Goal: Answer question/provide support: Share knowledge or assist other users

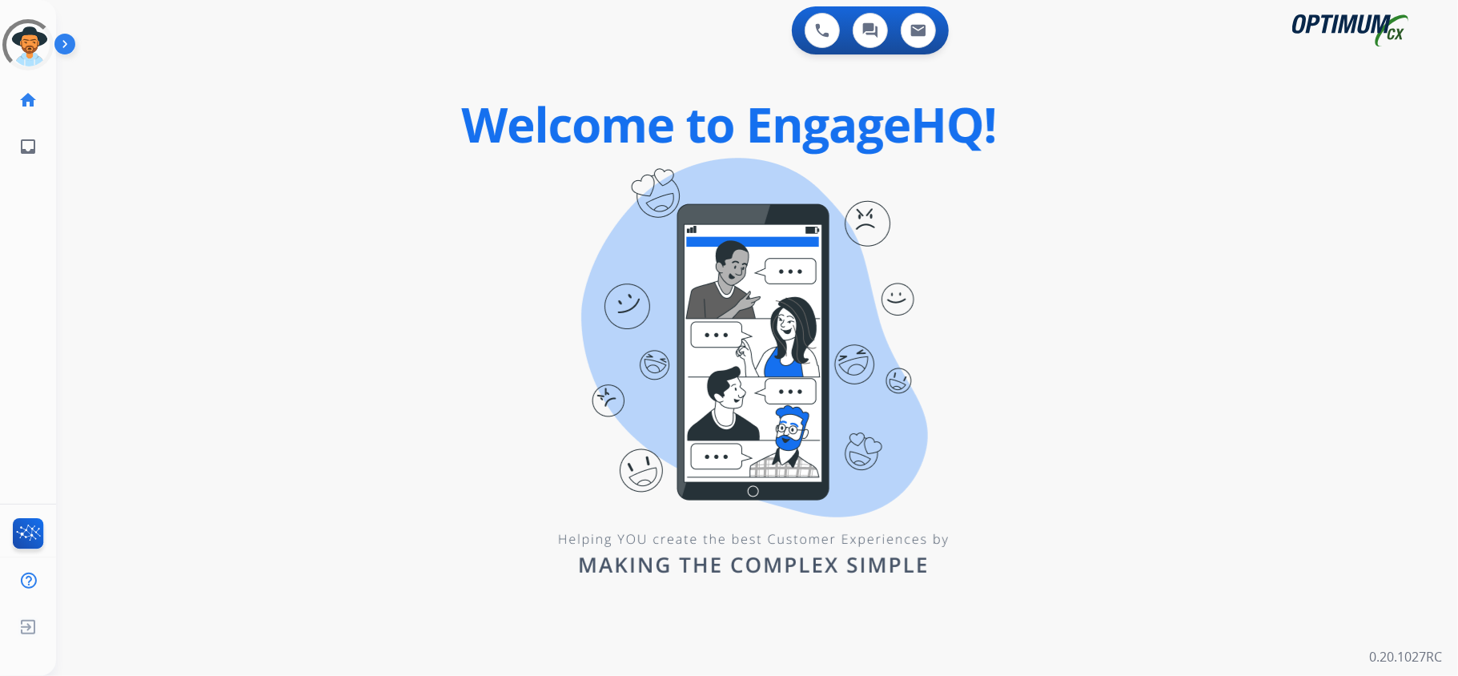
click at [59, 334] on div "0 Voice Interactions 0 Chat Interactions 0 Email Interactions swap_horiz Break …" at bounding box center [757, 338] width 1402 height 676
click at [484, 471] on div "0 Voice Interactions 0 Chat Interactions 0 Email Interactions swap_horiz Break …" at bounding box center [757, 338] width 1402 height 676
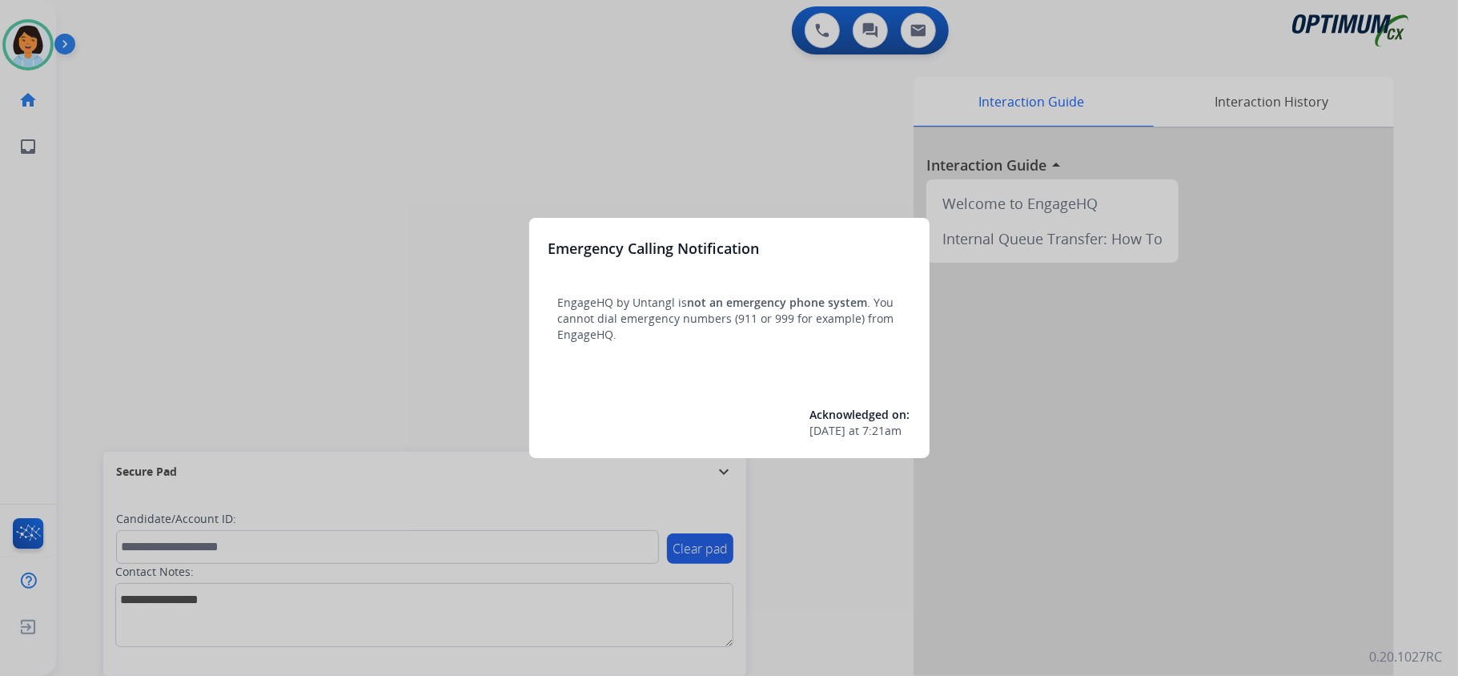
click at [1212, 359] on div at bounding box center [729, 338] width 1458 height 676
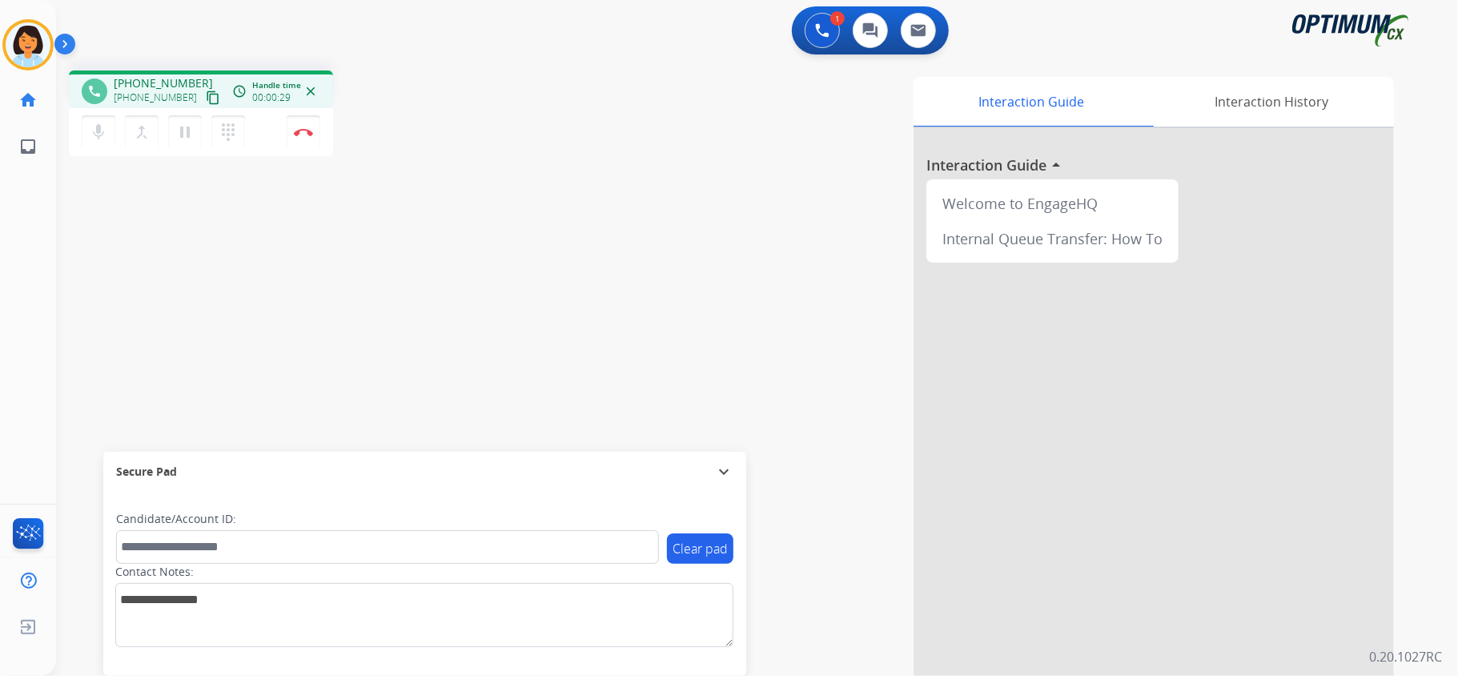
click at [206, 96] on mat-icon "content_copy" at bounding box center [213, 97] width 14 height 14
click at [296, 128] on img at bounding box center [303, 132] width 19 height 8
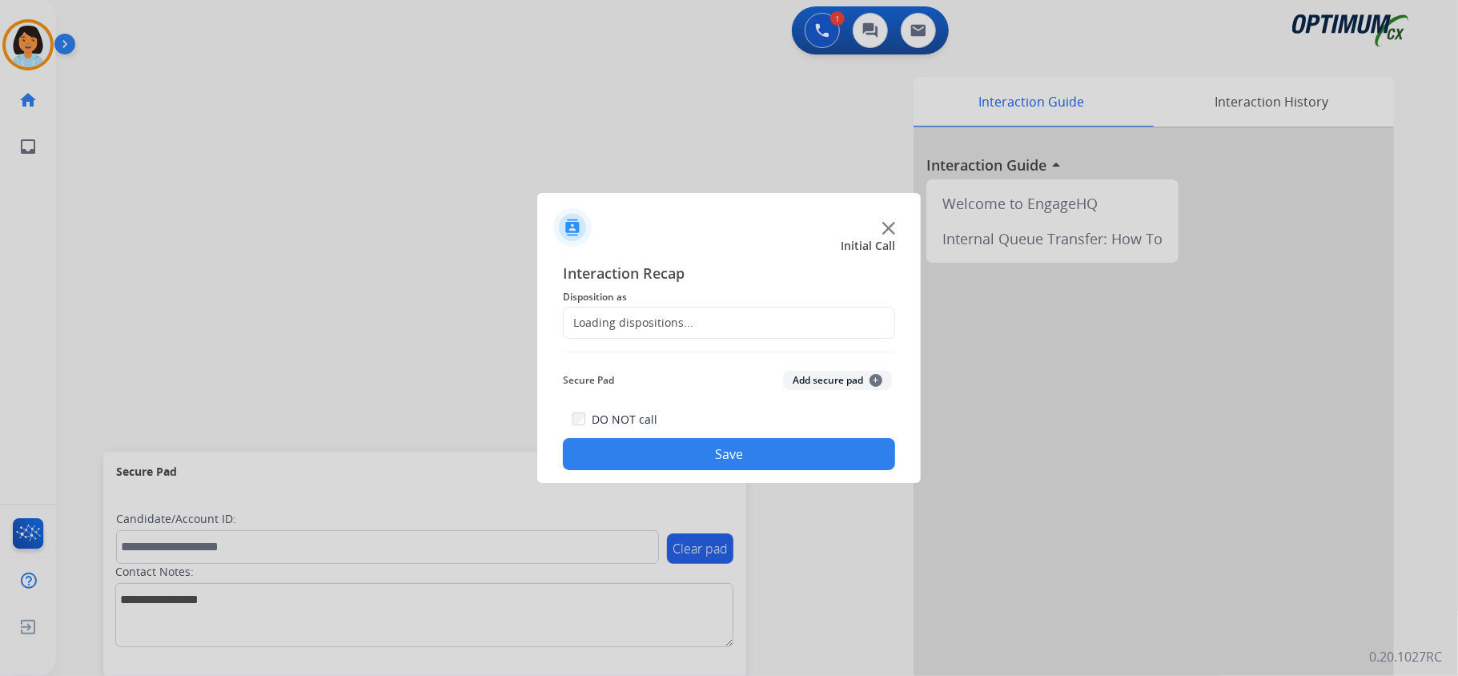
click at [663, 301] on span "Disposition as" at bounding box center [729, 296] width 332 height 19
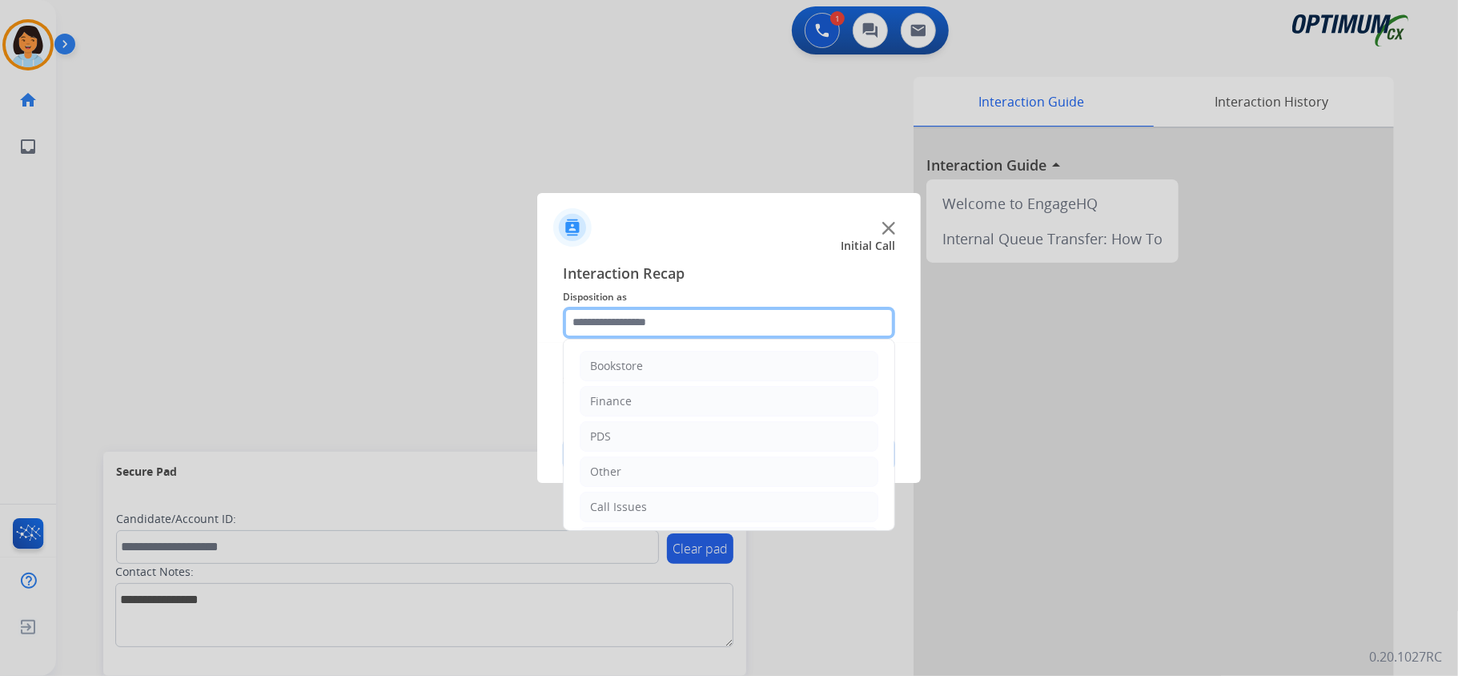
click at [670, 315] on input "text" at bounding box center [729, 323] width 332 height 32
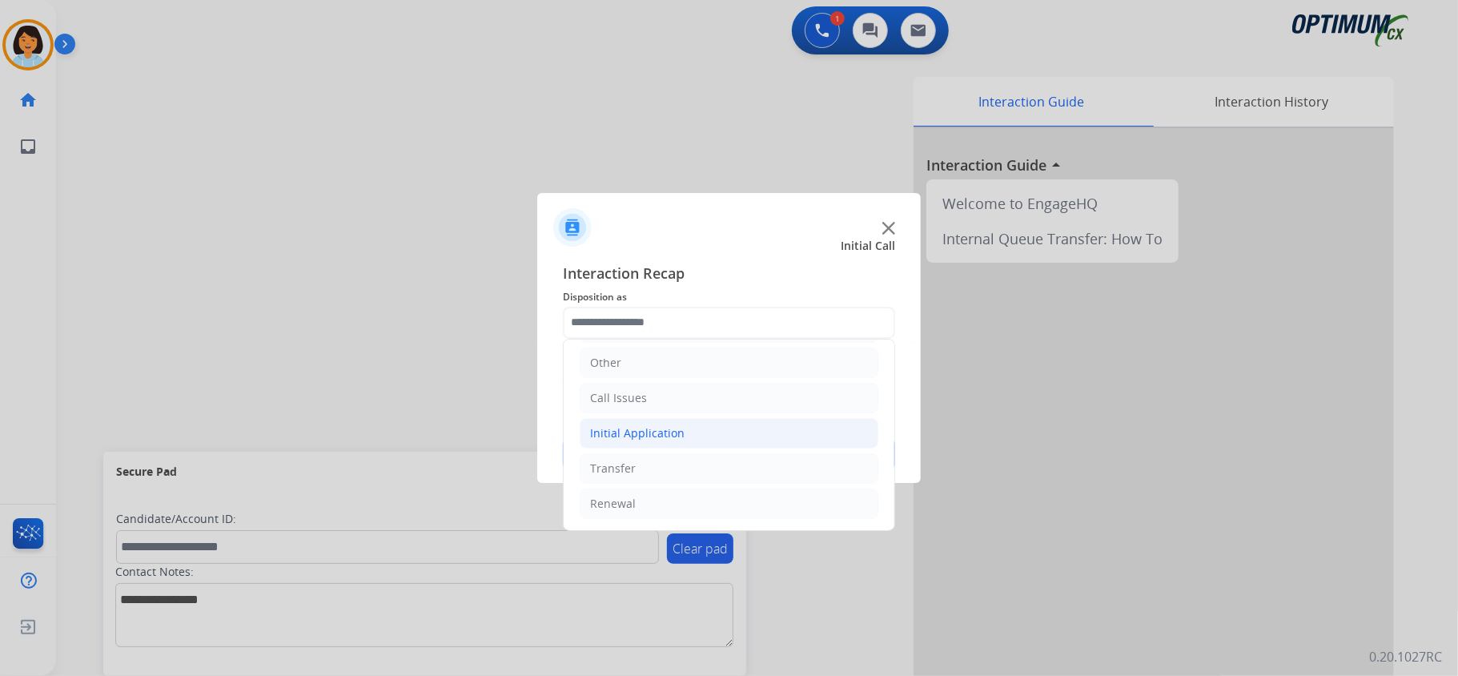
click at [700, 428] on li "Initial Application" at bounding box center [729, 433] width 299 height 30
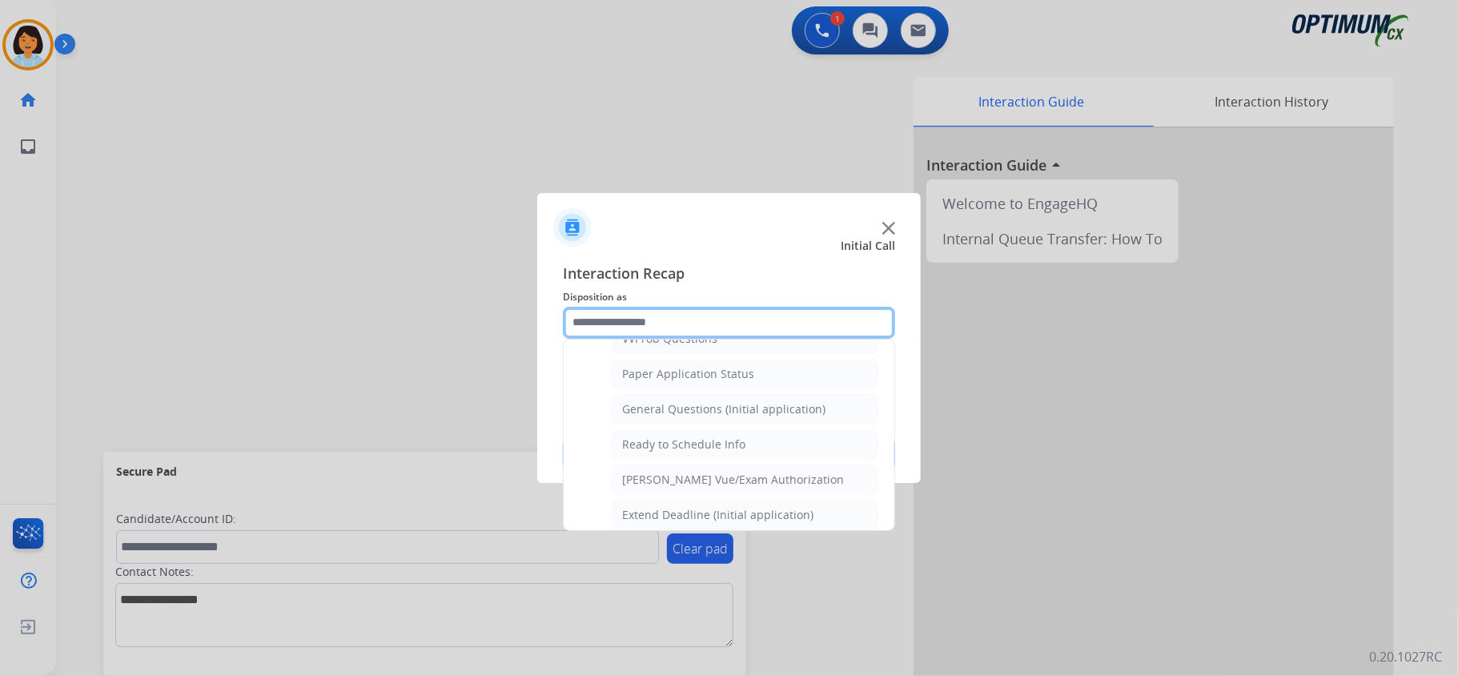
scroll to position [922, 0]
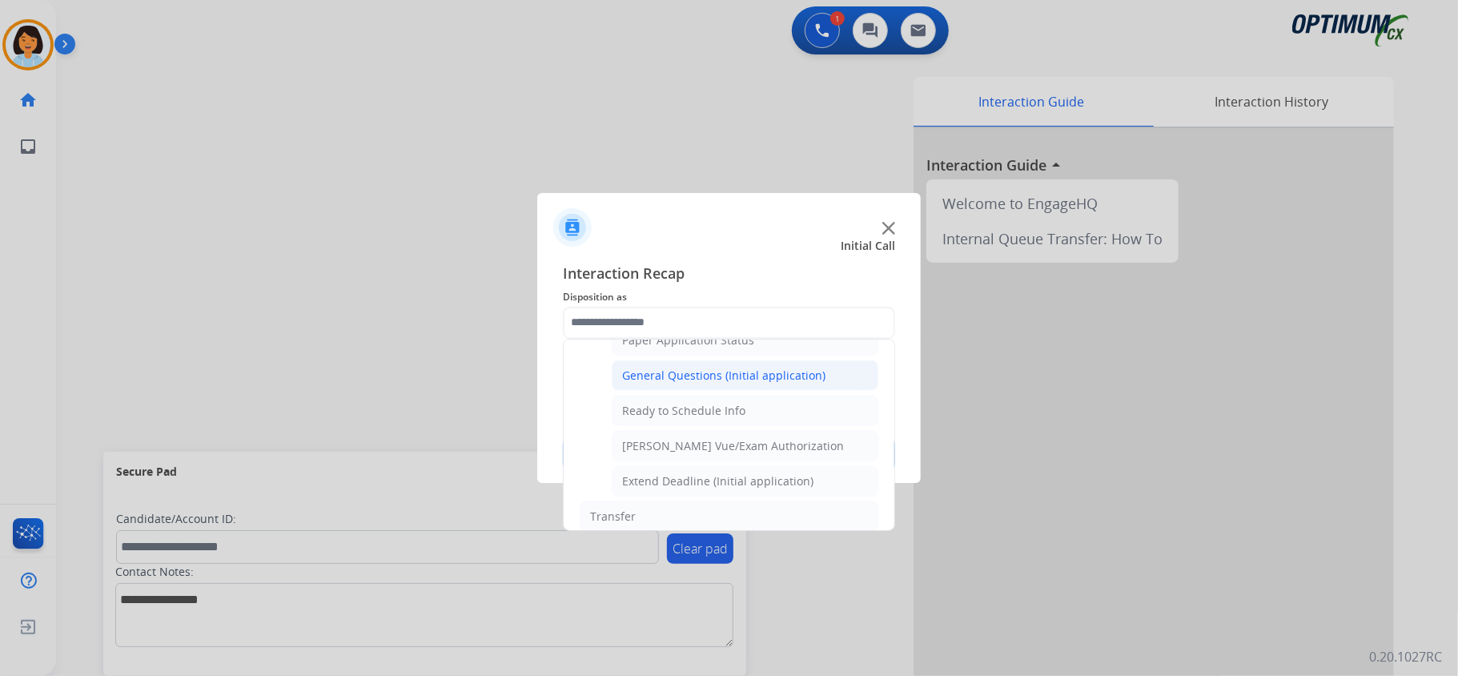
click at [733, 383] on div "General Questions (Initial application)" at bounding box center [723, 375] width 203 height 16
type input "**********"
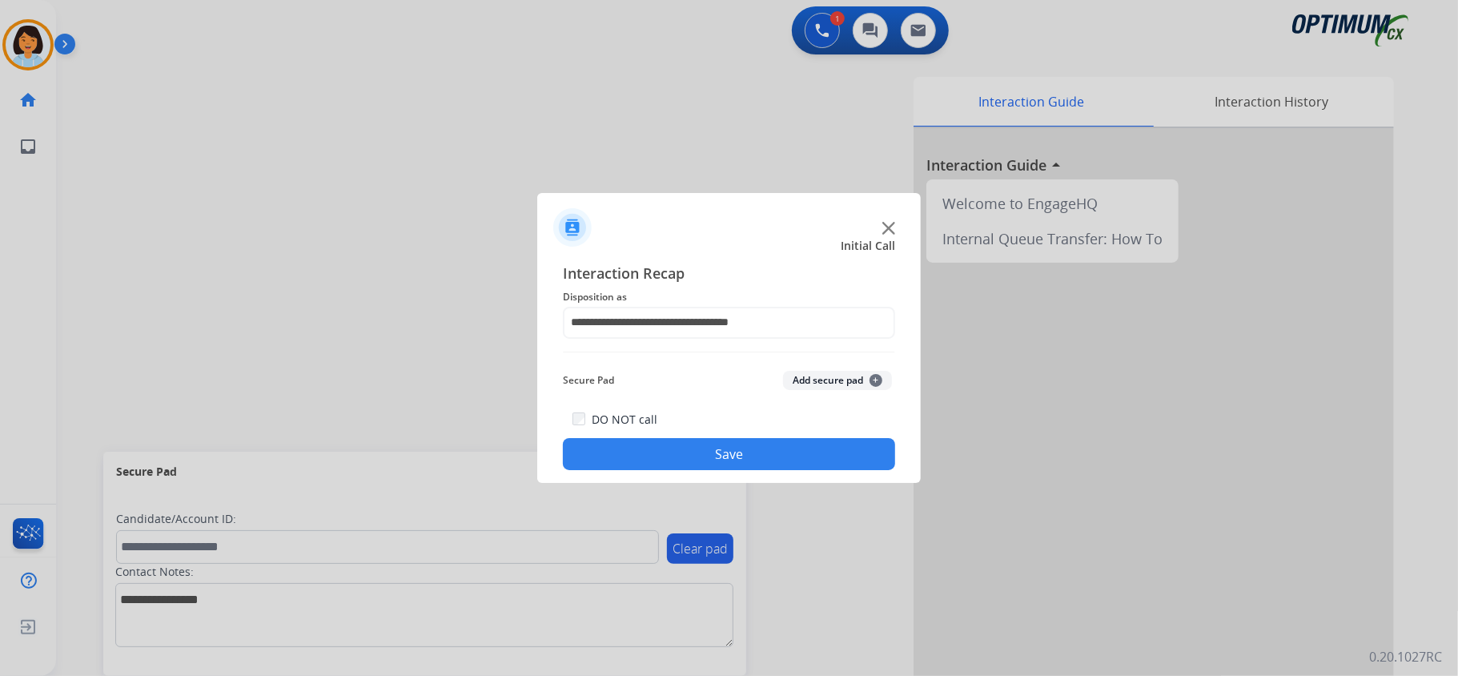
click at [730, 468] on button "Save" at bounding box center [729, 454] width 332 height 32
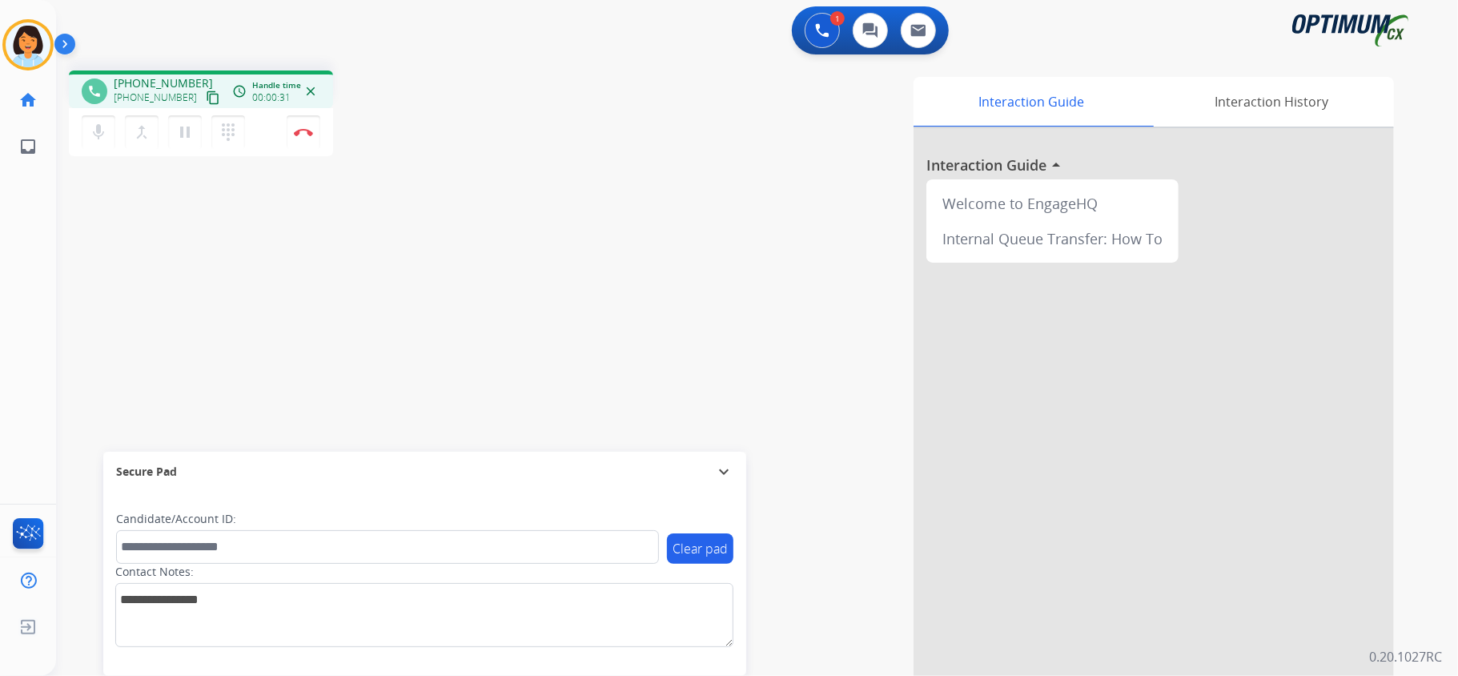
click at [206, 99] on mat-icon "content_copy" at bounding box center [213, 97] width 14 height 14
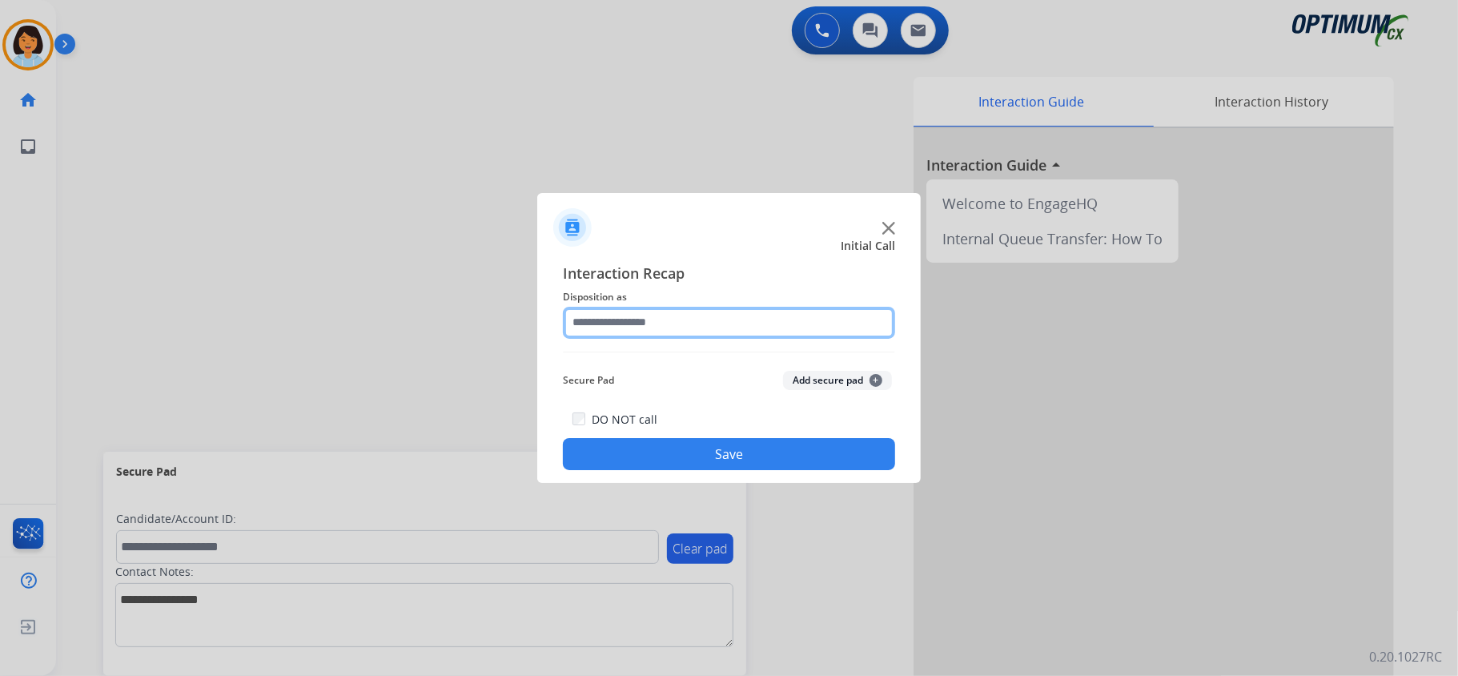
click at [852, 317] on input "text" at bounding box center [729, 323] width 332 height 32
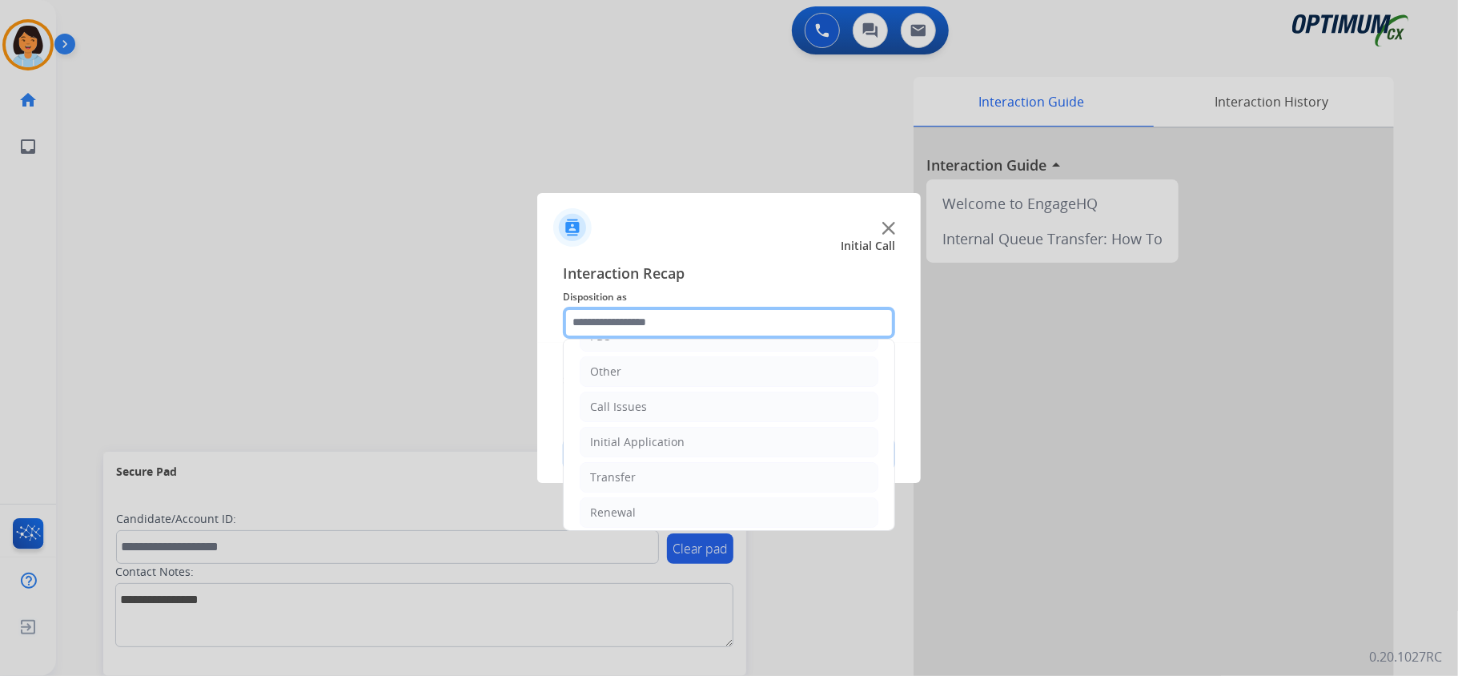
scroll to position [113, 0]
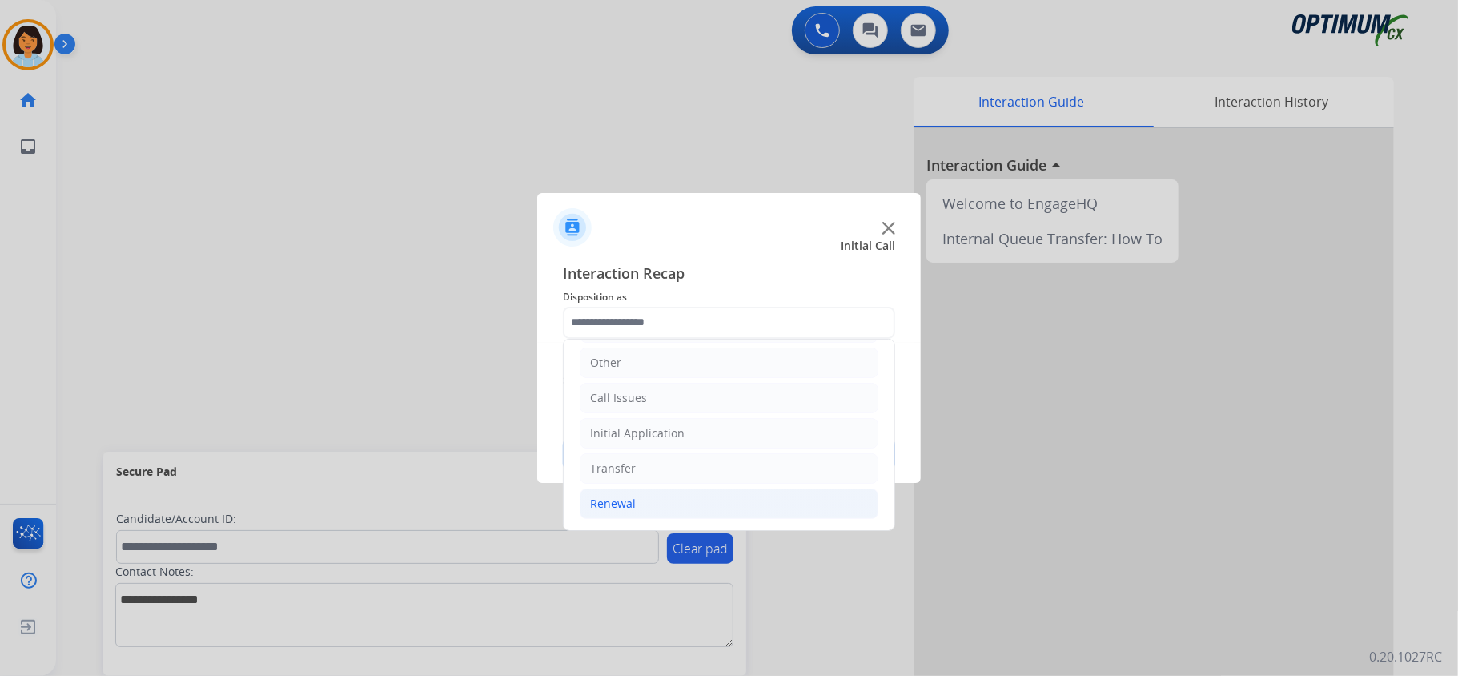
click at [735, 504] on li "Renewal" at bounding box center [729, 503] width 299 height 30
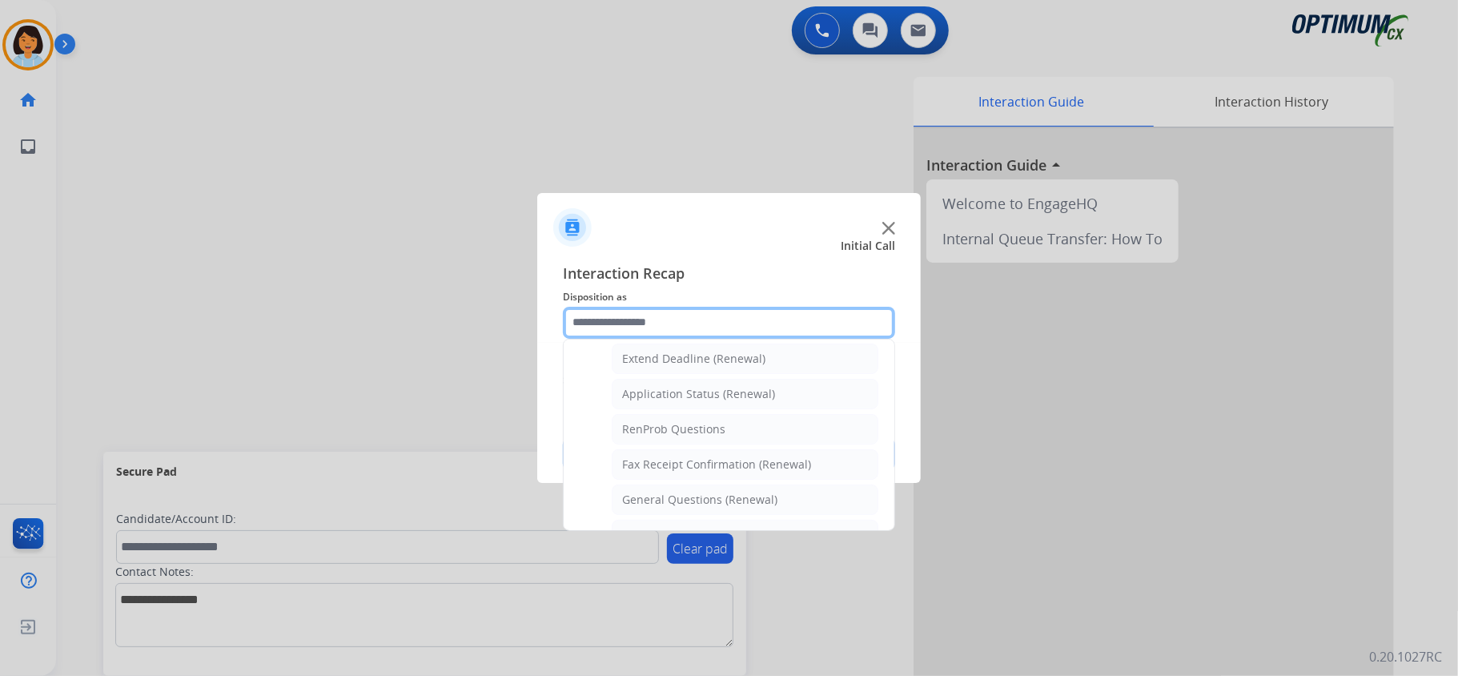
scroll to position [346, 0]
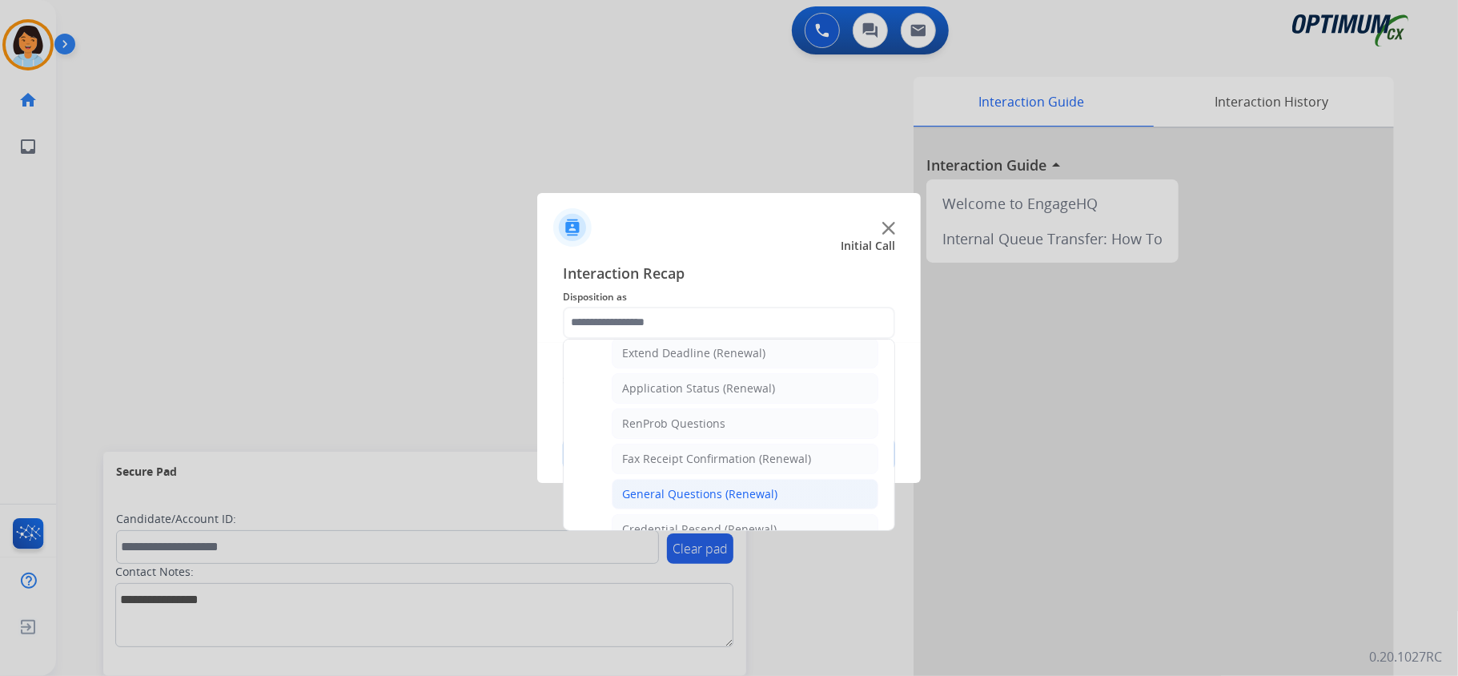
click at [722, 498] on div "General Questions (Renewal)" at bounding box center [699, 494] width 155 height 16
type input "**********"
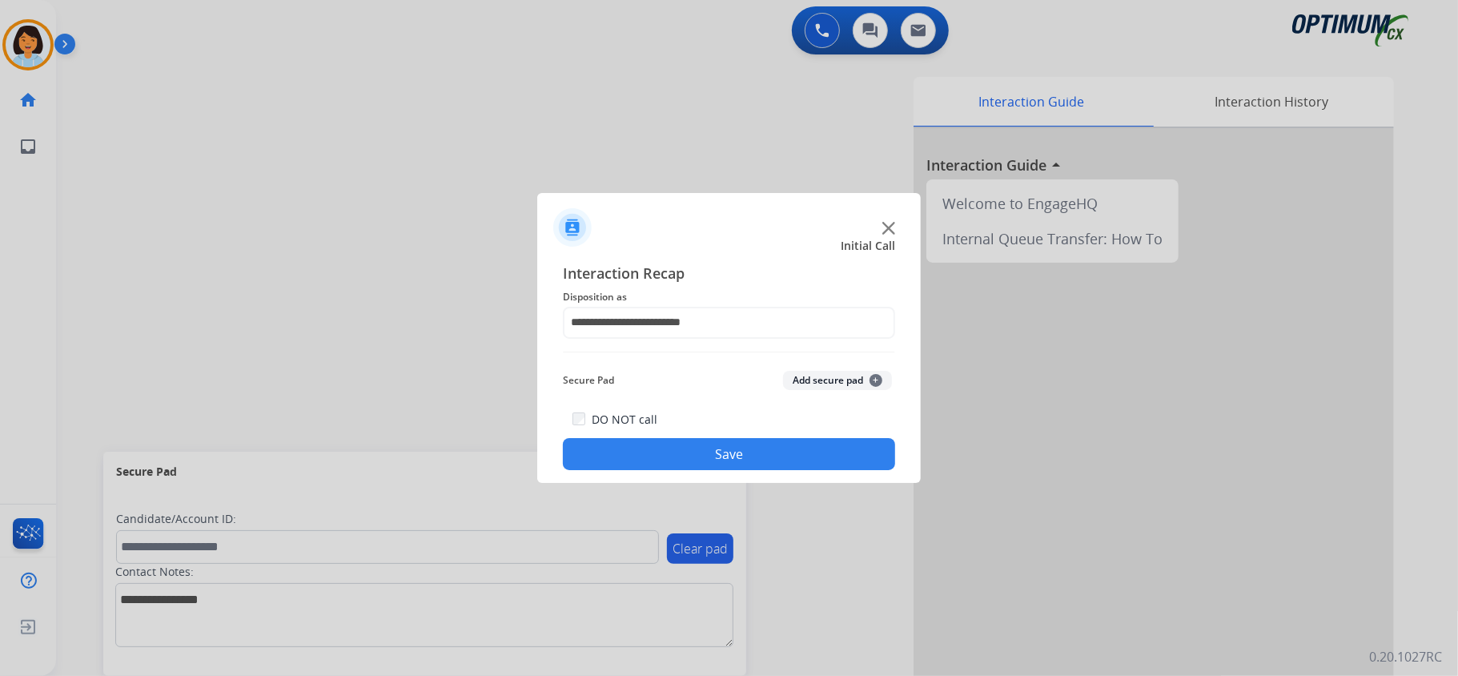
click at [709, 464] on button "Save" at bounding box center [729, 454] width 332 height 32
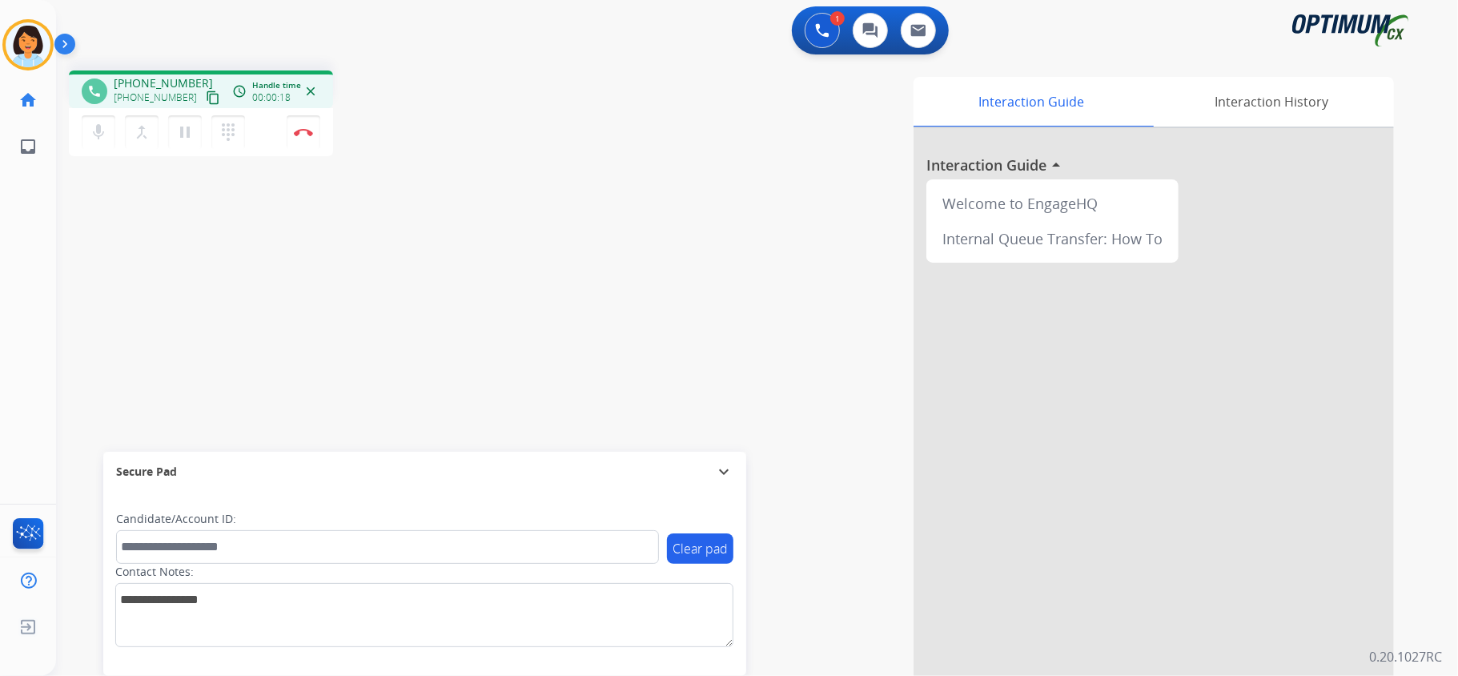
click at [206, 90] on mat-icon "content_copy" at bounding box center [213, 97] width 14 height 14
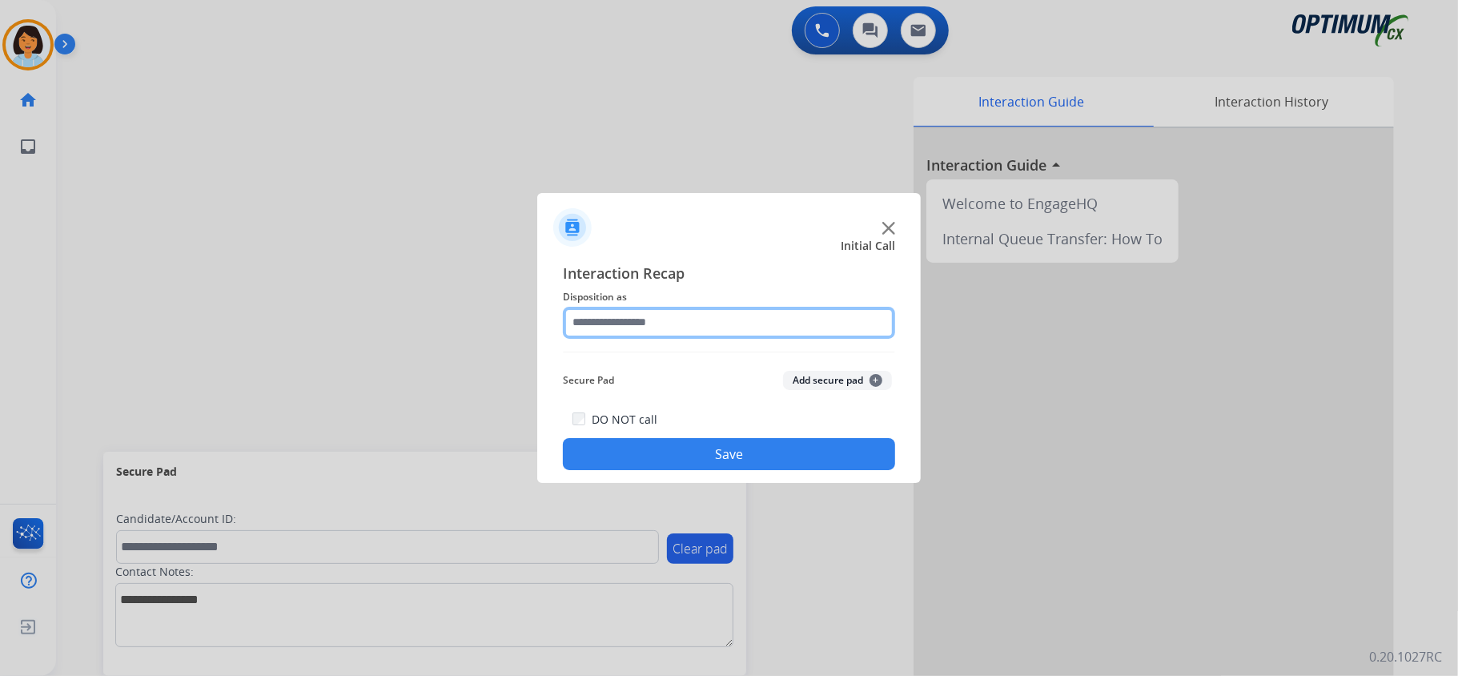
click at [743, 322] on input "text" at bounding box center [729, 323] width 332 height 32
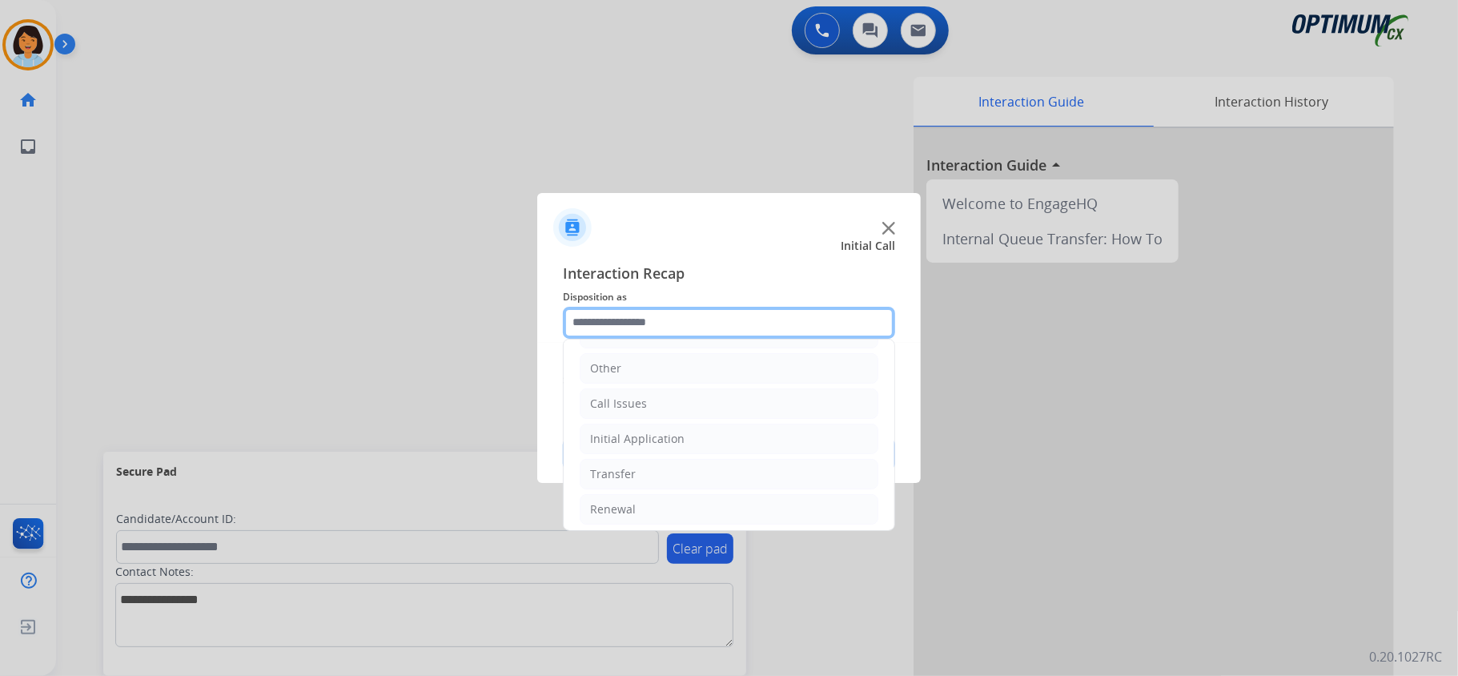
scroll to position [113, 0]
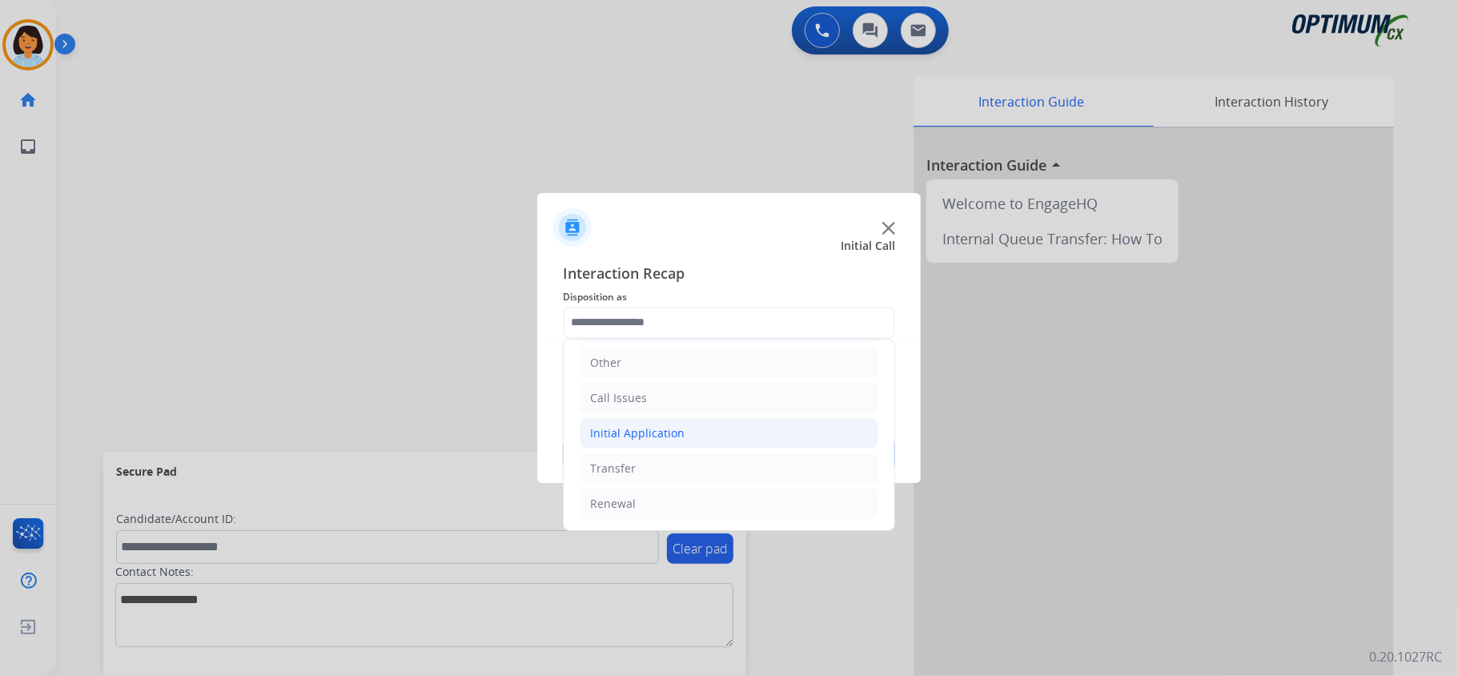
click at [721, 427] on li "Initial Application" at bounding box center [729, 433] width 299 height 30
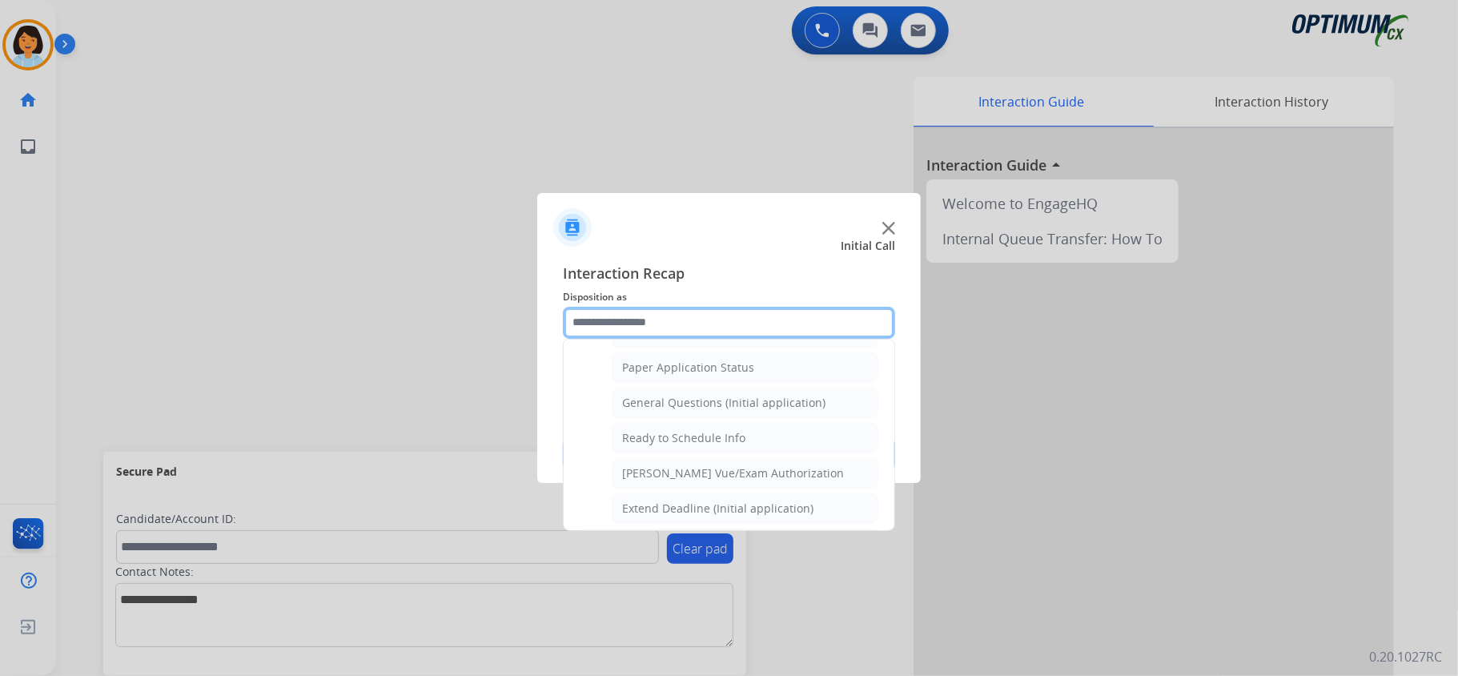
scroll to position [903, 0]
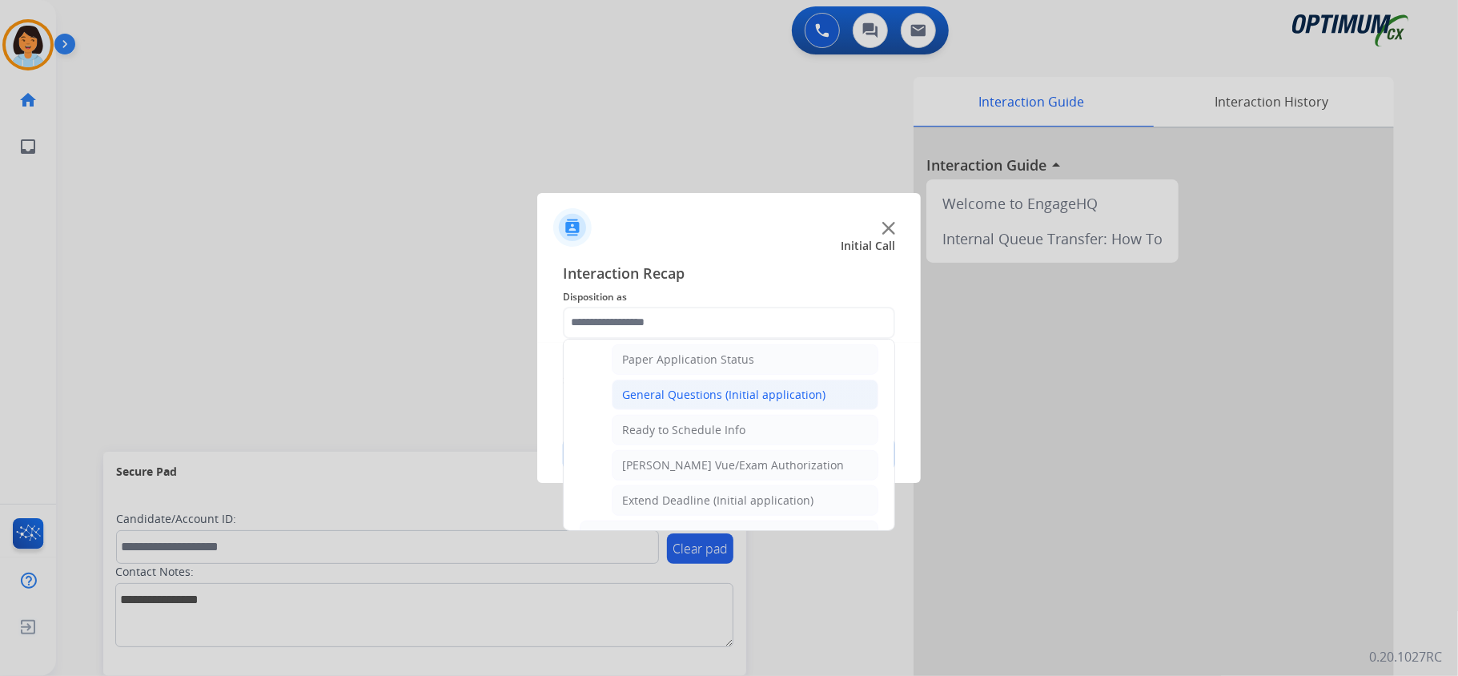
click at [757, 403] on div "General Questions (Initial application)" at bounding box center [723, 395] width 203 height 16
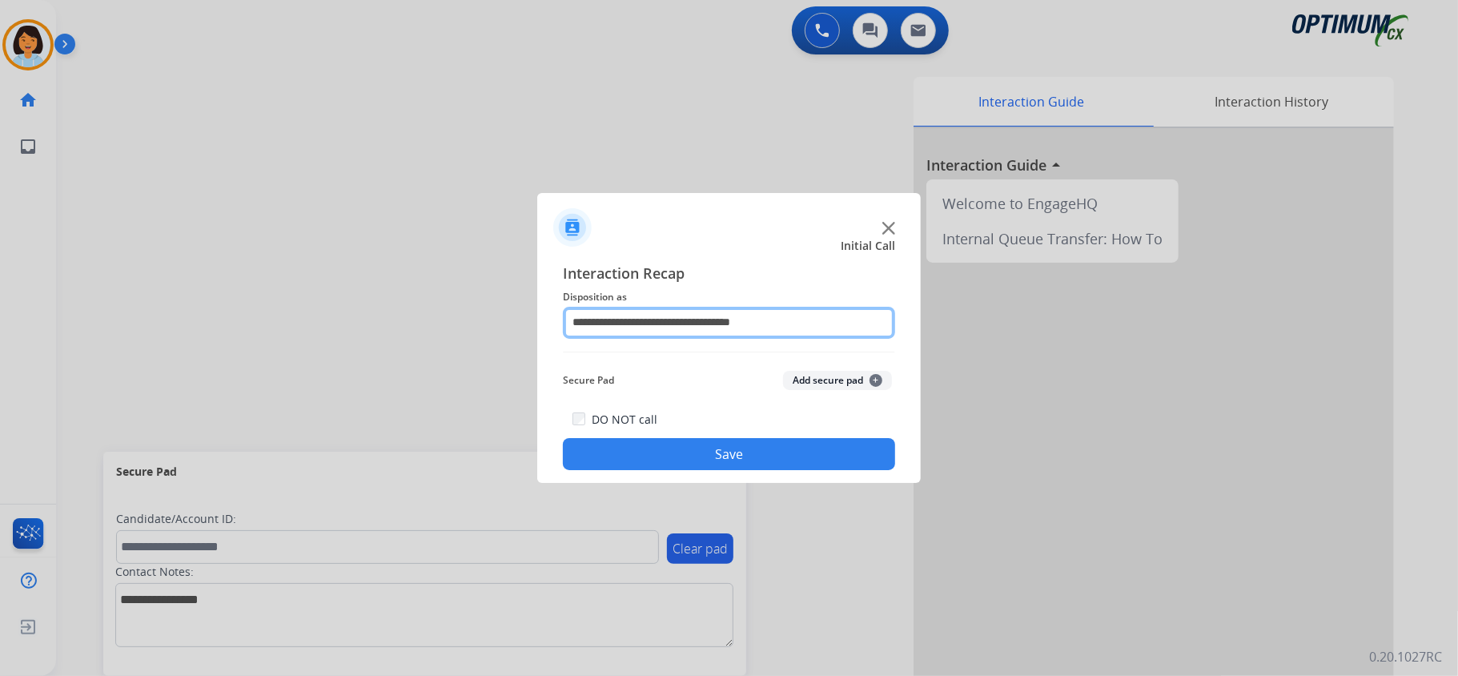
click at [811, 323] on input "**********" at bounding box center [729, 323] width 332 height 32
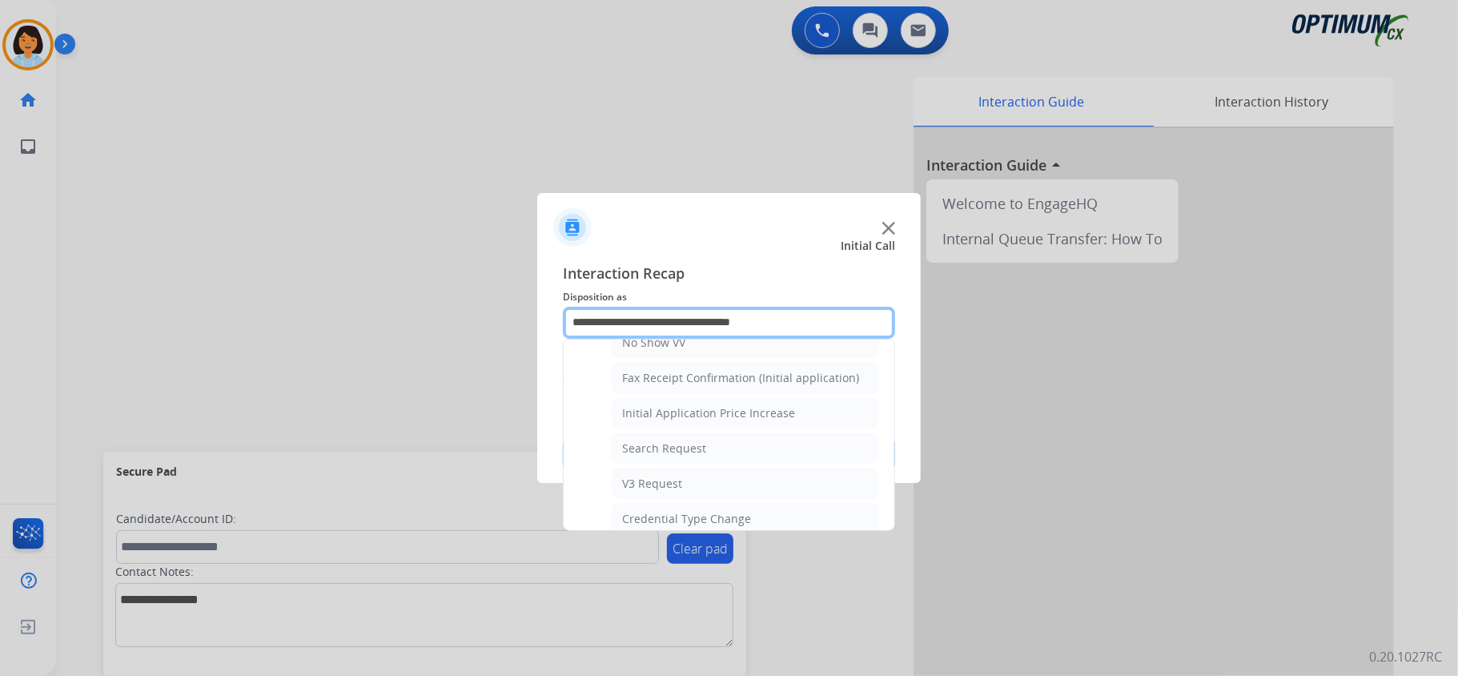
scroll to position [484, 0]
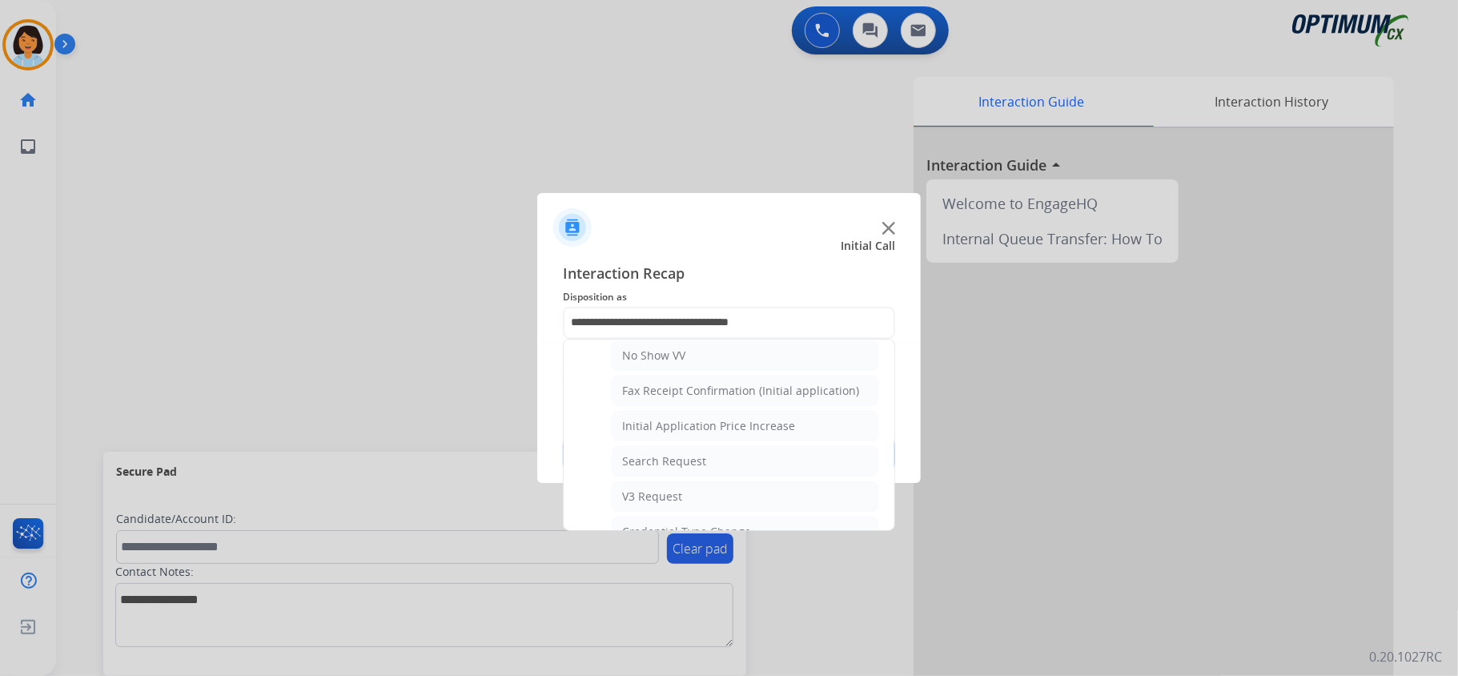
click at [869, 432] on ul "Bookstore Finance PDS Other Call Issues Initial Application Credential Resend (…" at bounding box center [729, 435] width 331 height 1161
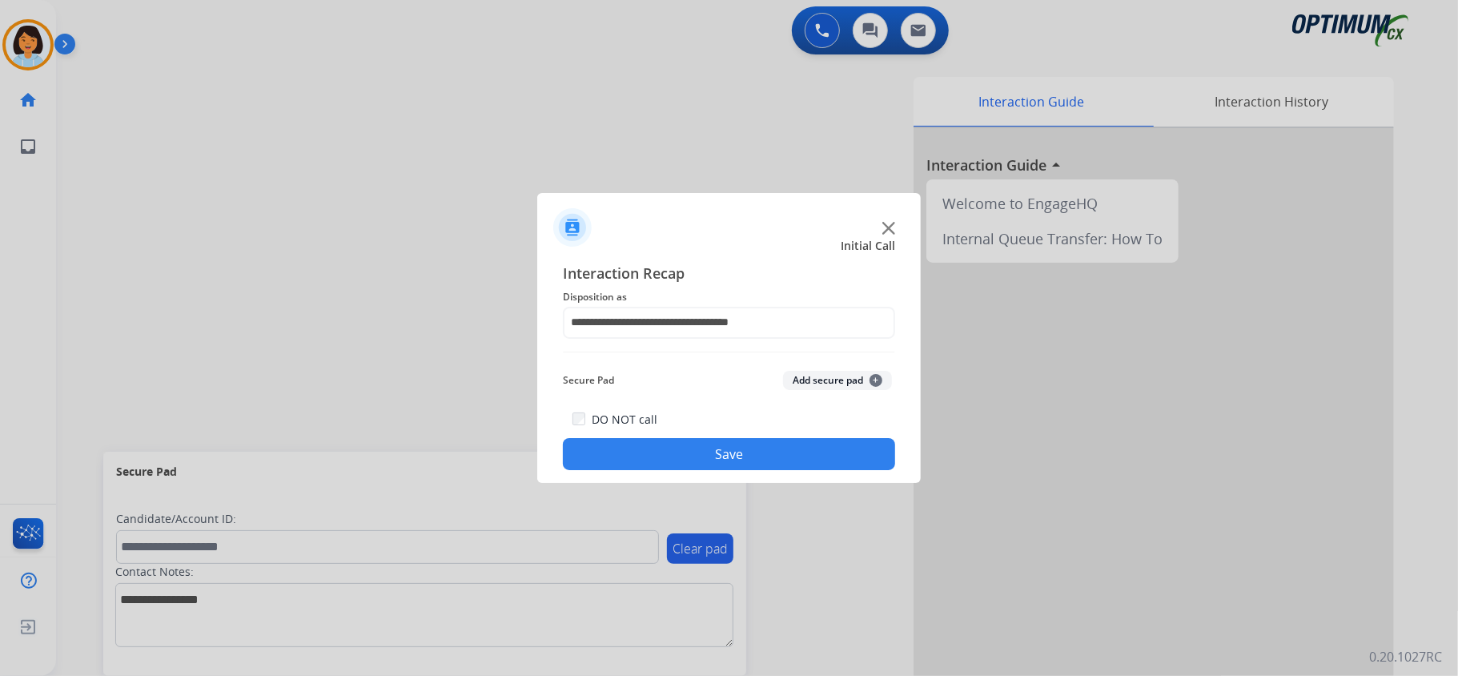
click at [890, 420] on div "DO NOT call Save" at bounding box center [729, 439] width 332 height 61
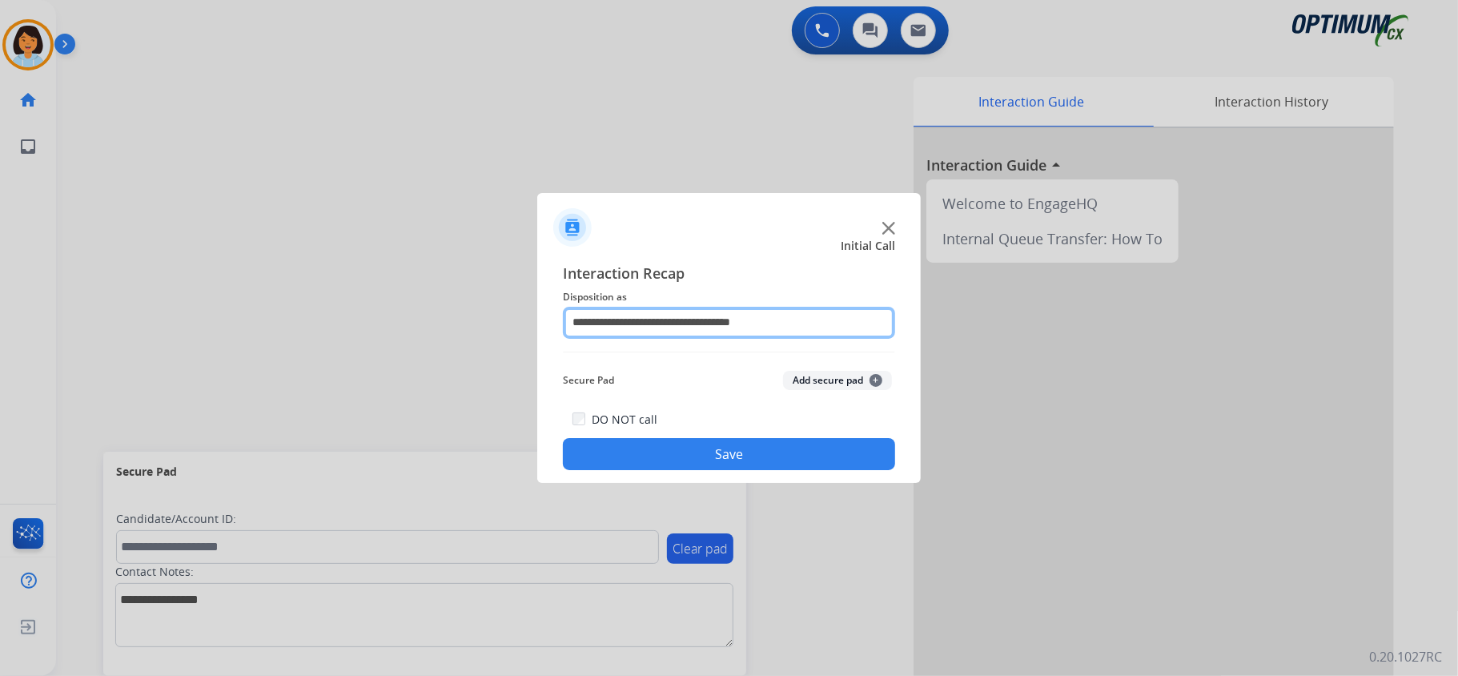
click at [777, 321] on input "**********" at bounding box center [729, 323] width 332 height 32
drag, startPoint x: 894, startPoint y: 351, endPoint x: 888, endPoint y: 388, distance: 37.4
click at [821, 315] on input "**********" at bounding box center [729, 323] width 332 height 32
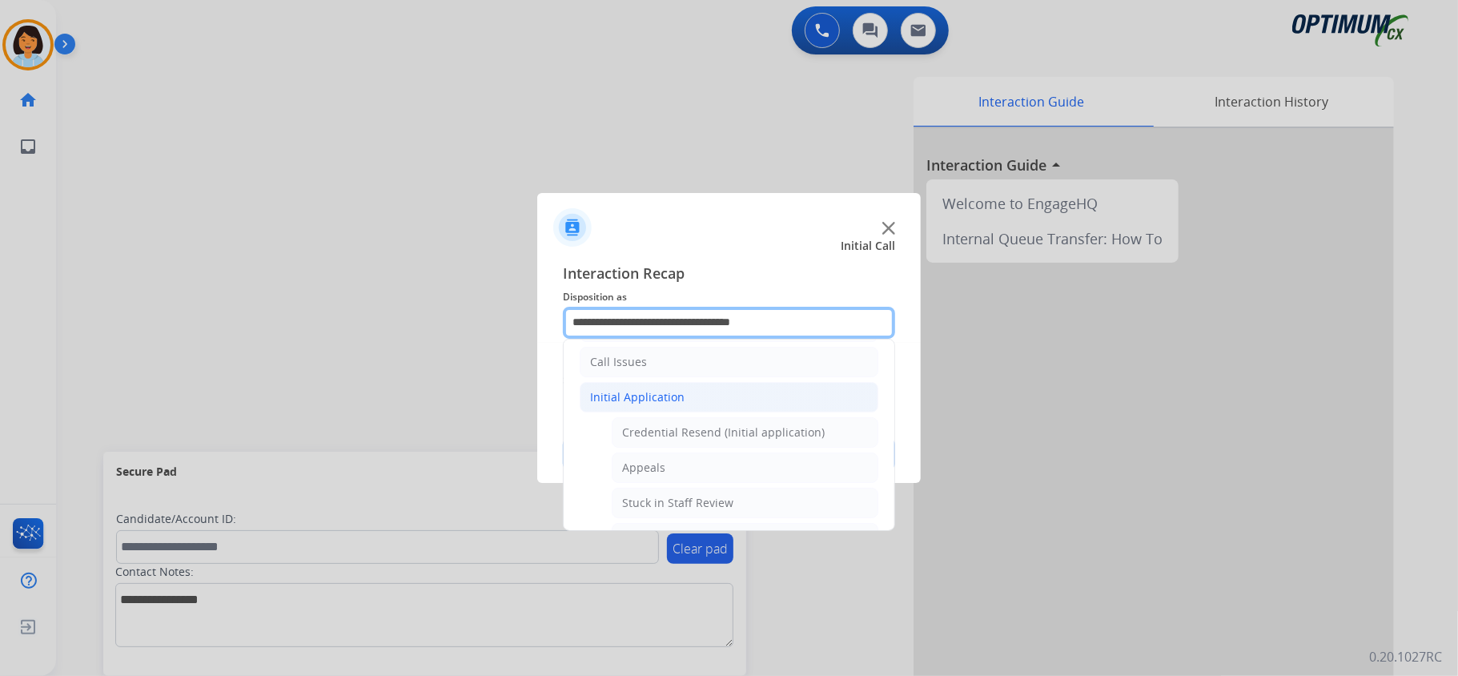
scroll to position [165, 0]
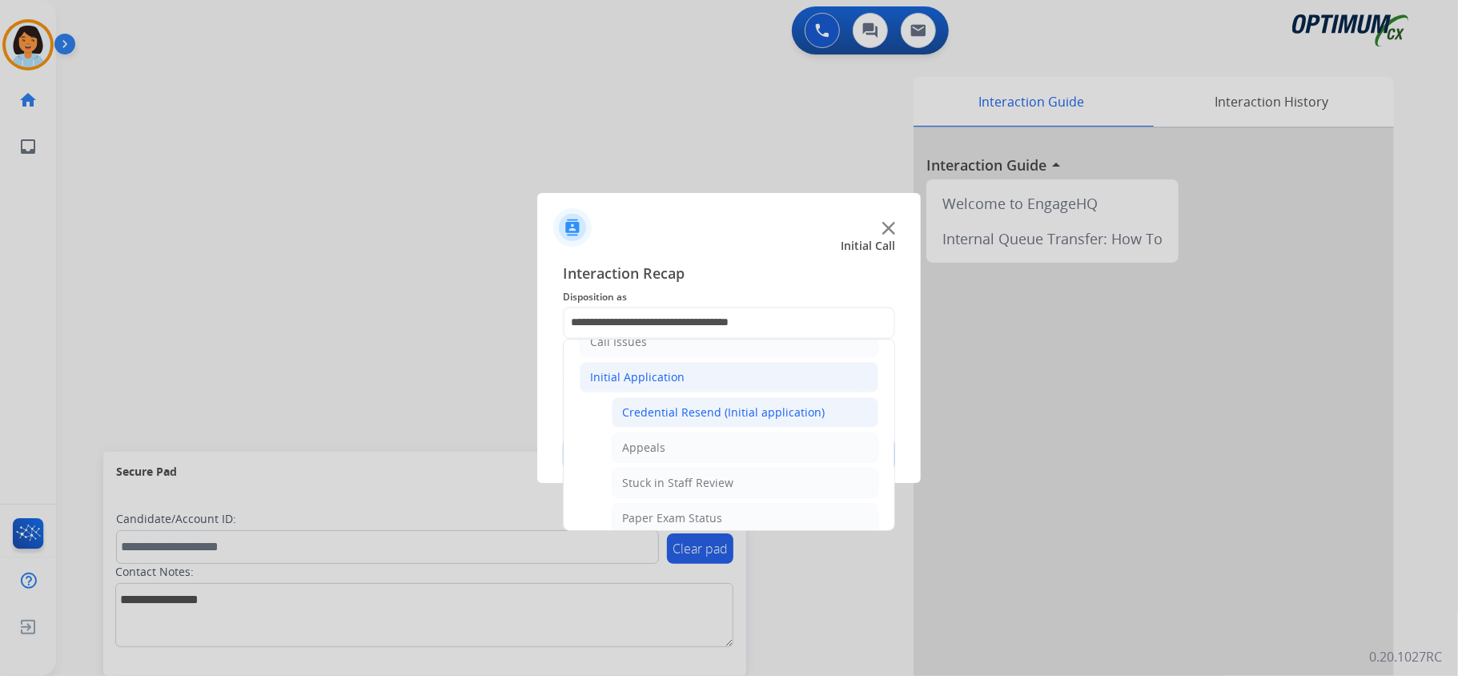
click at [796, 410] on div "Credential Resend (Initial application)" at bounding box center [723, 412] width 203 height 16
type input "**********"
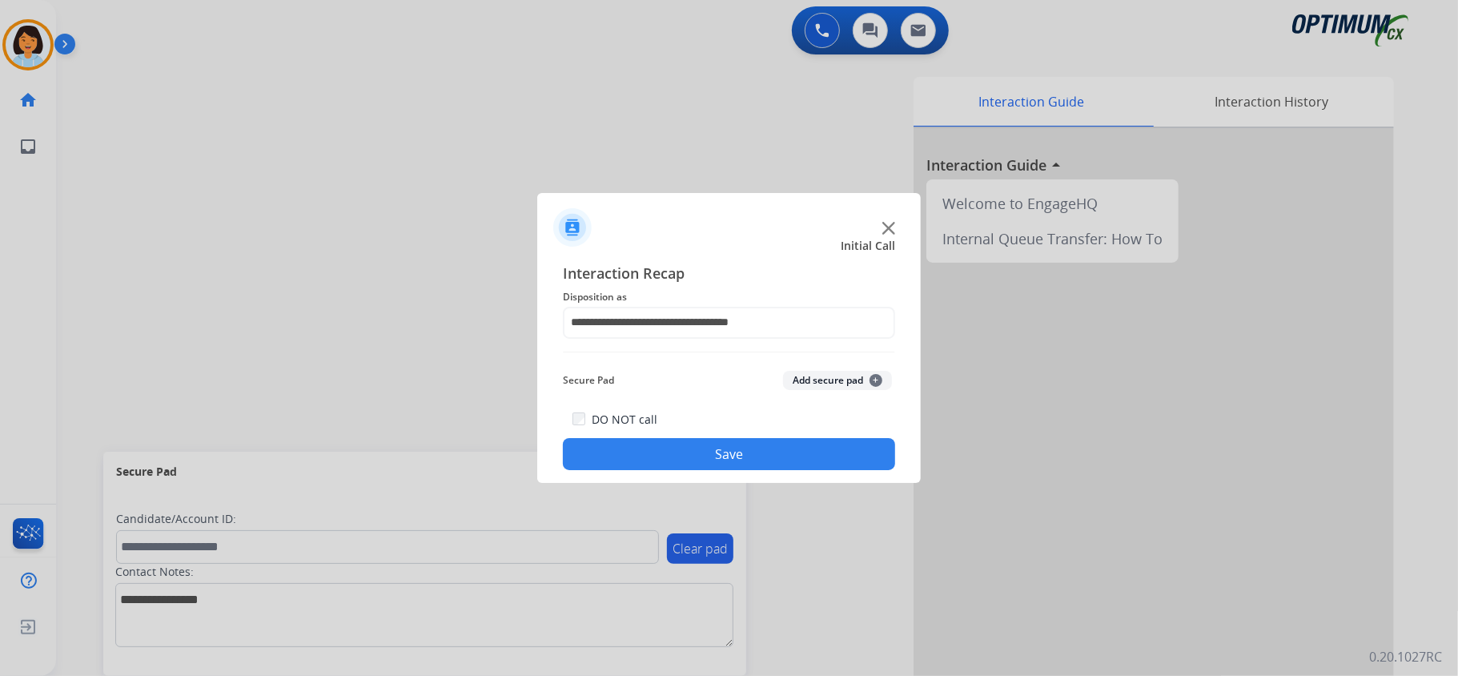
click at [732, 453] on button "Save" at bounding box center [729, 454] width 332 height 32
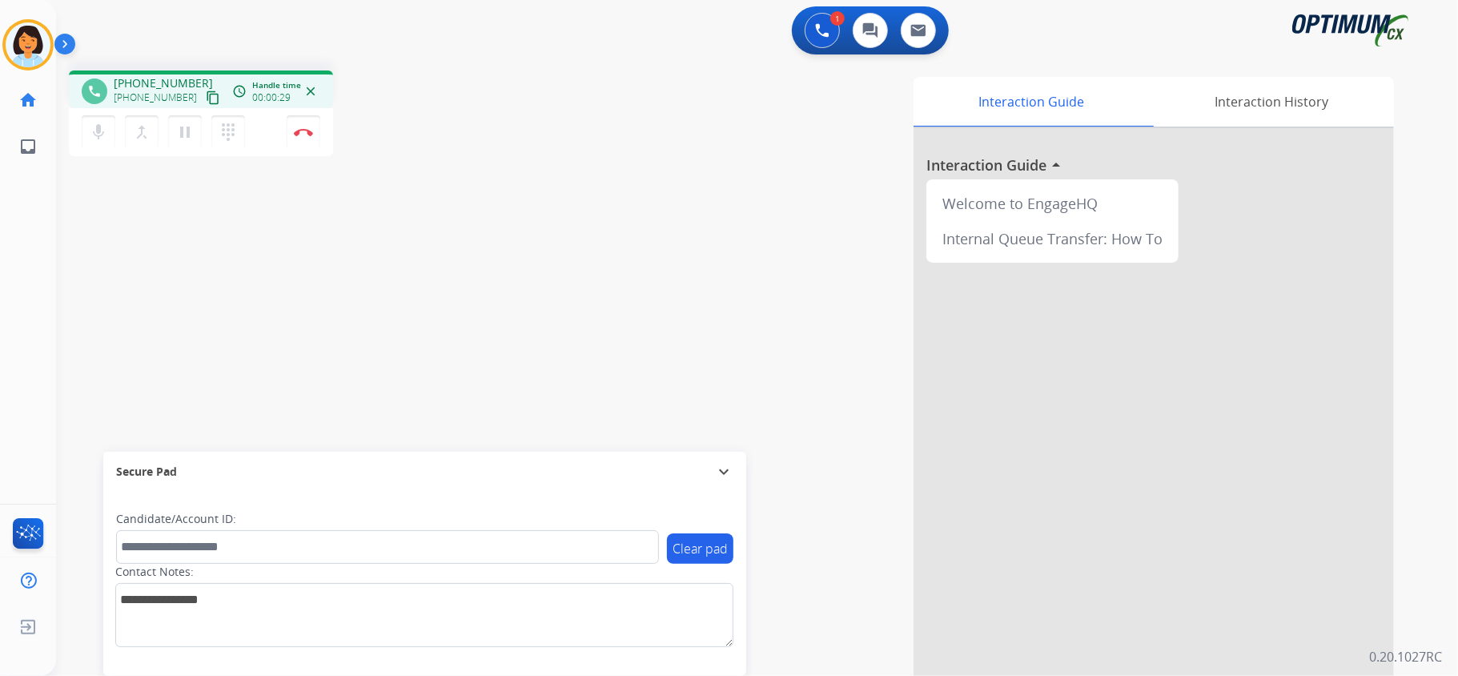
click at [206, 102] on mat-icon "content_copy" at bounding box center [213, 97] width 14 height 14
click at [304, 130] on img at bounding box center [303, 132] width 19 height 8
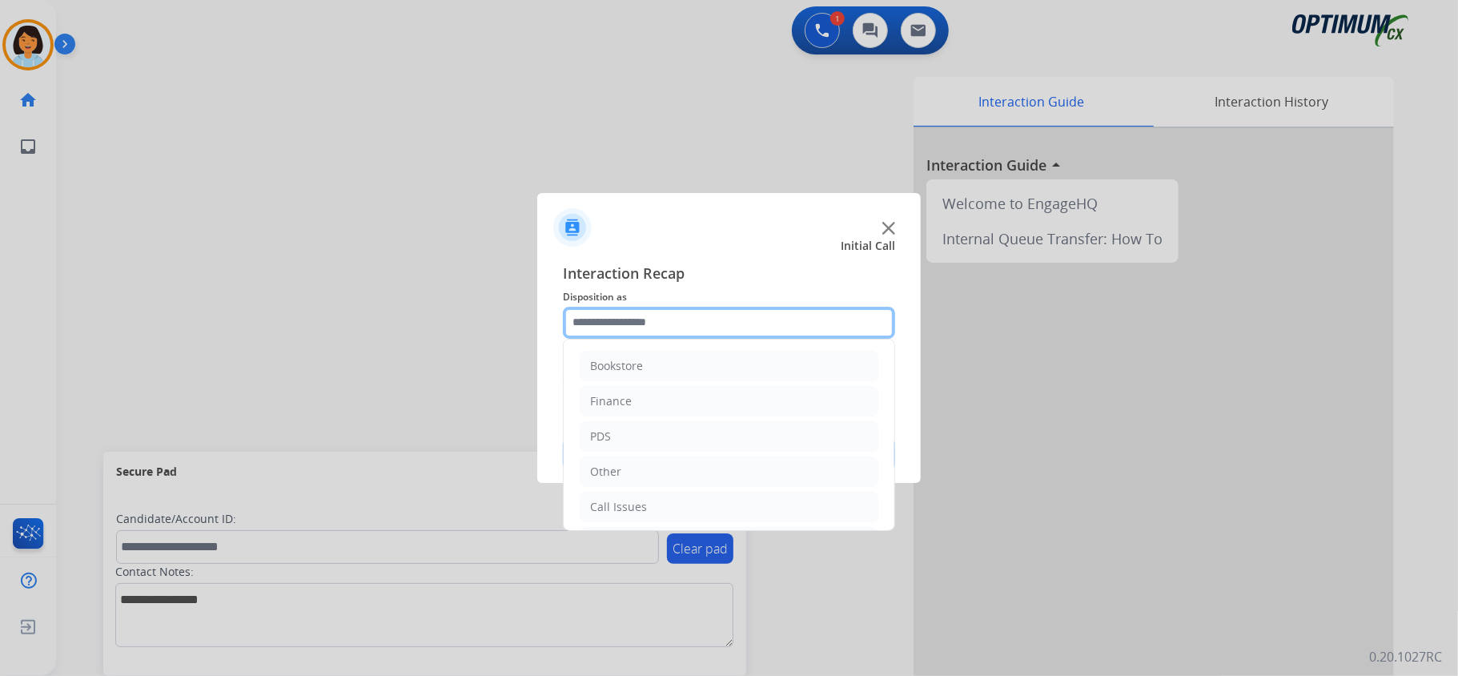
click at [709, 311] on input "text" at bounding box center [729, 323] width 332 height 32
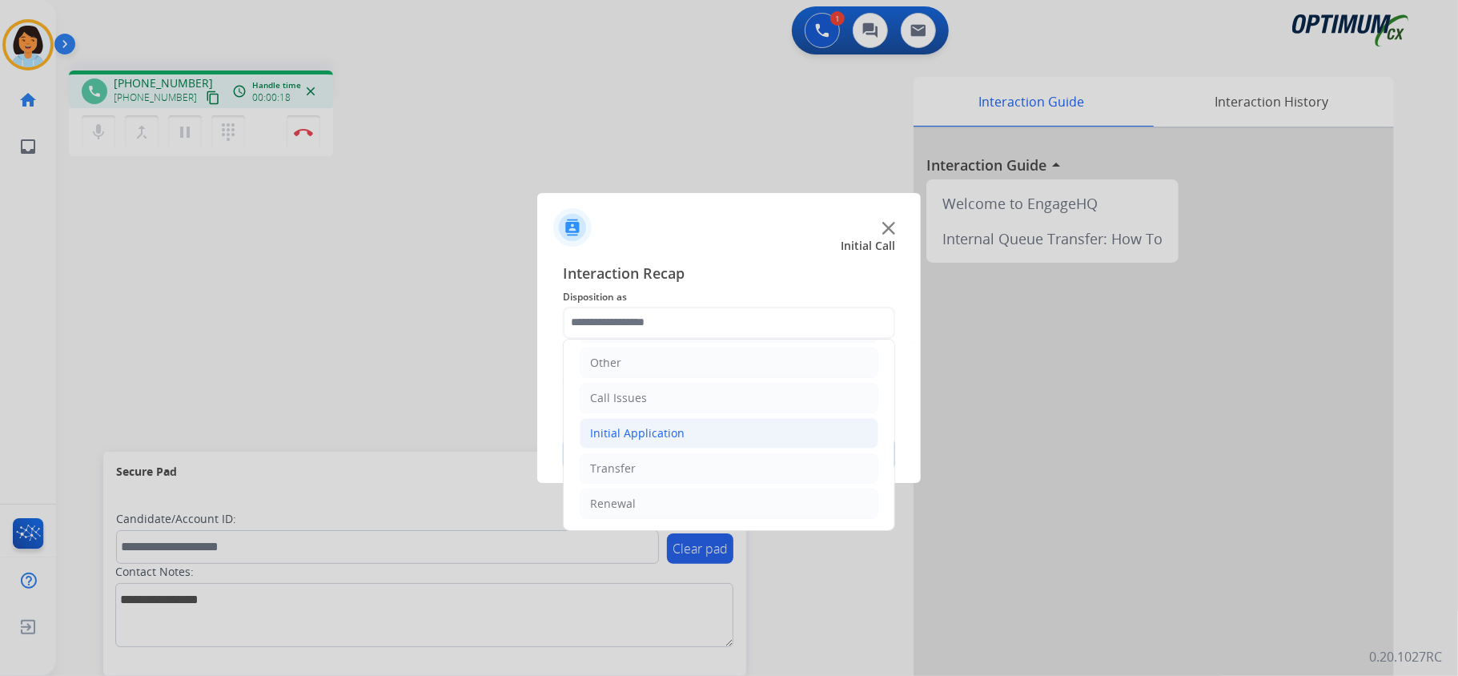
click at [642, 436] on div "Initial Application" at bounding box center [637, 433] width 94 height 16
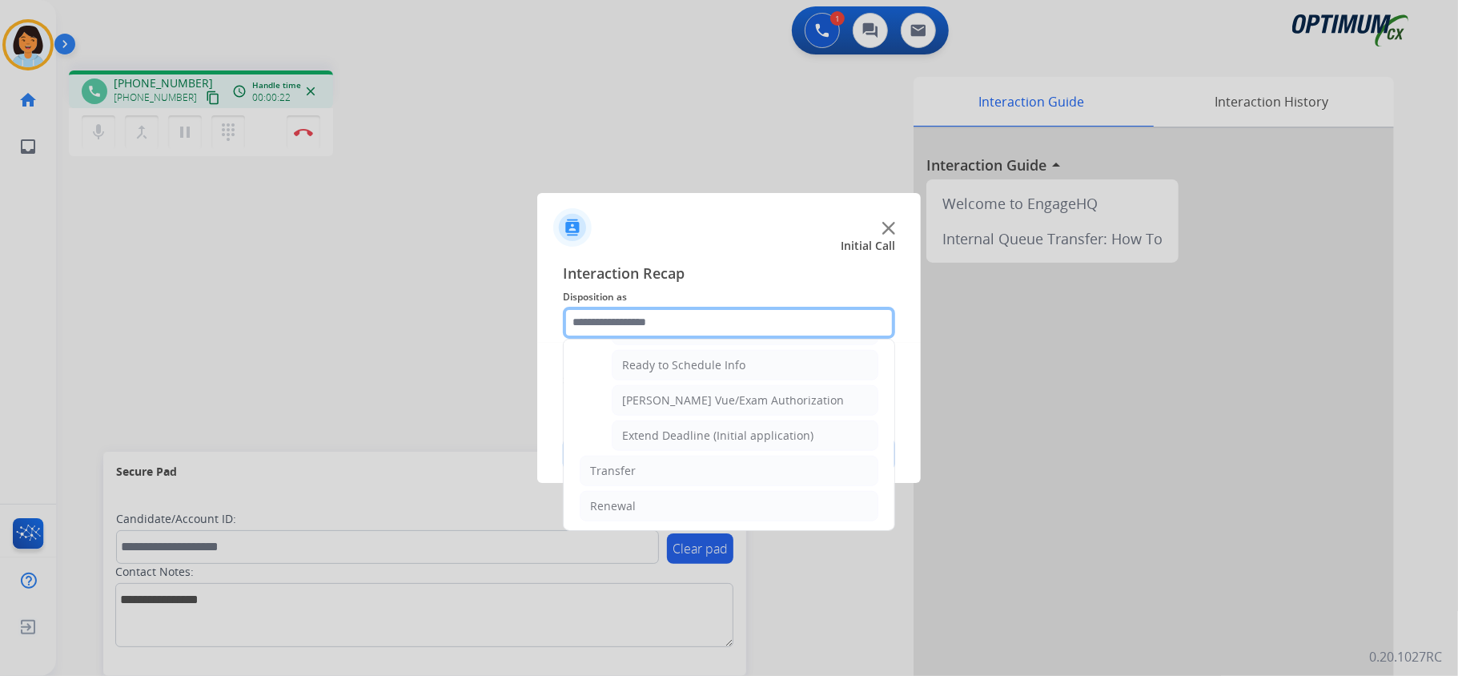
scroll to position [987, 0]
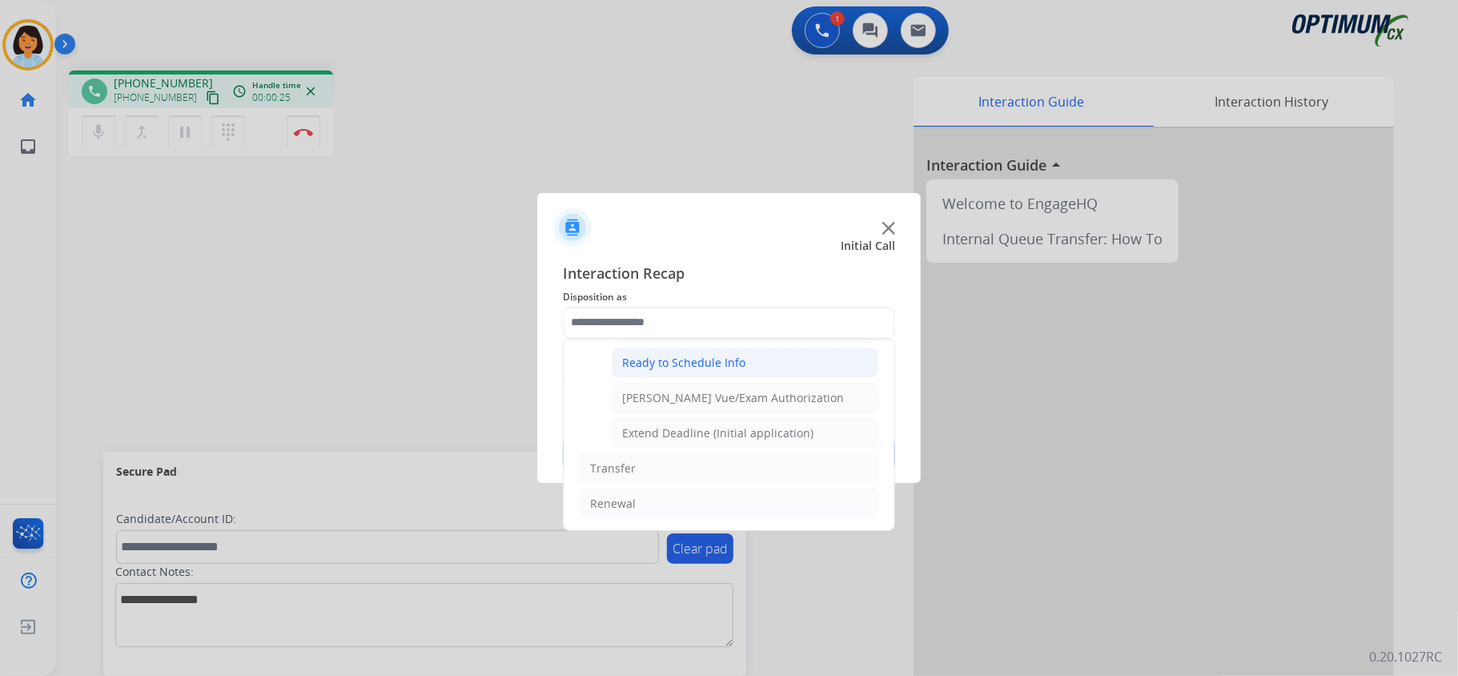
click at [712, 355] on div "Ready to Schedule Info" at bounding box center [683, 363] width 123 height 16
type input "**********"
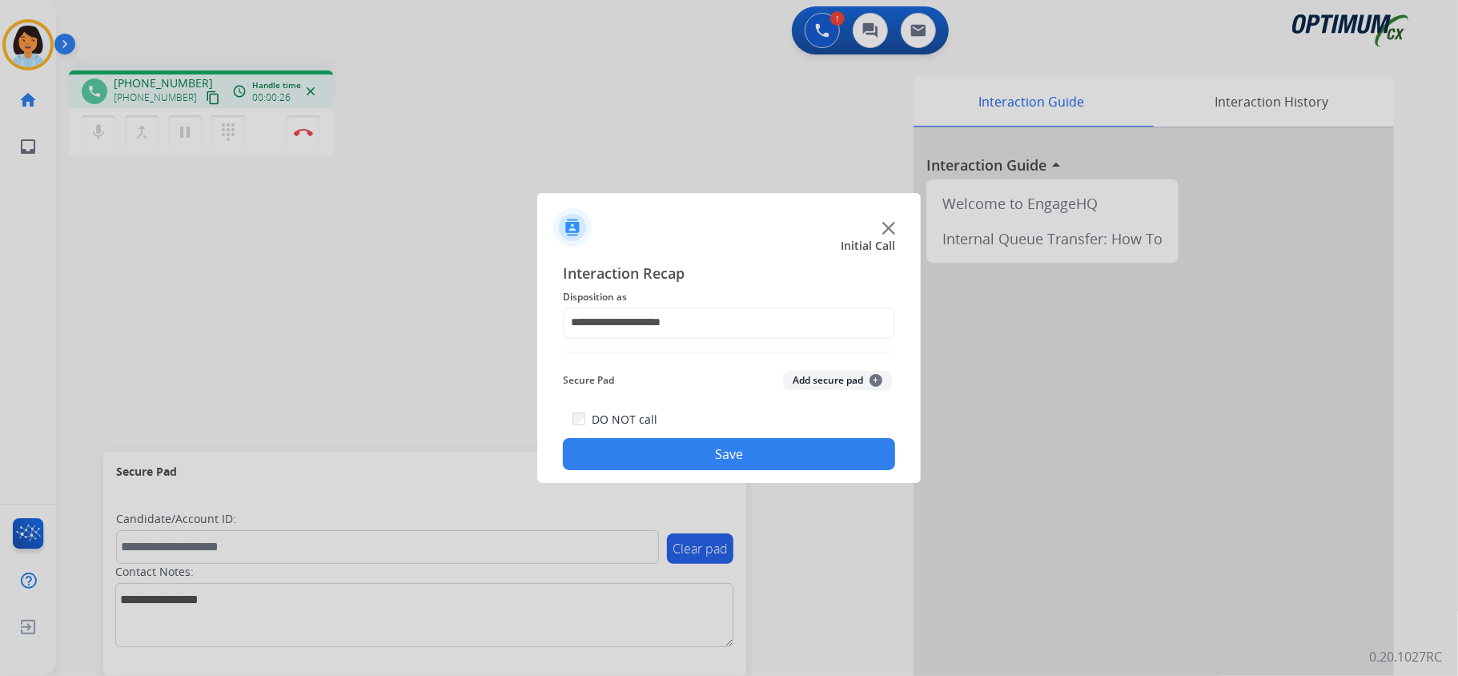
click at [667, 445] on button "Save" at bounding box center [729, 454] width 332 height 32
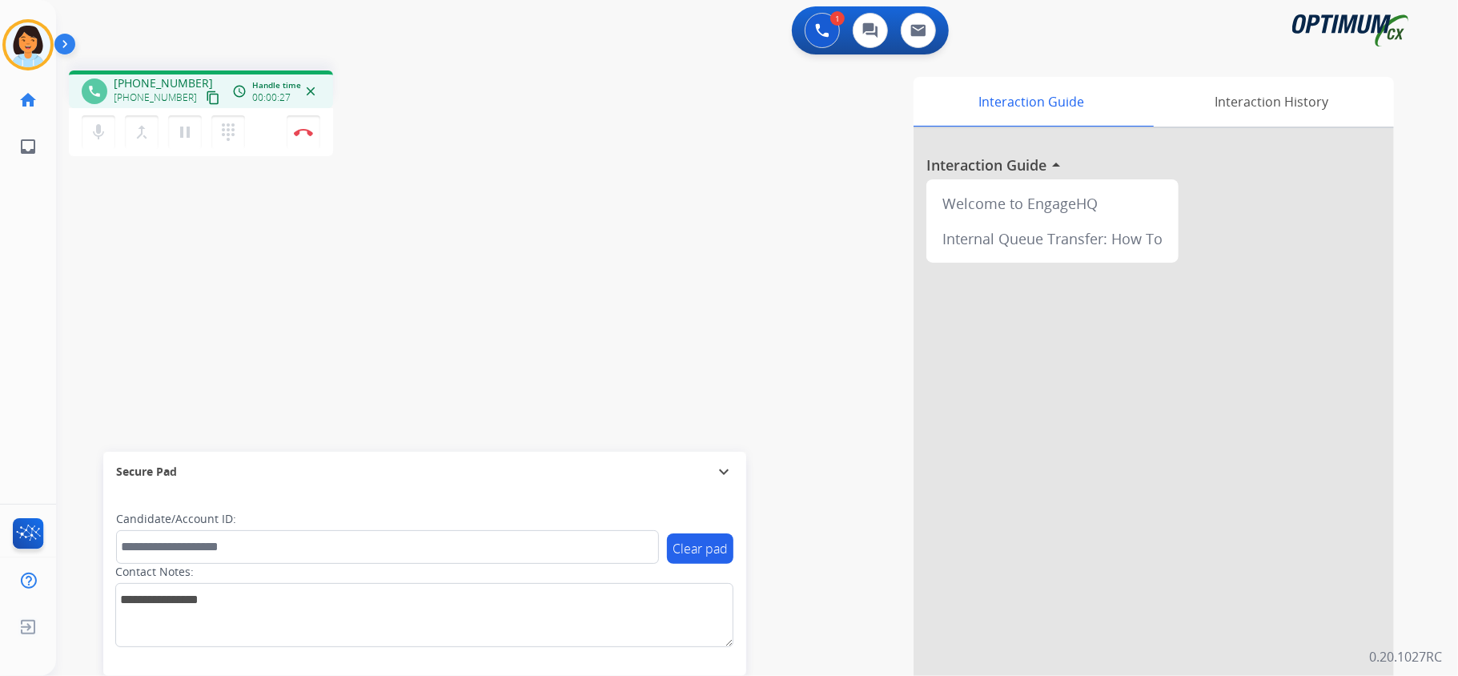
click at [206, 96] on mat-icon "content_copy" at bounding box center [213, 97] width 14 height 14
click at [302, 139] on button "Disconnect" at bounding box center [304, 132] width 34 height 34
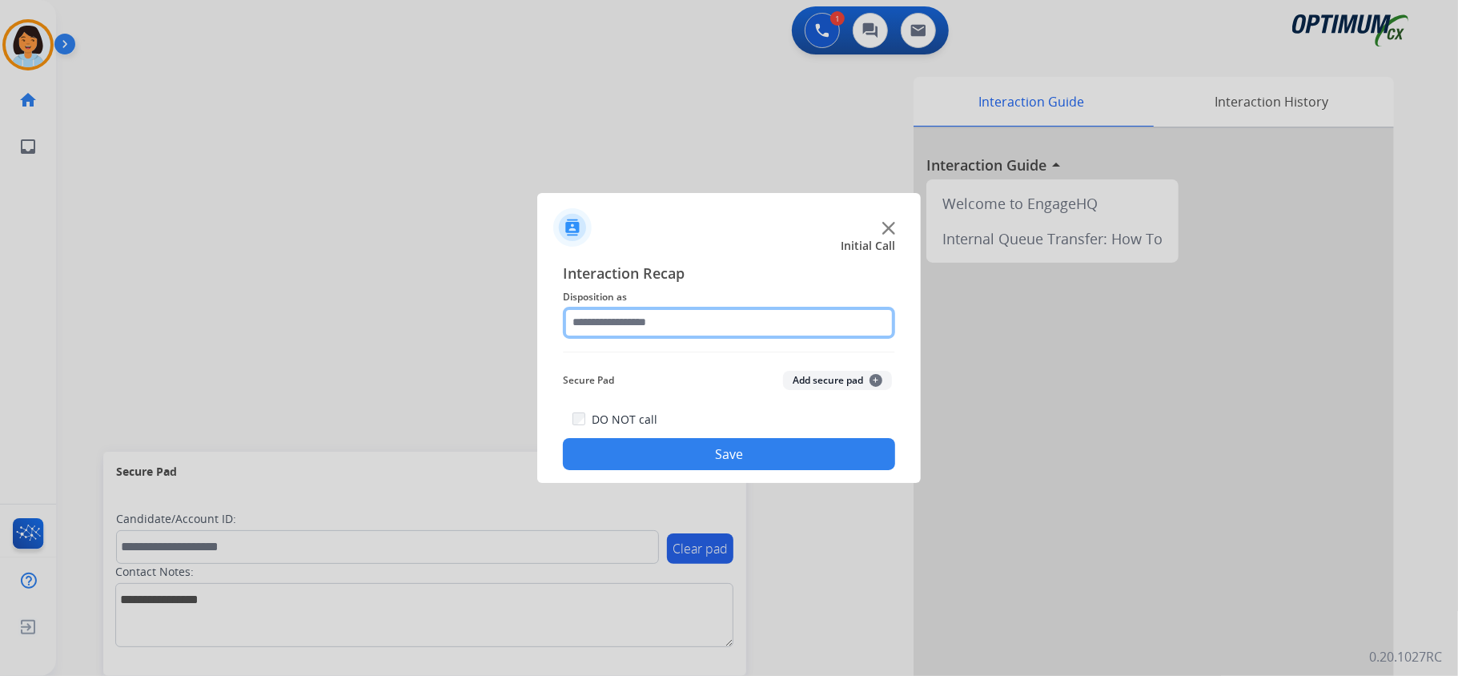
click at [714, 330] on input "text" at bounding box center [729, 323] width 332 height 32
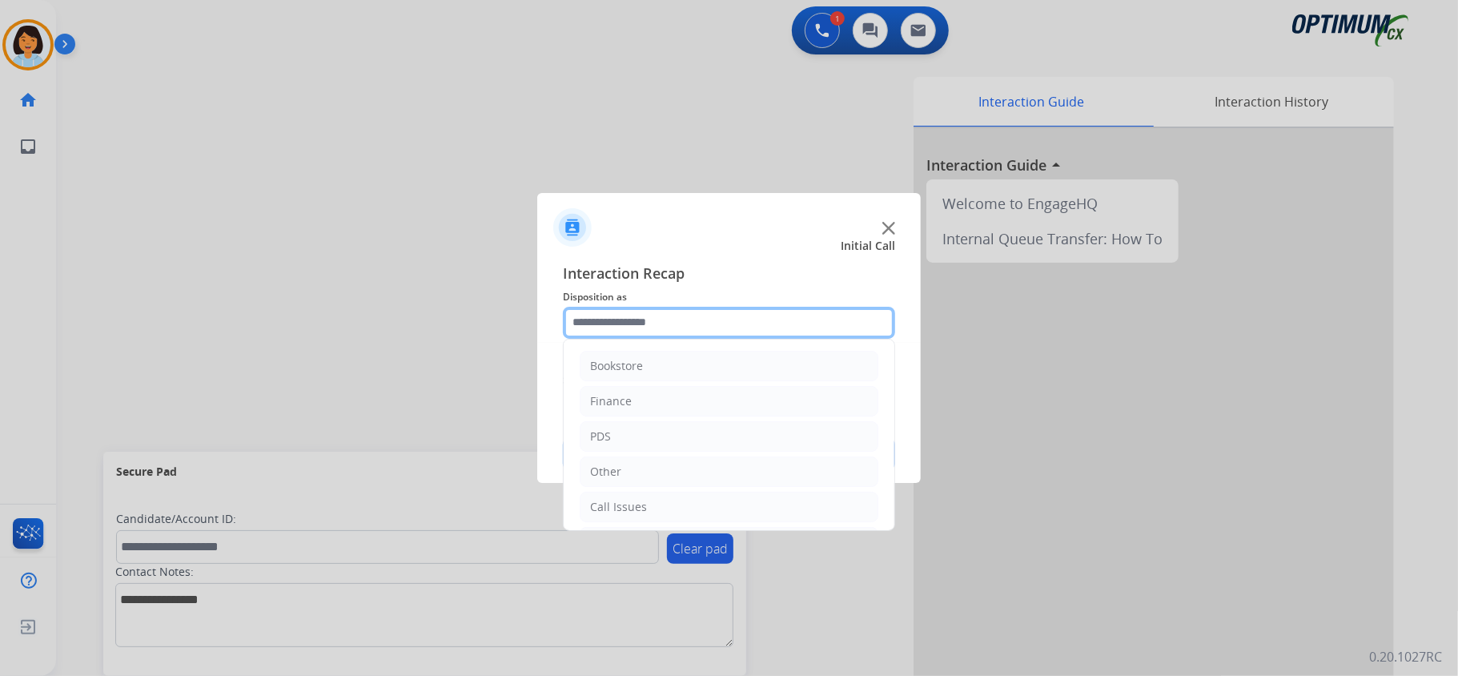
scroll to position [113, 0]
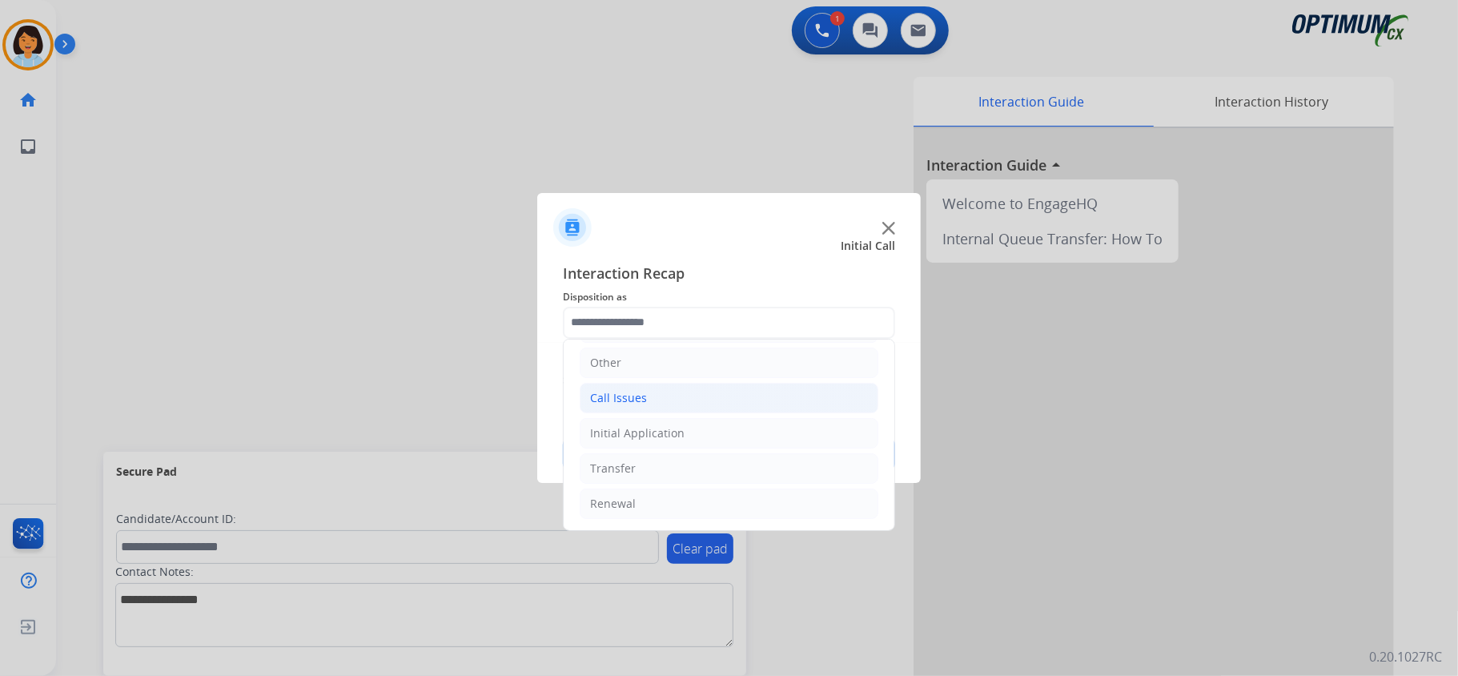
click at [641, 396] on div "Call Issues" at bounding box center [618, 398] width 57 height 16
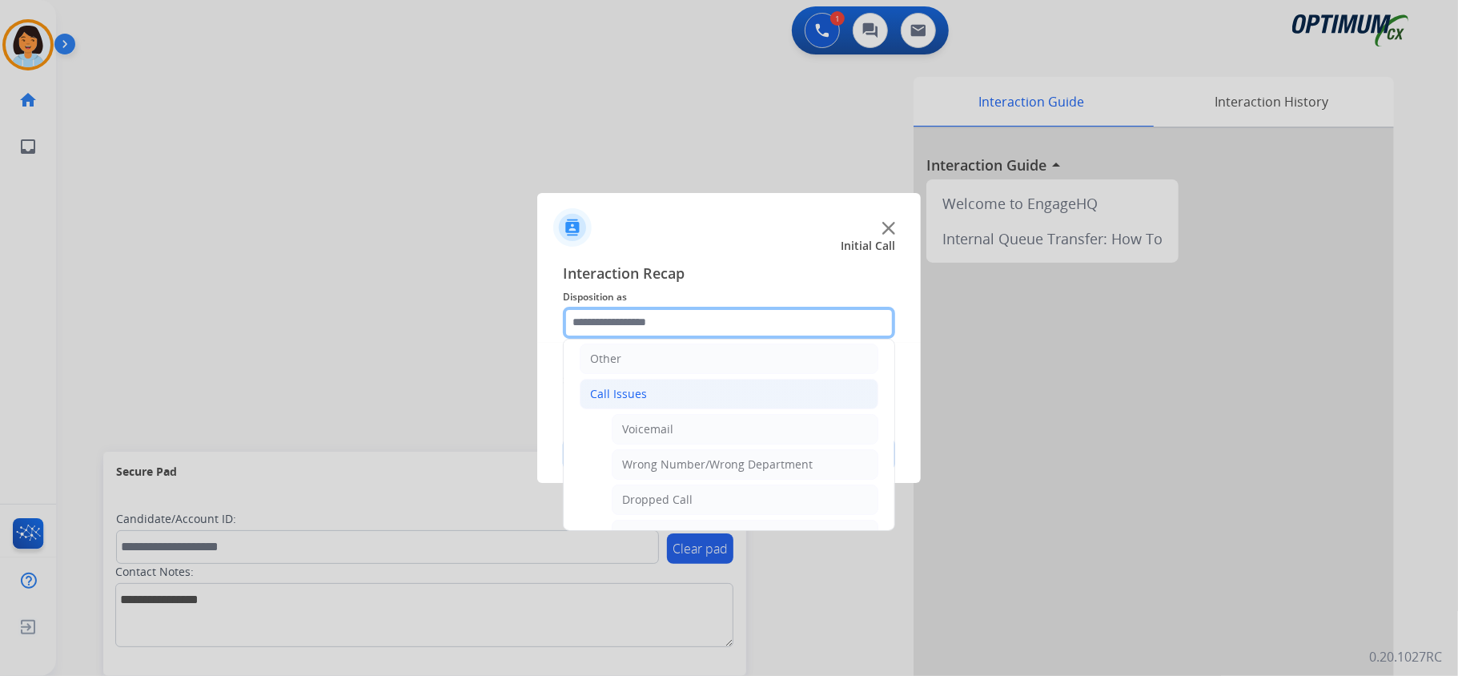
scroll to position [279, 0]
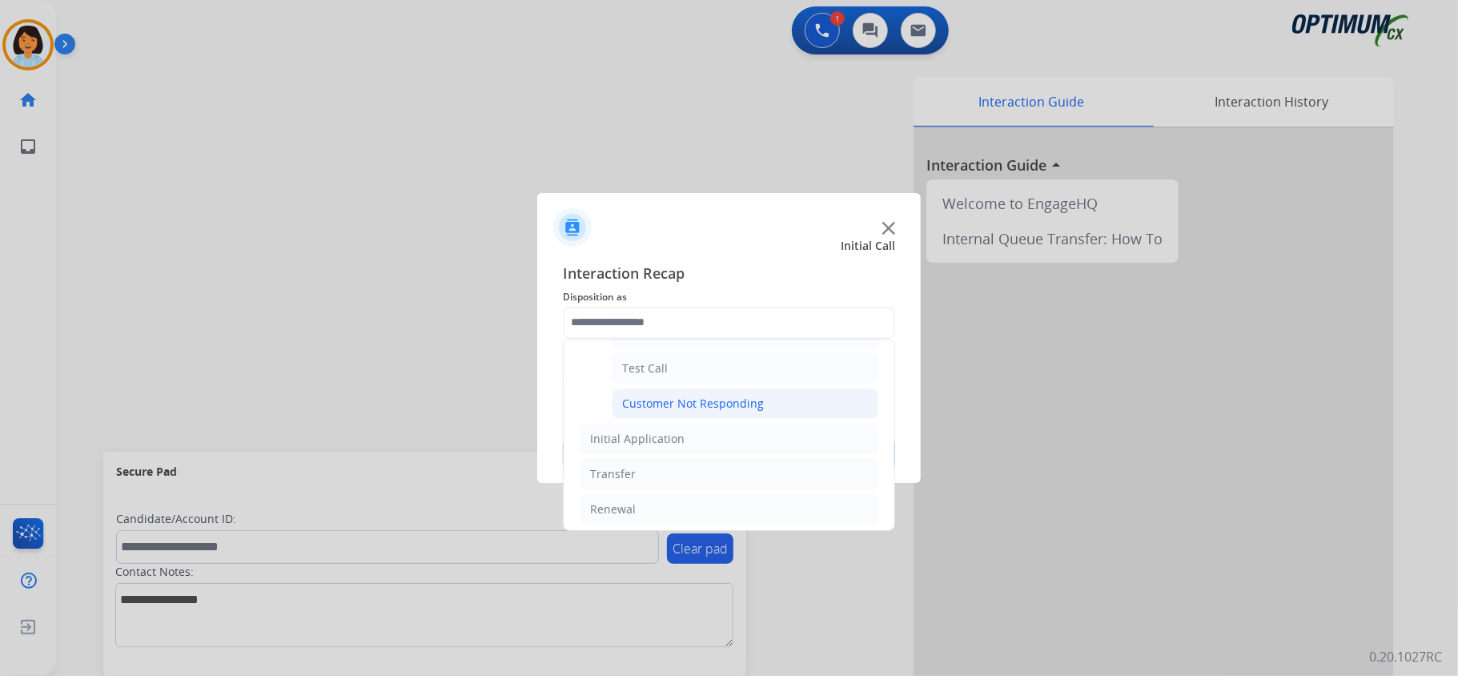
click at [757, 397] on li "Customer Not Responding" at bounding box center [745, 403] width 267 height 30
type input "**********"
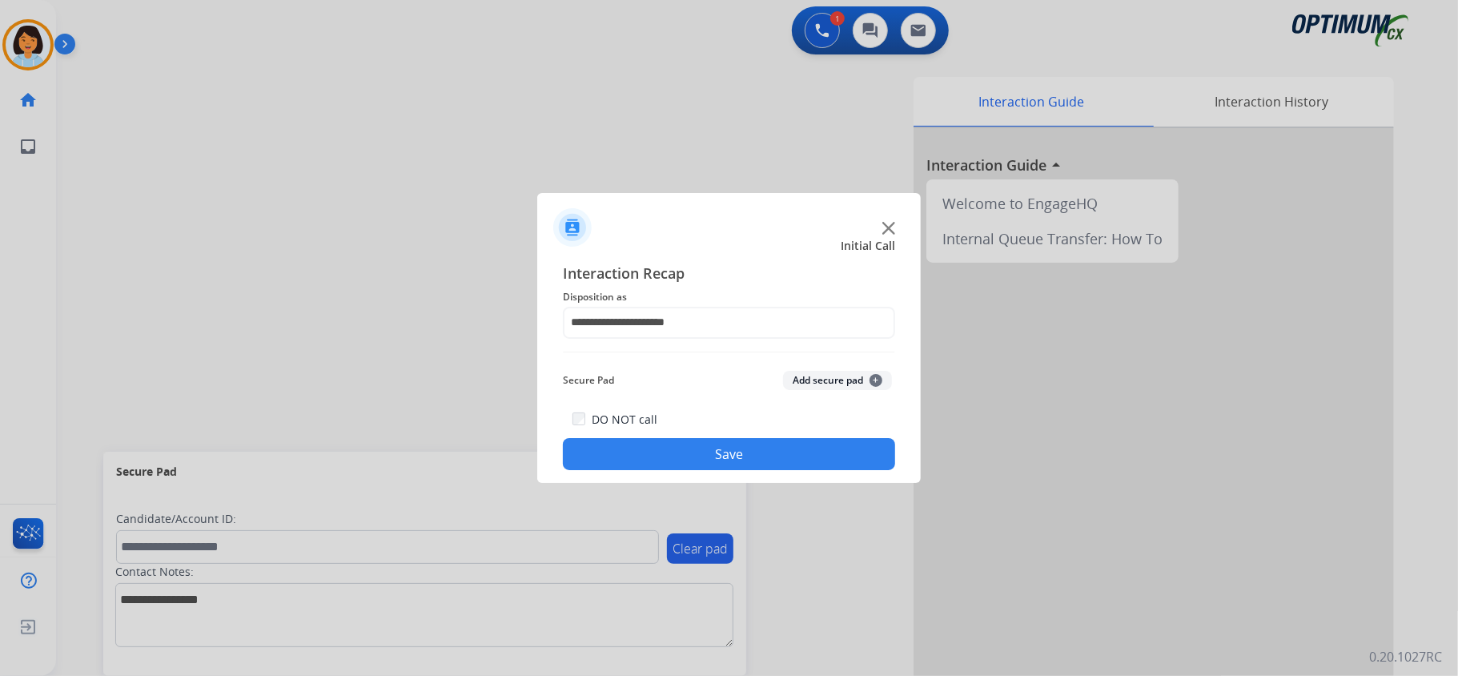
click at [713, 456] on button "Save" at bounding box center [729, 454] width 332 height 32
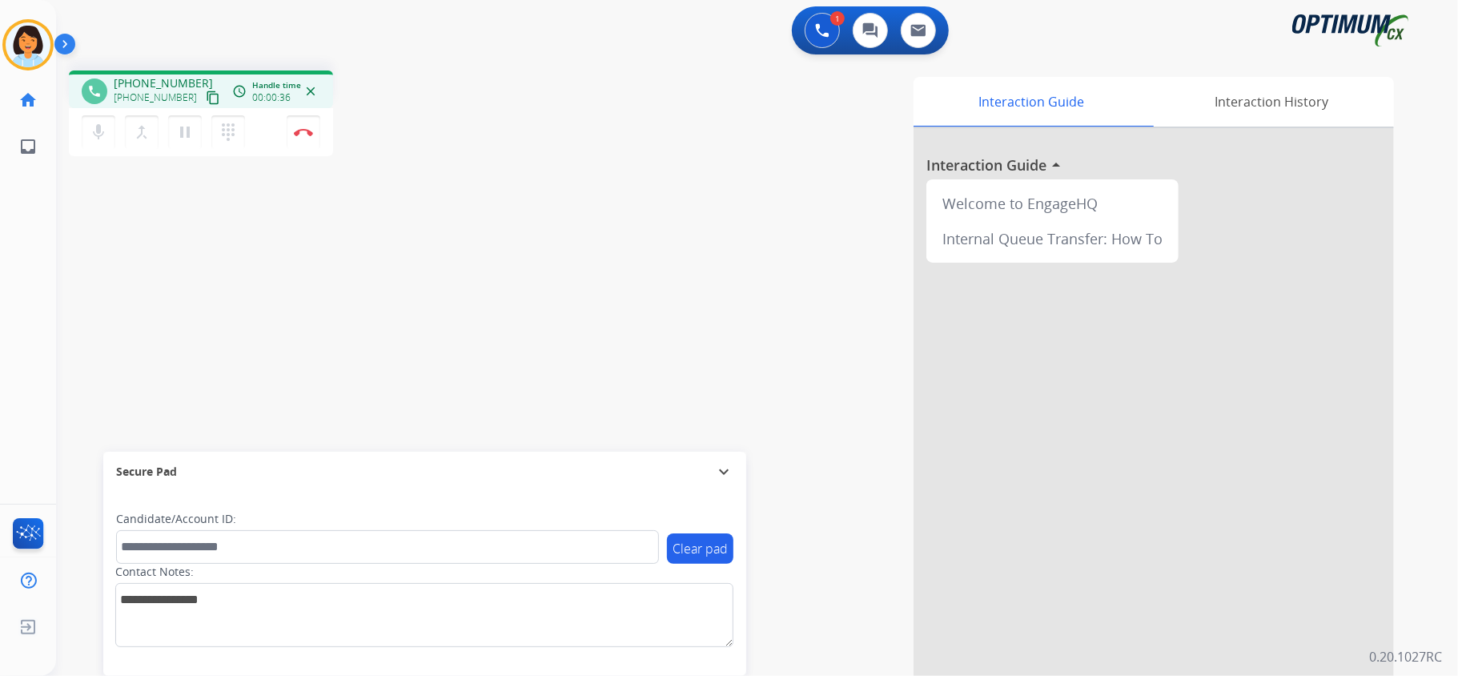
click at [206, 99] on mat-icon "content_copy" at bounding box center [213, 97] width 14 height 14
click at [307, 128] on img at bounding box center [303, 132] width 19 height 8
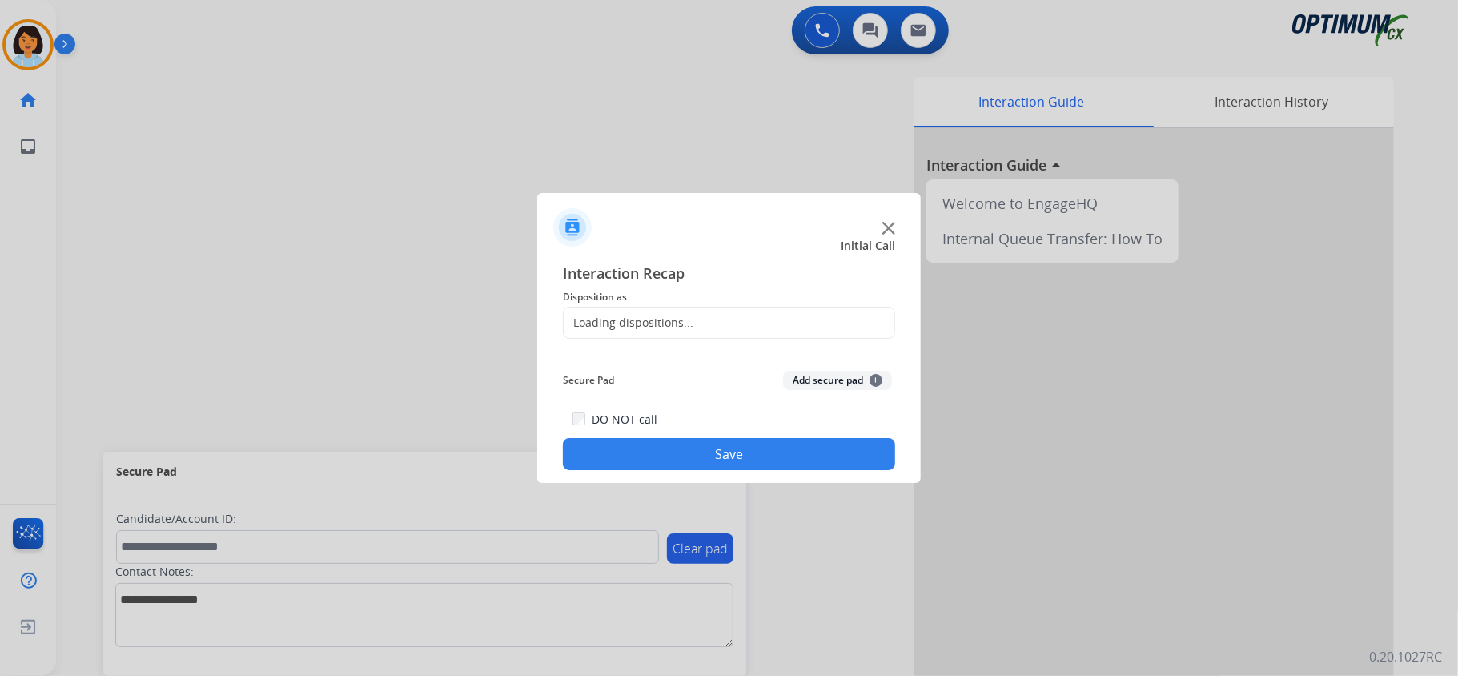
click at [641, 311] on div "Loading dispositions..." at bounding box center [729, 323] width 332 height 32
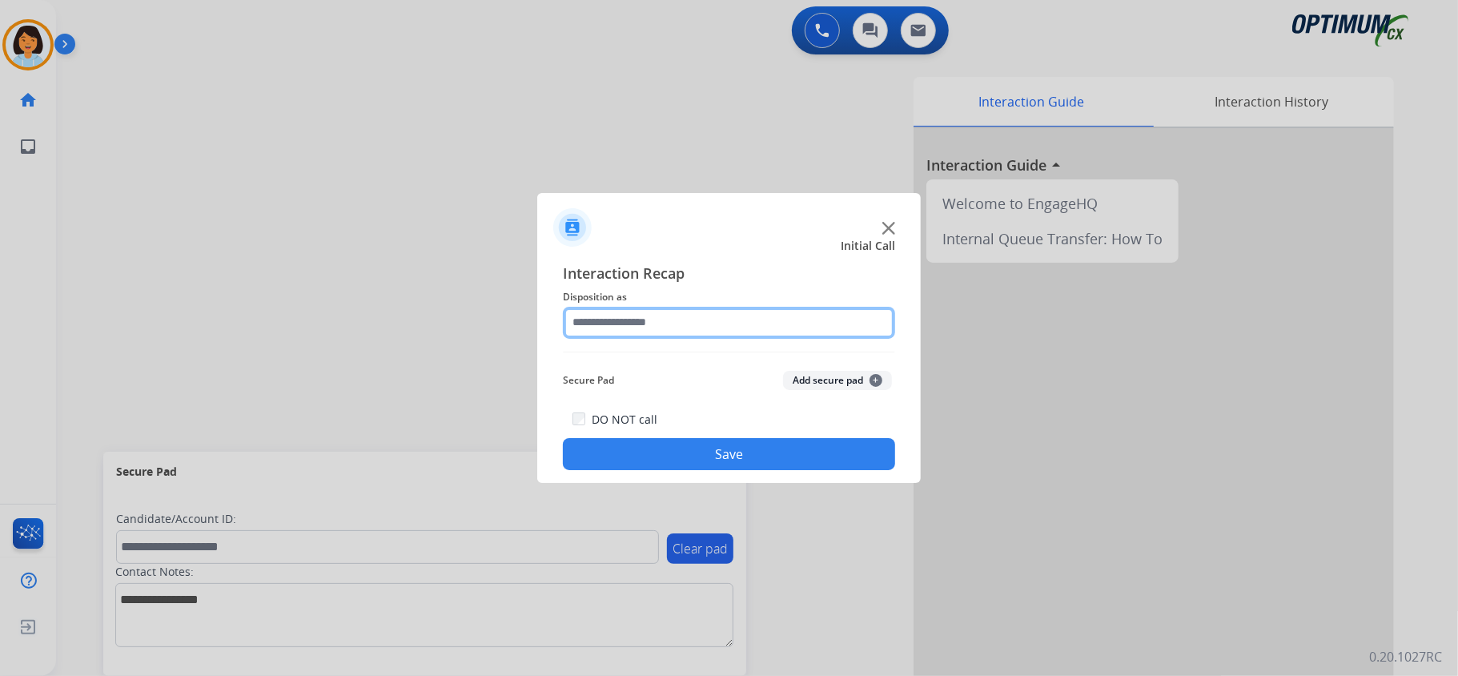
click at [642, 311] on input "text" at bounding box center [729, 323] width 332 height 32
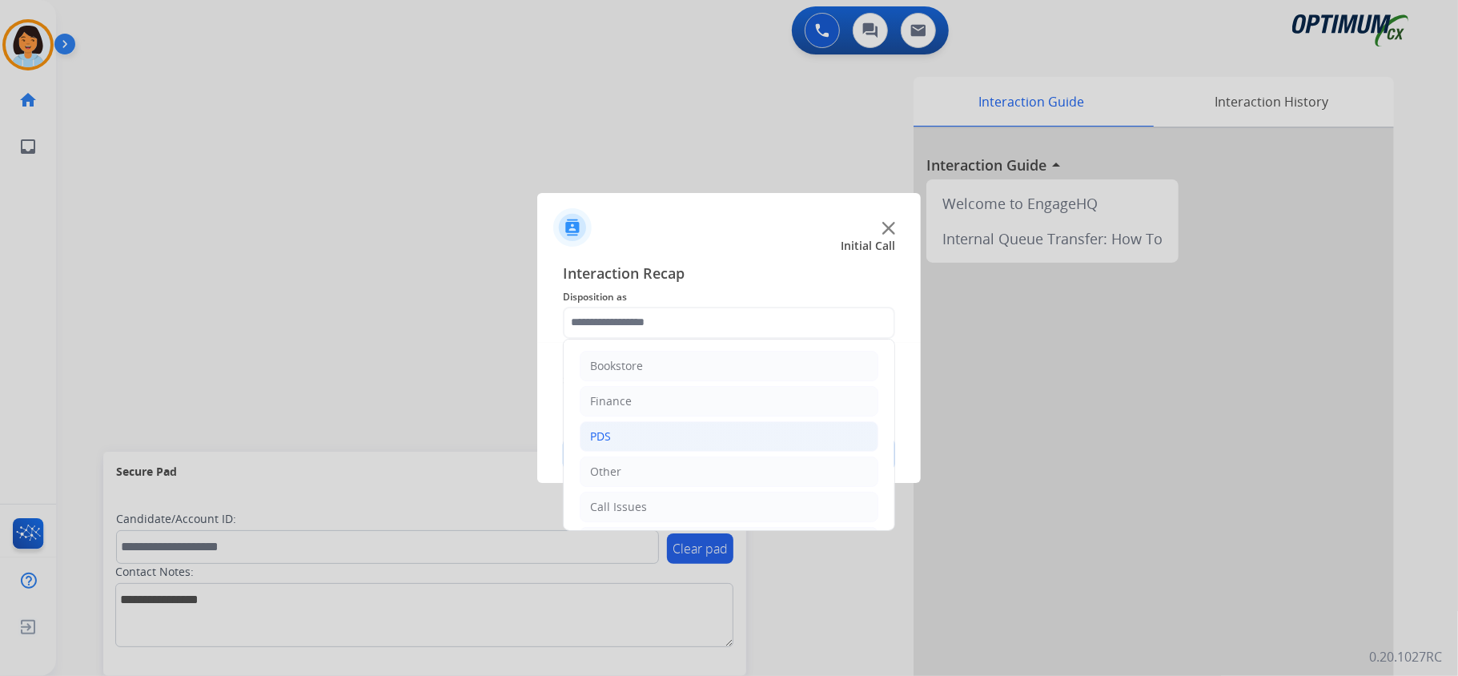
click at [661, 436] on li "PDS" at bounding box center [729, 436] width 299 height 30
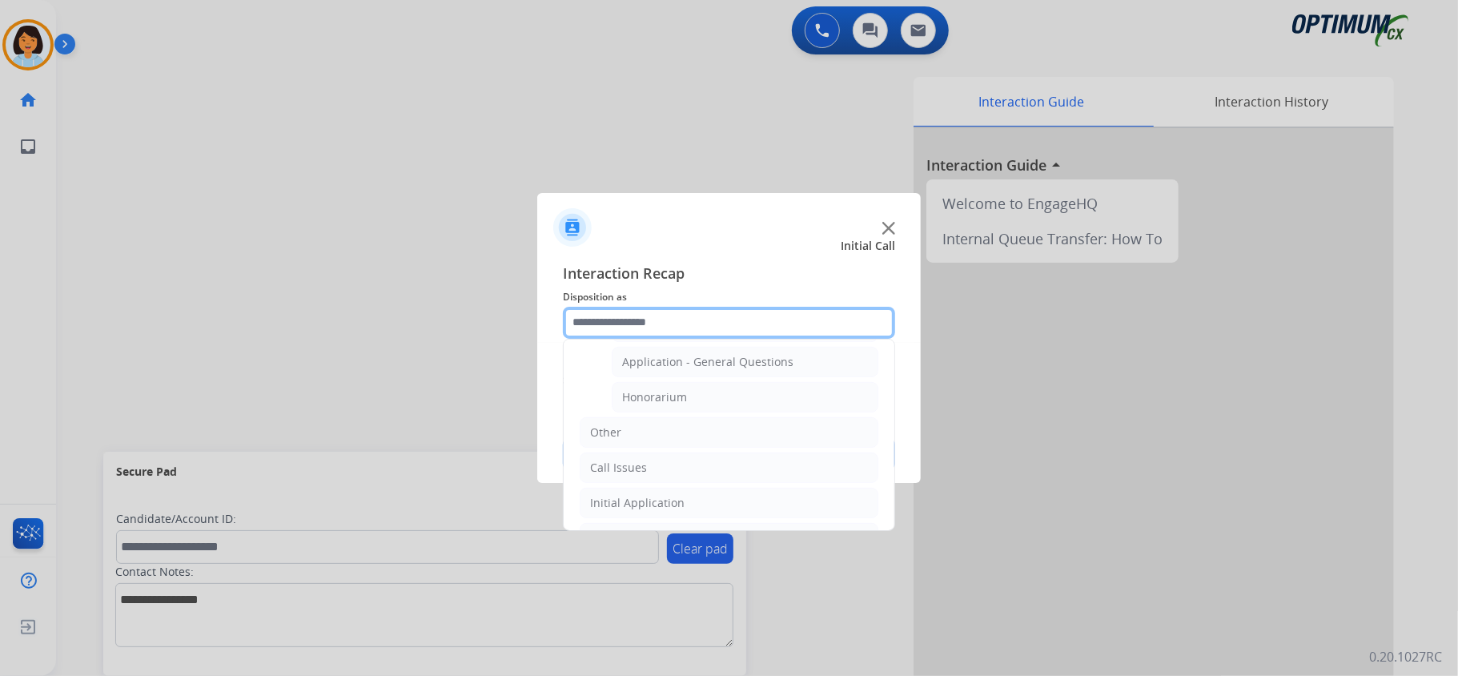
scroll to position [506, 0]
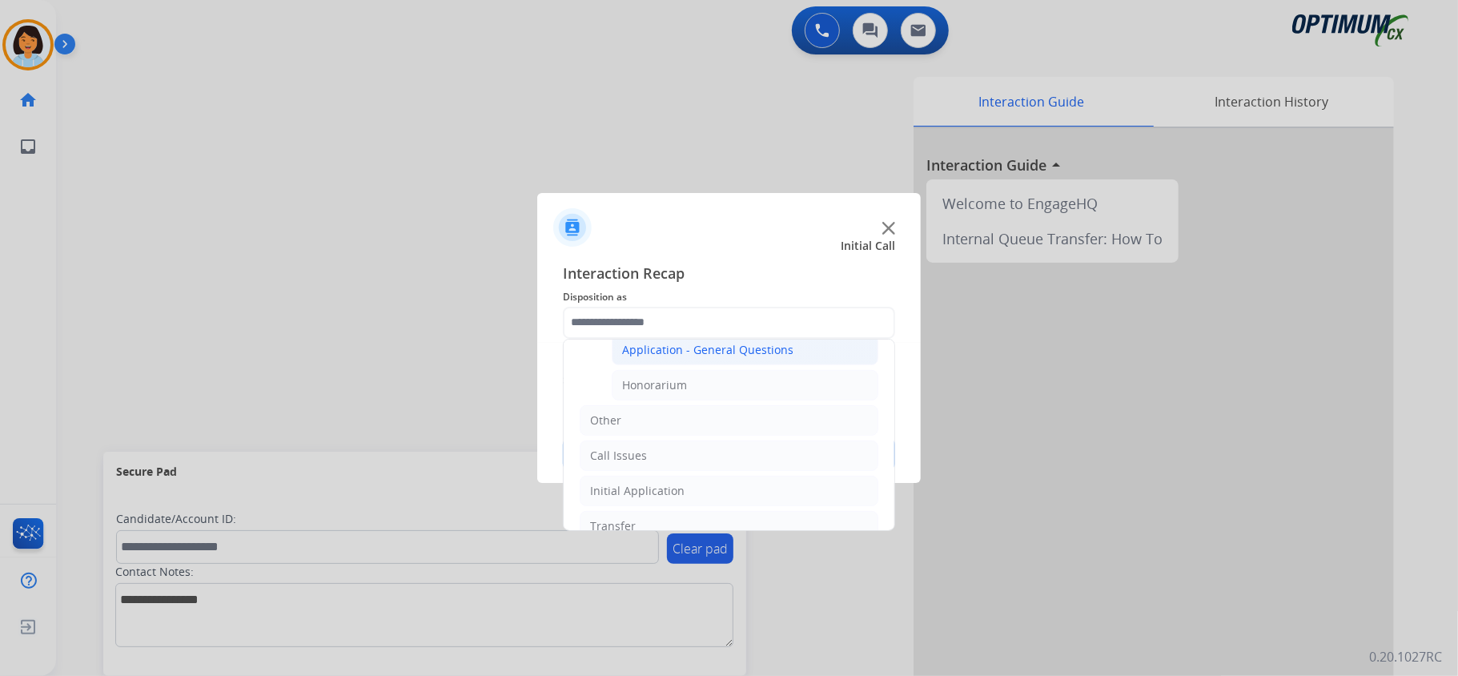
click at [706, 343] on li "Application - General Questions" at bounding box center [745, 350] width 267 height 30
type input "**********"
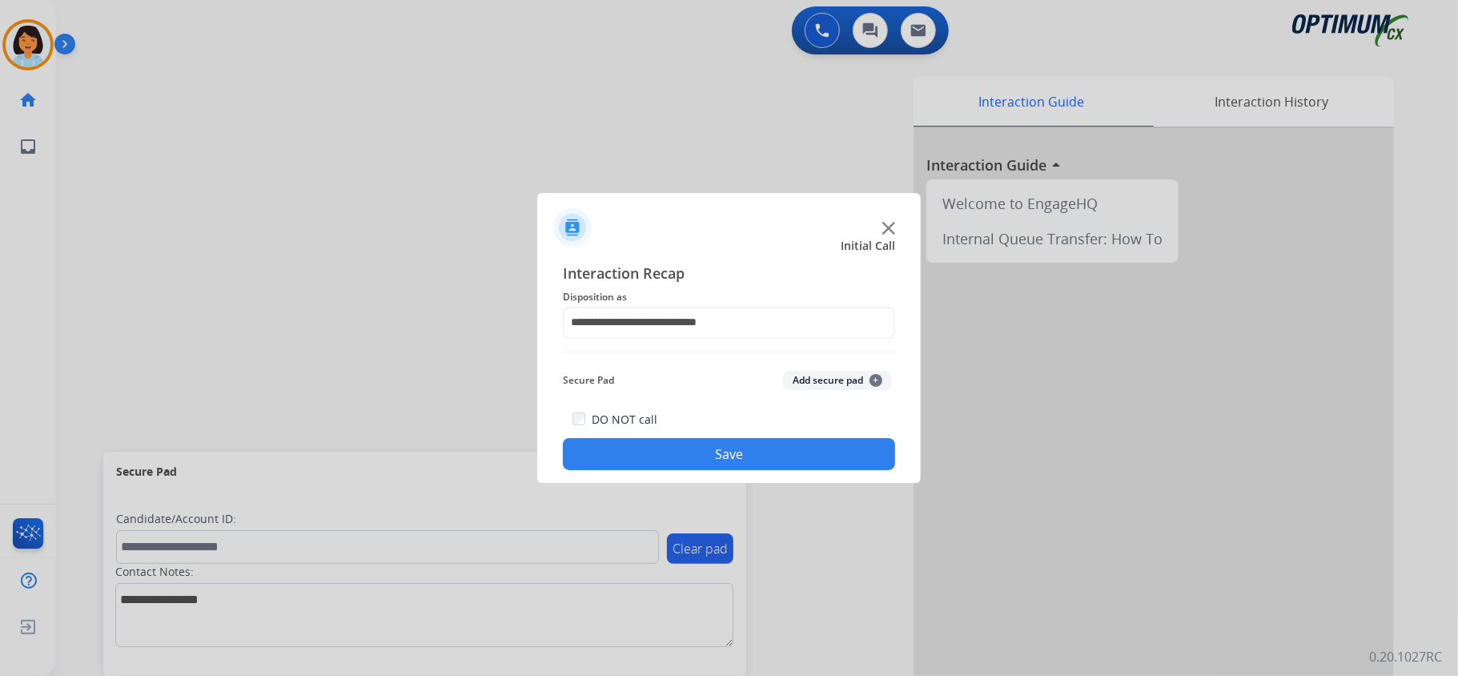
click at [697, 446] on button "Save" at bounding box center [729, 454] width 332 height 32
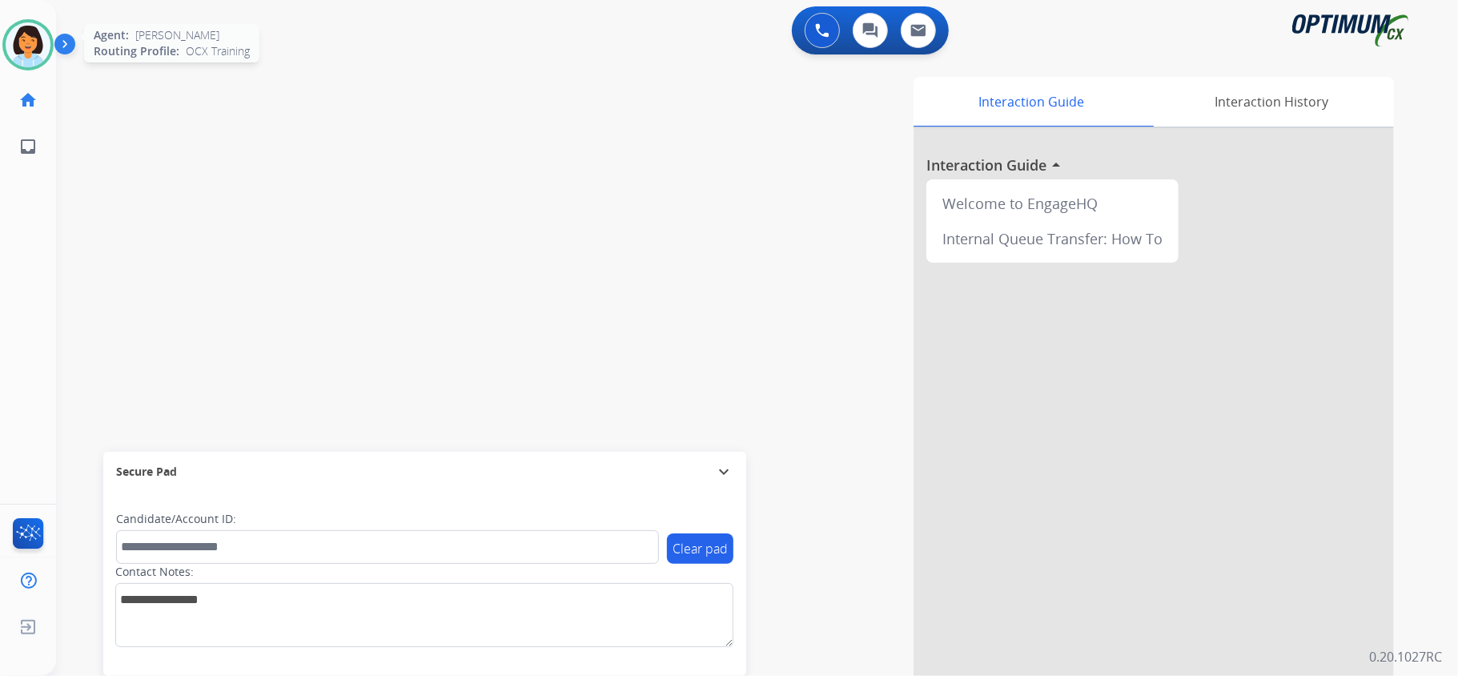
click at [21, 49] on img at bounding box center [28, 44] width 45 height 45
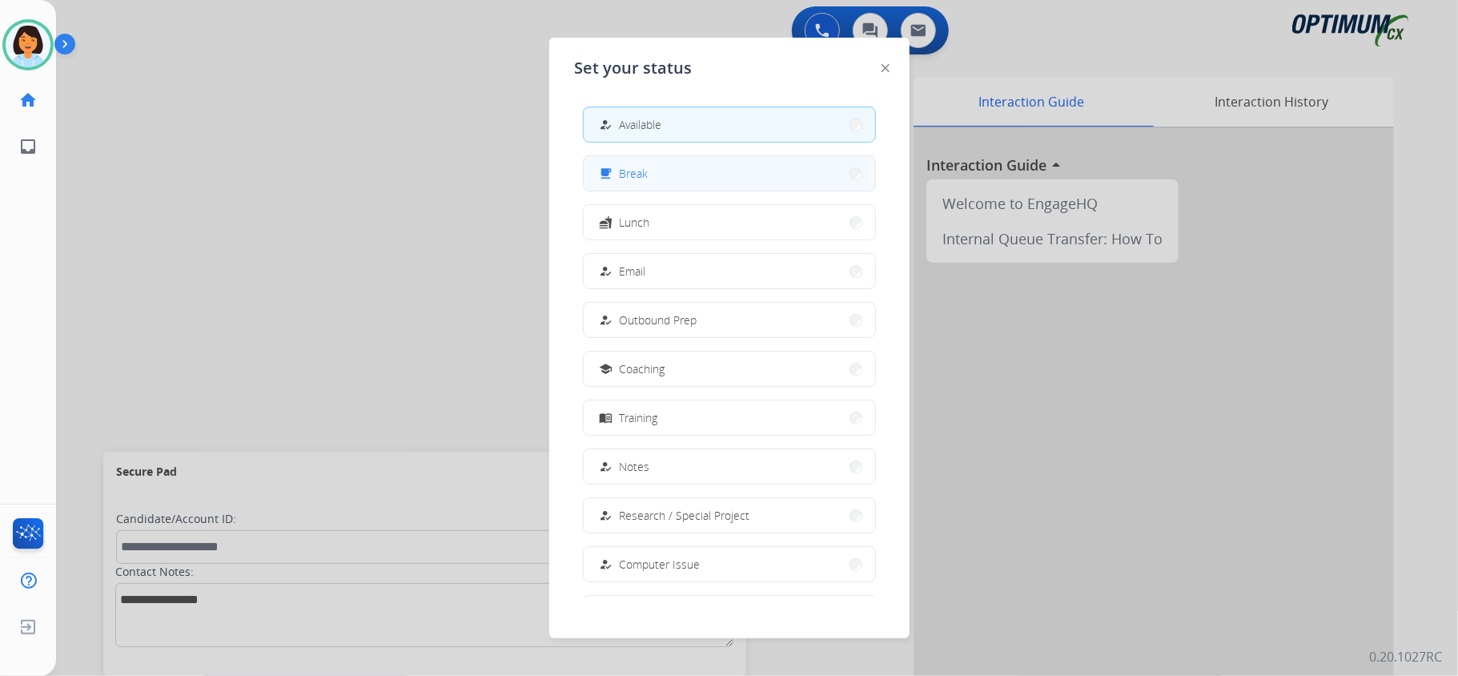
click at [641, 184] on button "free_breakfast Break" at bounding box center [729, 173] width 291 height 34
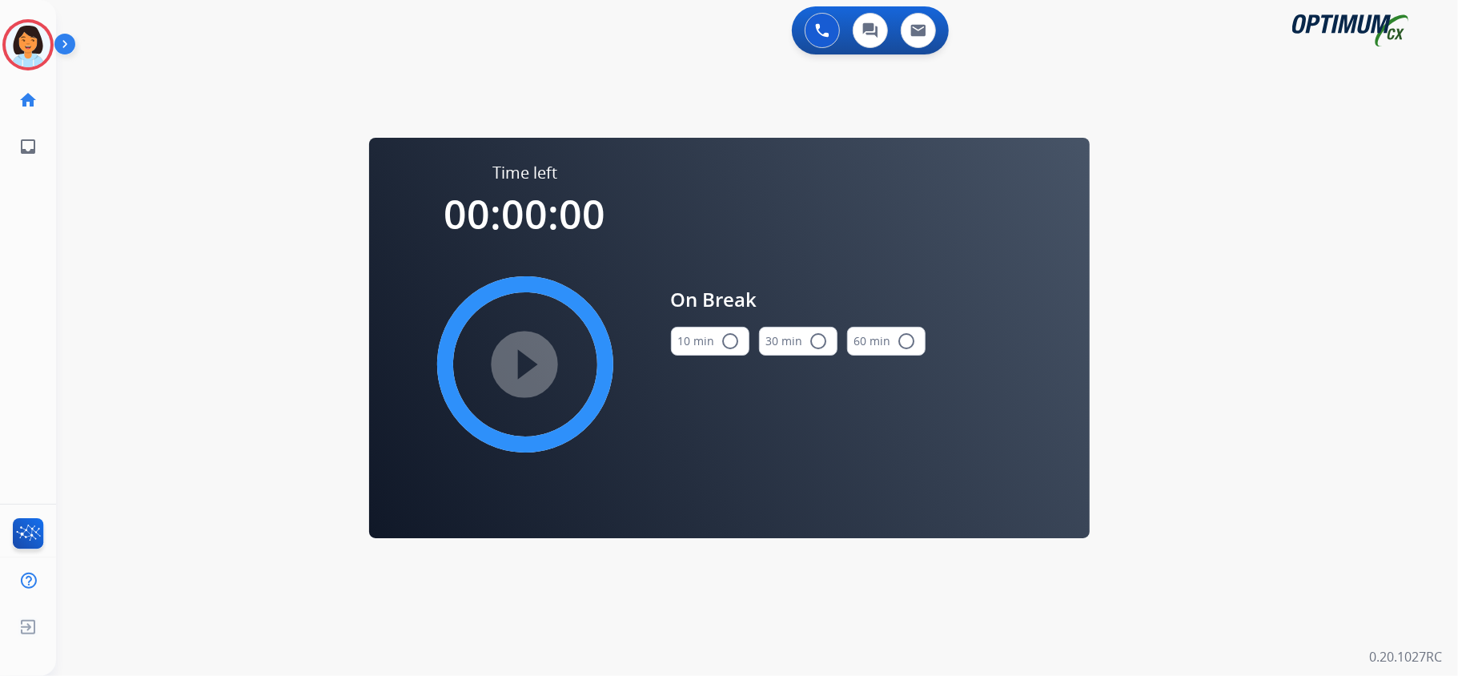
click at [687, 346] on button "10 min radio_button_unchecked" at bounding box center [710, 341] width 78 height 29
click at [535, 362] on mat-icon "play_circle_filled" at bounding box center [525, 364] width 19 height 19
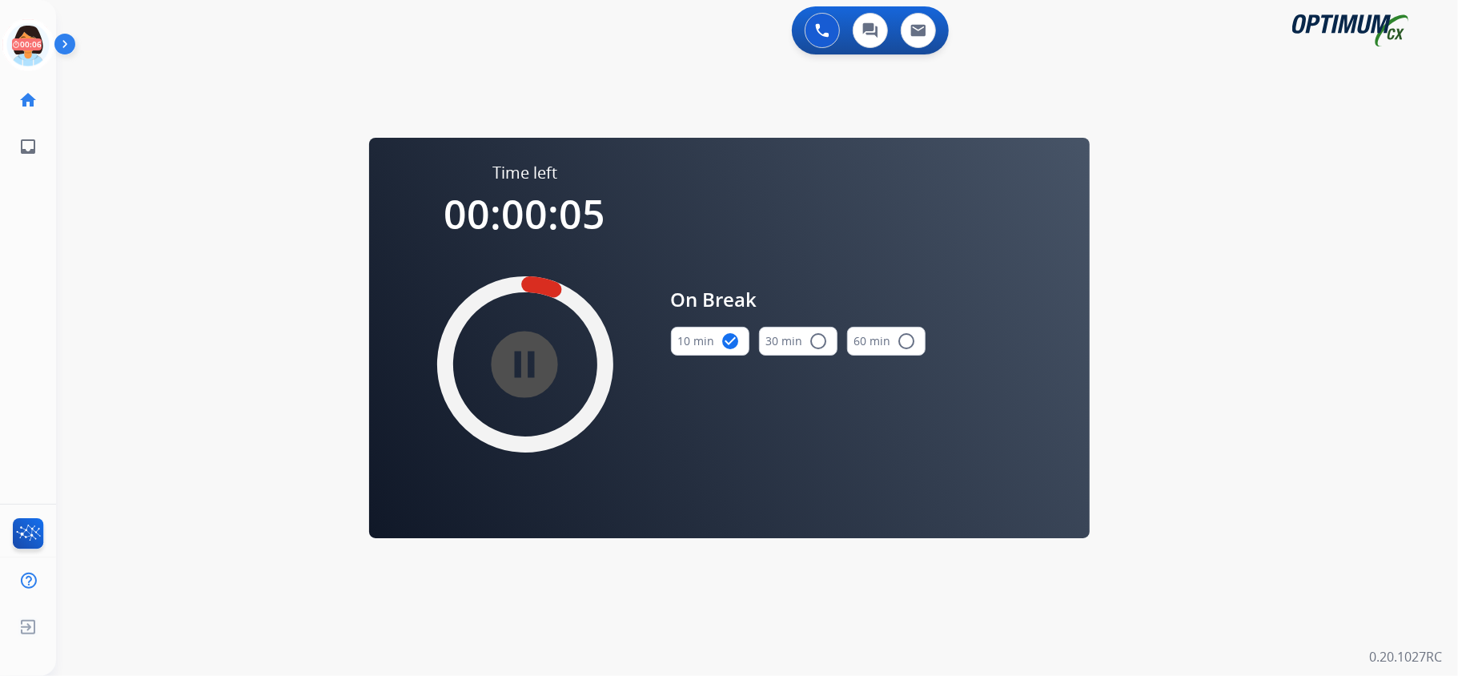
click at [218, 154] on div "0 Voice Interactions 0 Chat Interactions 0 Email Interactions swap_horiz Break …" at bounding box center [757, 338] width 1402 height 676
click at [26, 32] on icon at bounding box center [28, 45] width 52 height 52
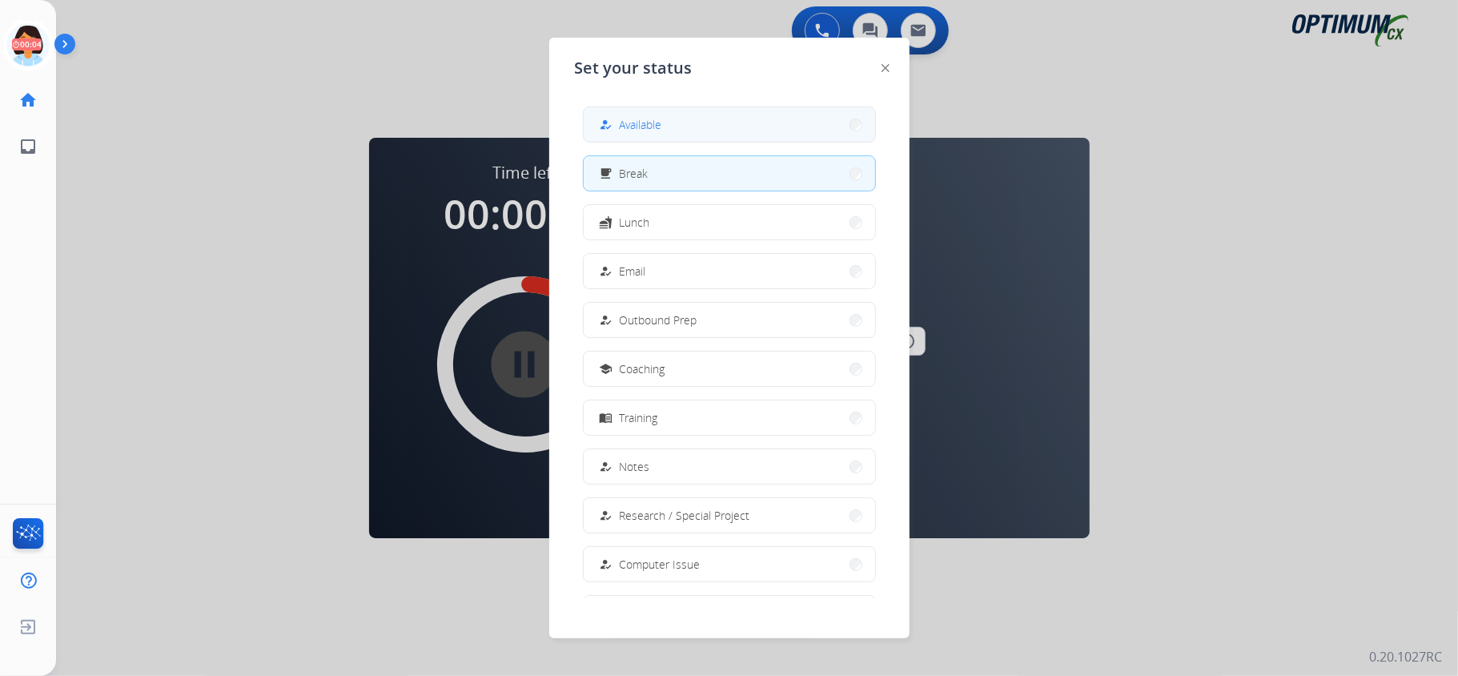
click at [715, 130] on button "how_to_reg Available" at bounding box center [729, 124] width 291 height 34
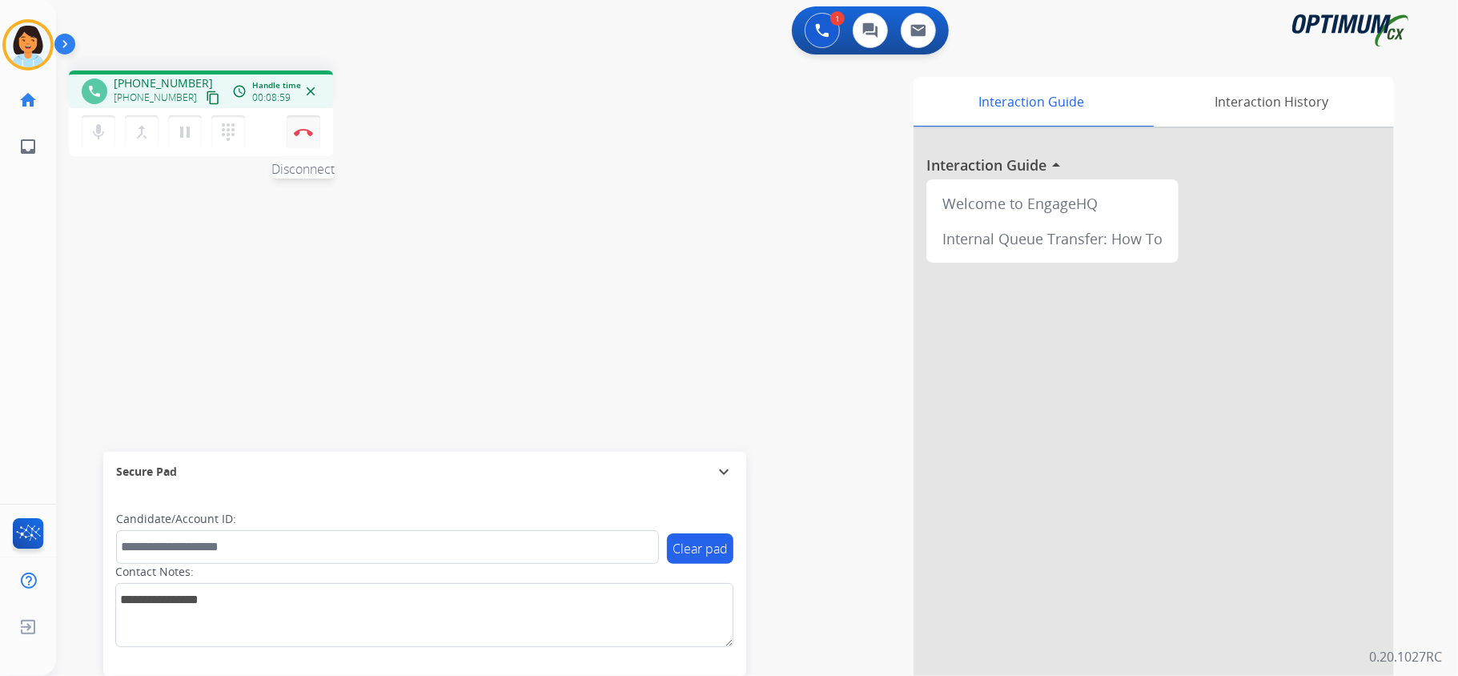
click at [309, 139] on button "Disconnect" at bounding box center [304, 132] width 34 height 34
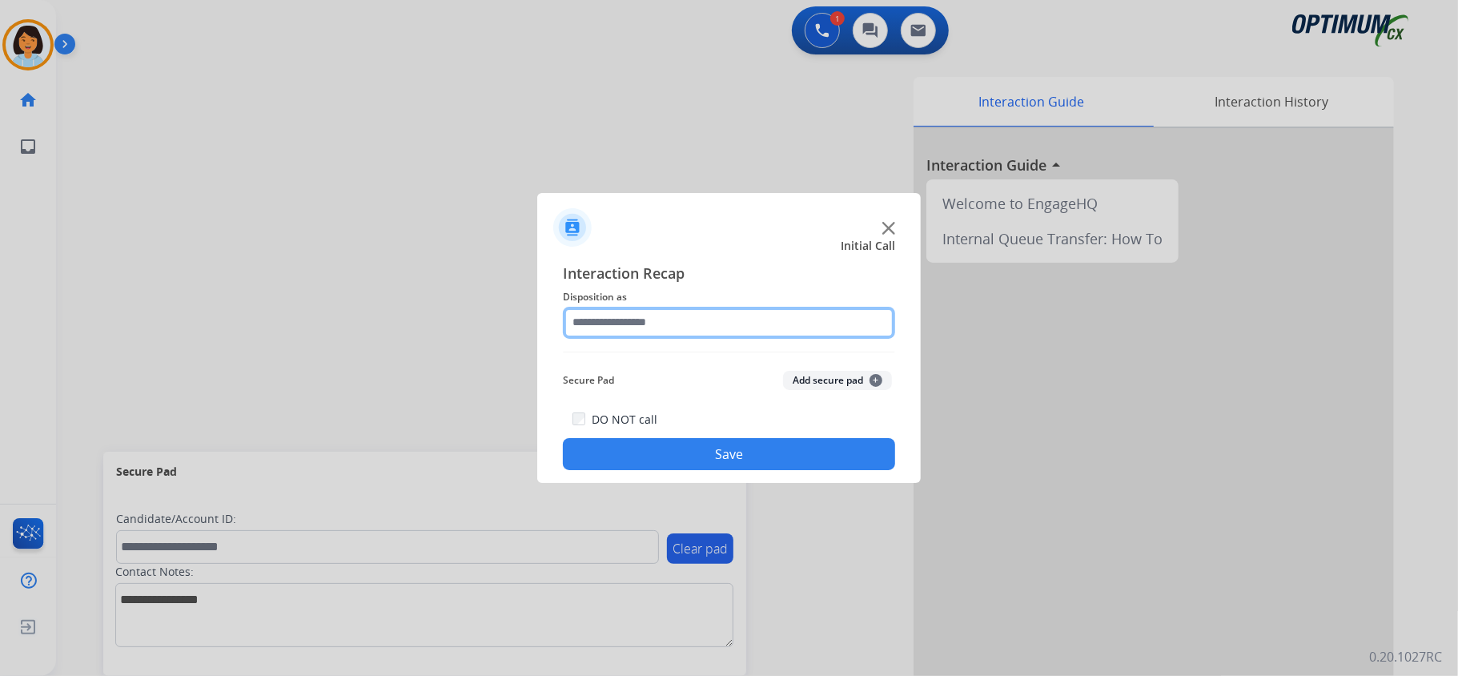
click at [725, 315] on input "text" at bounding box center [729, 323] width 332 height 32
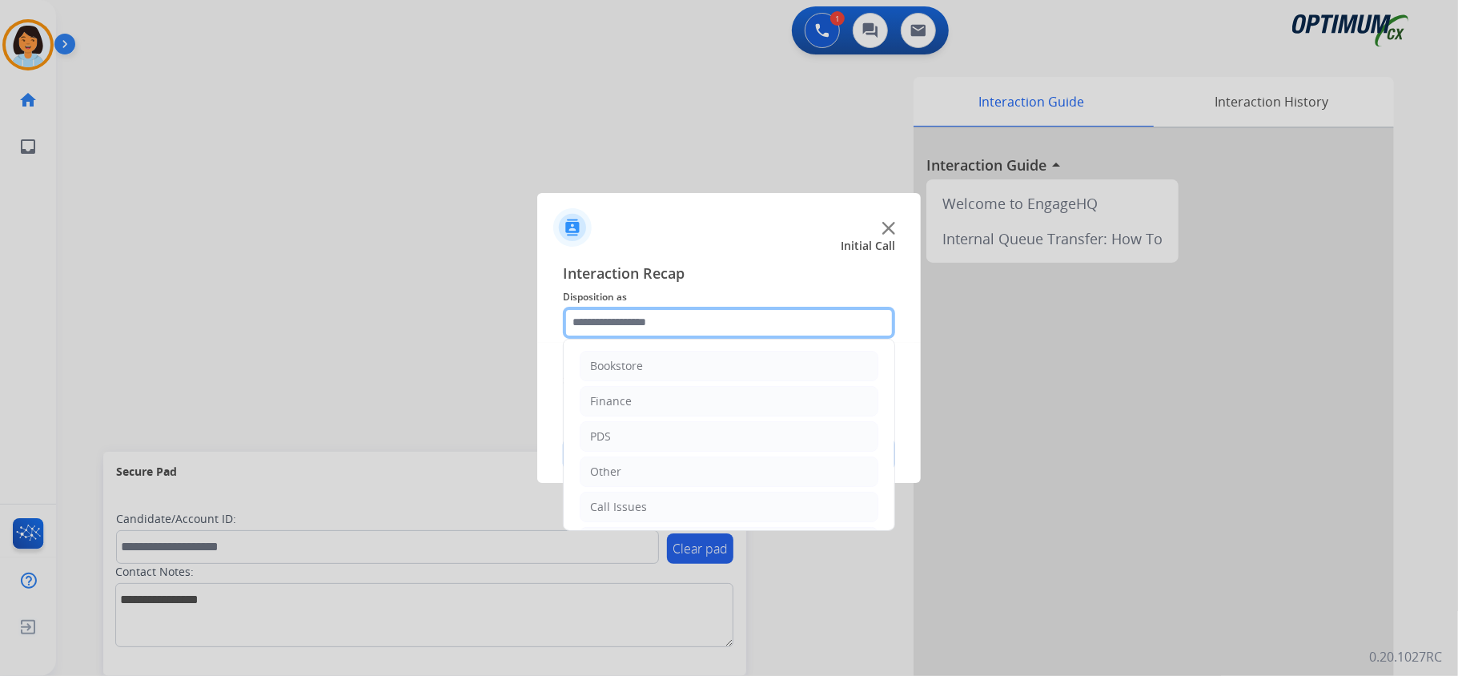
scroll to position [113, 0]
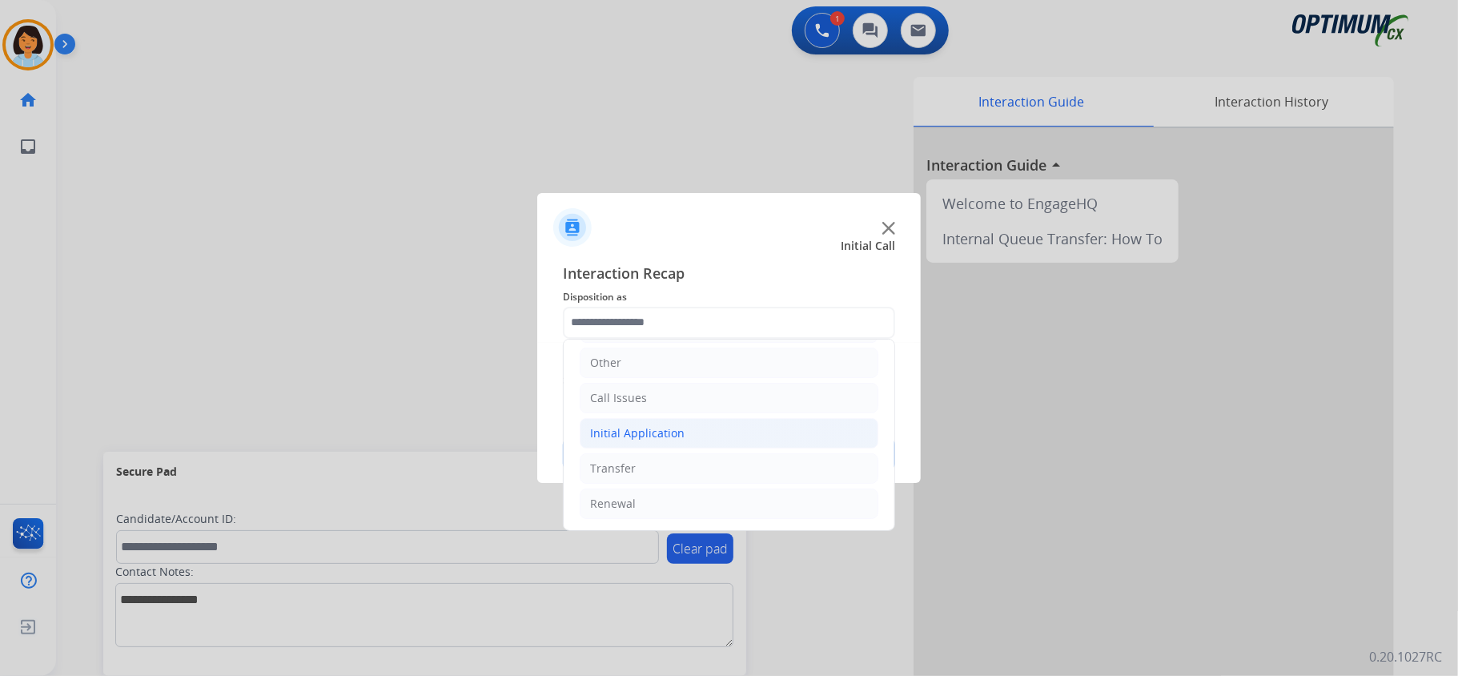
click at [637, 429] on div "Initial Application" at bounding box center [637, 433] width 94 height 16
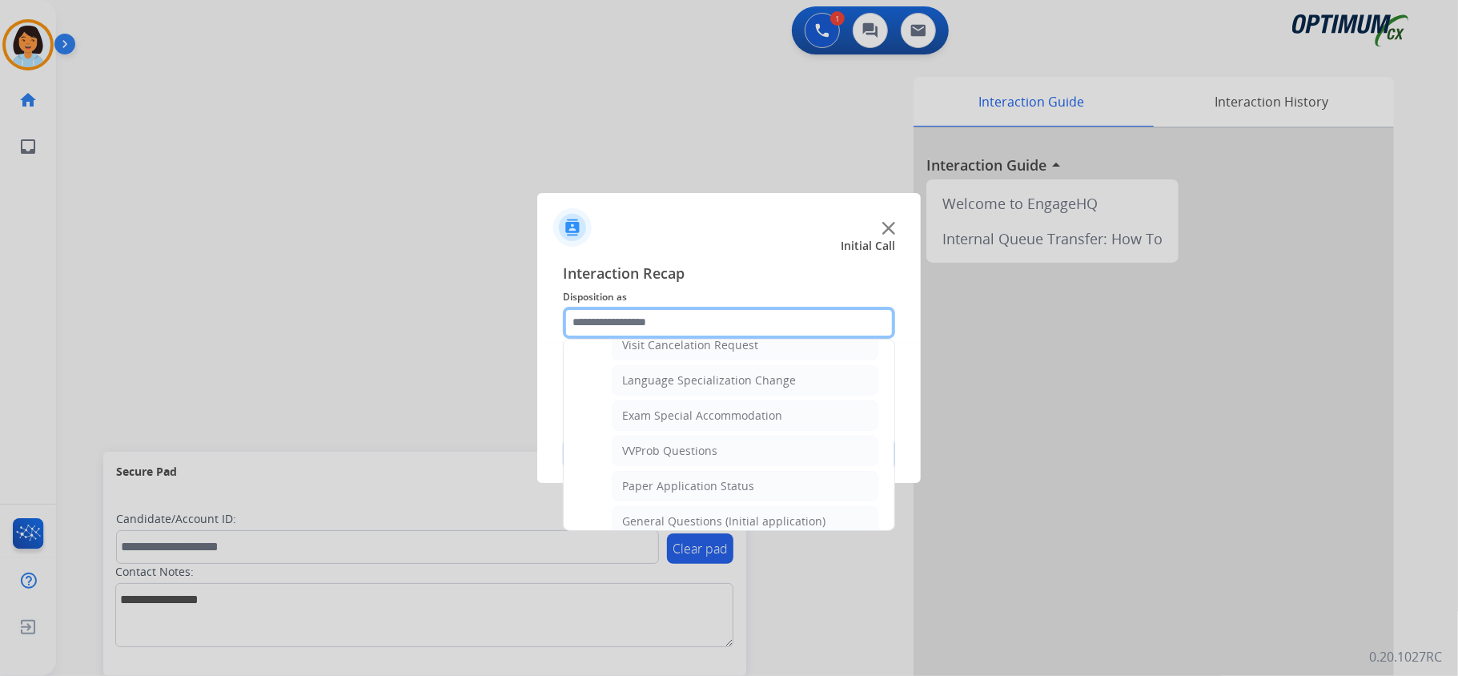
scroll to position [789, 0]
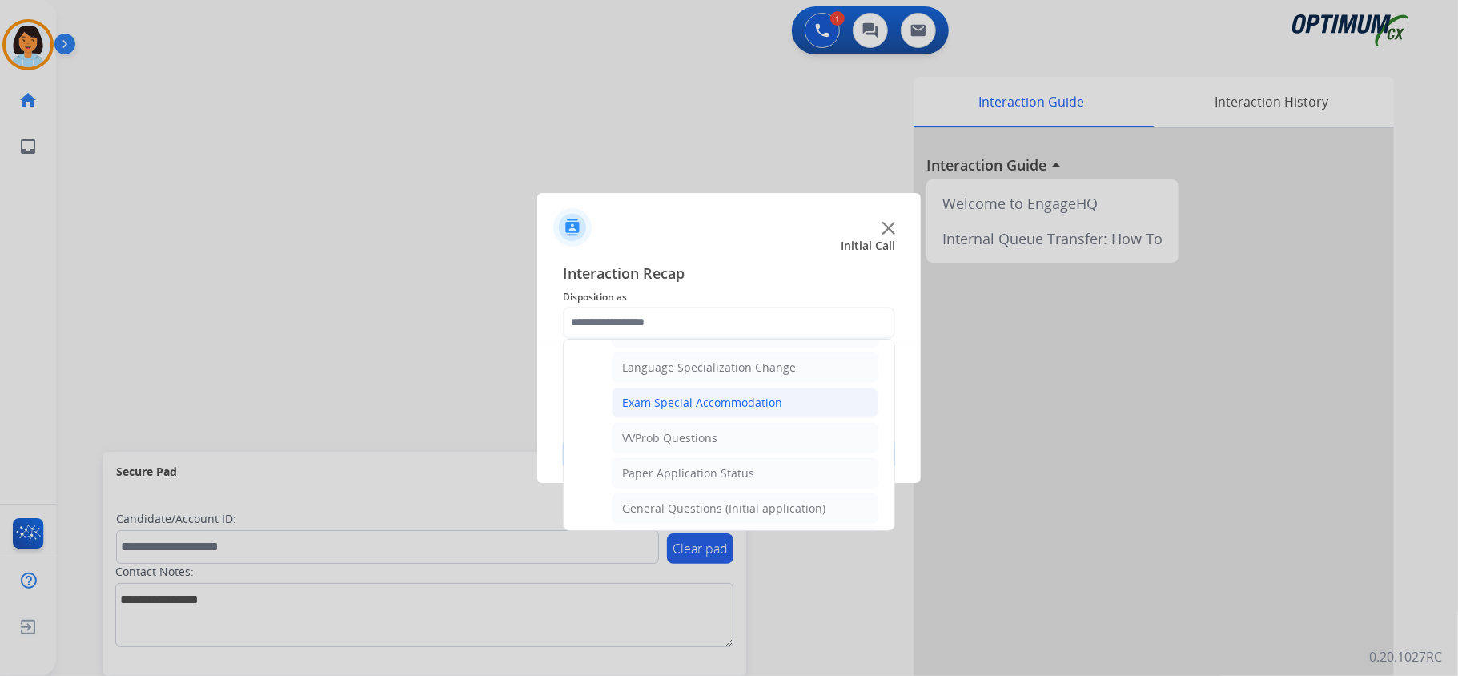
click at [788, 417] on li "Exam Special Accommodation" at bounding box center [745, 403] width 267 height 30
type input "**********"
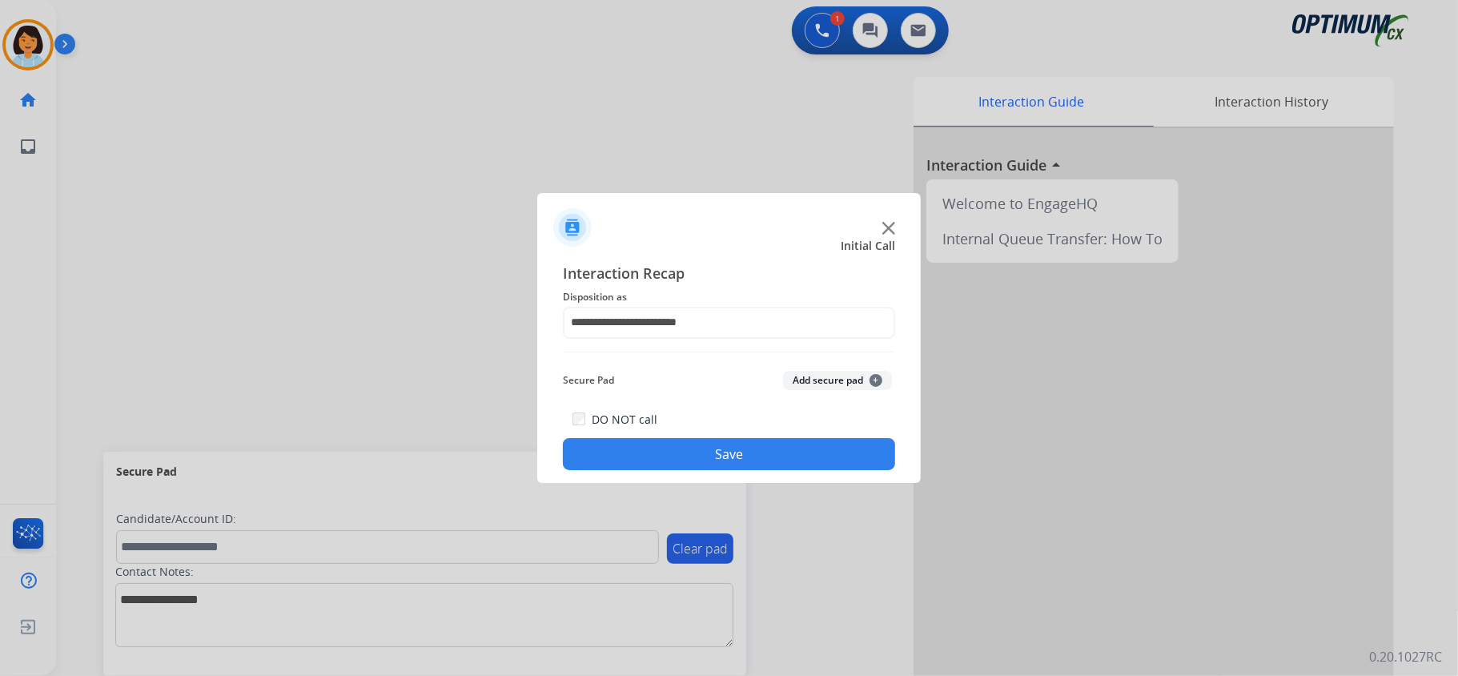
click at [741, 455] on button "Save" at bounding box center [729, 454] width 332 height 32
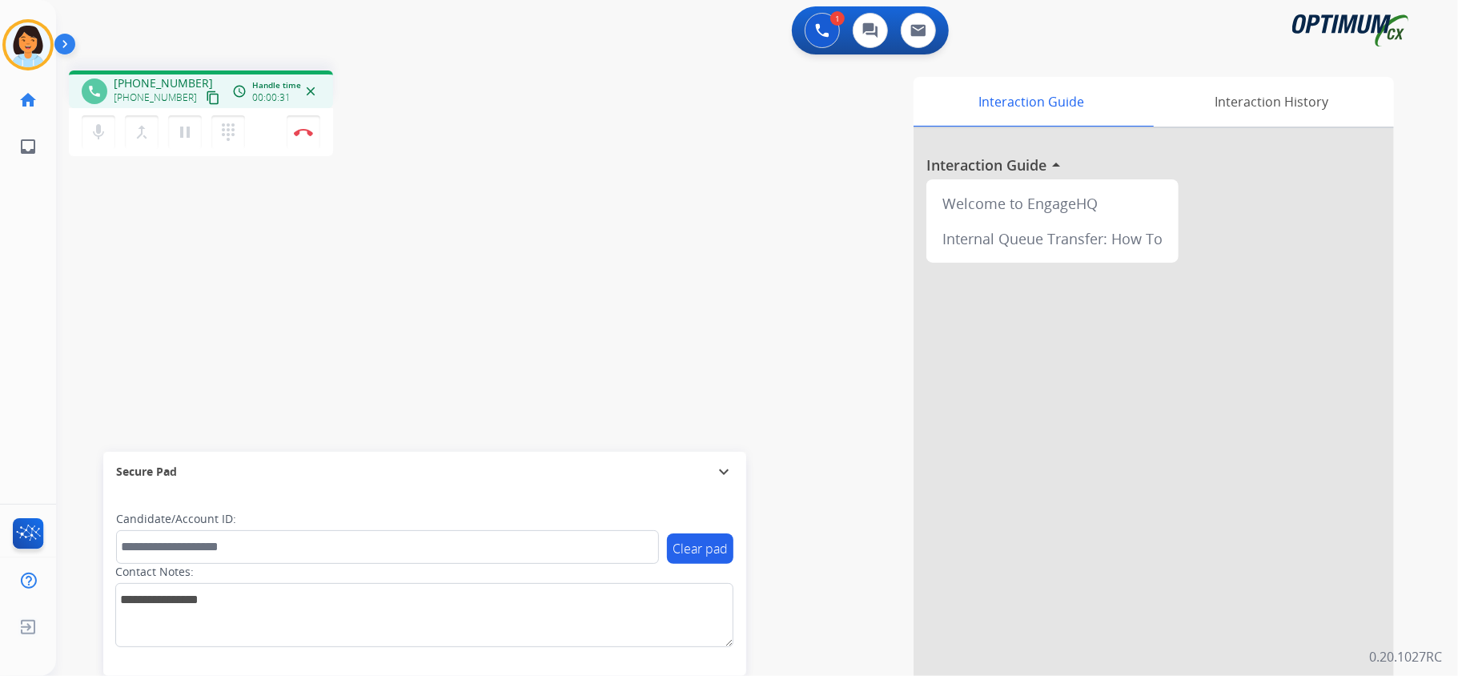
click at [203, 106] on button "content_copy" at bounding box center [212, 97] width 19 height 19
click at [298, 135] on button "Disconnect" at bounding box center [304, 132] width 34 height 34
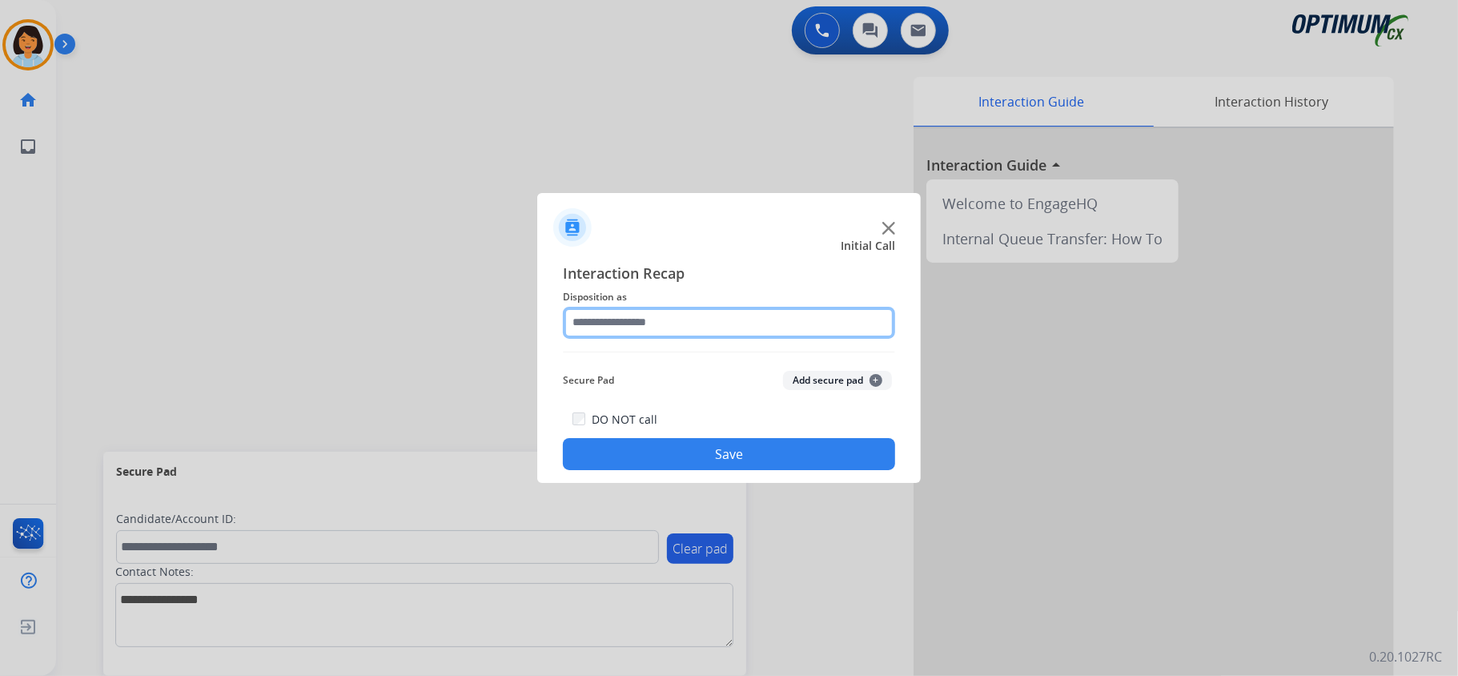
click at [701, 325] on input "text" at bounding box center [729, 323] width 332 height 32
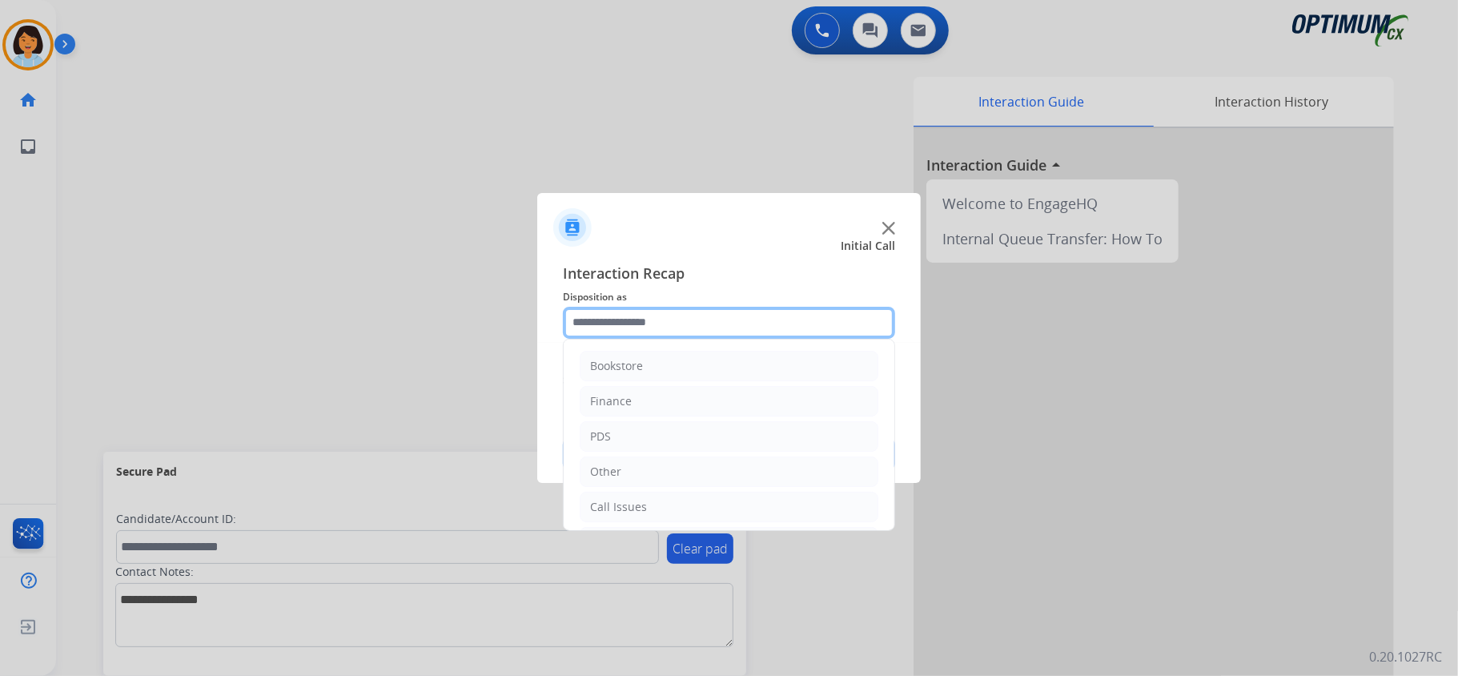
scroll to position [113, 0]
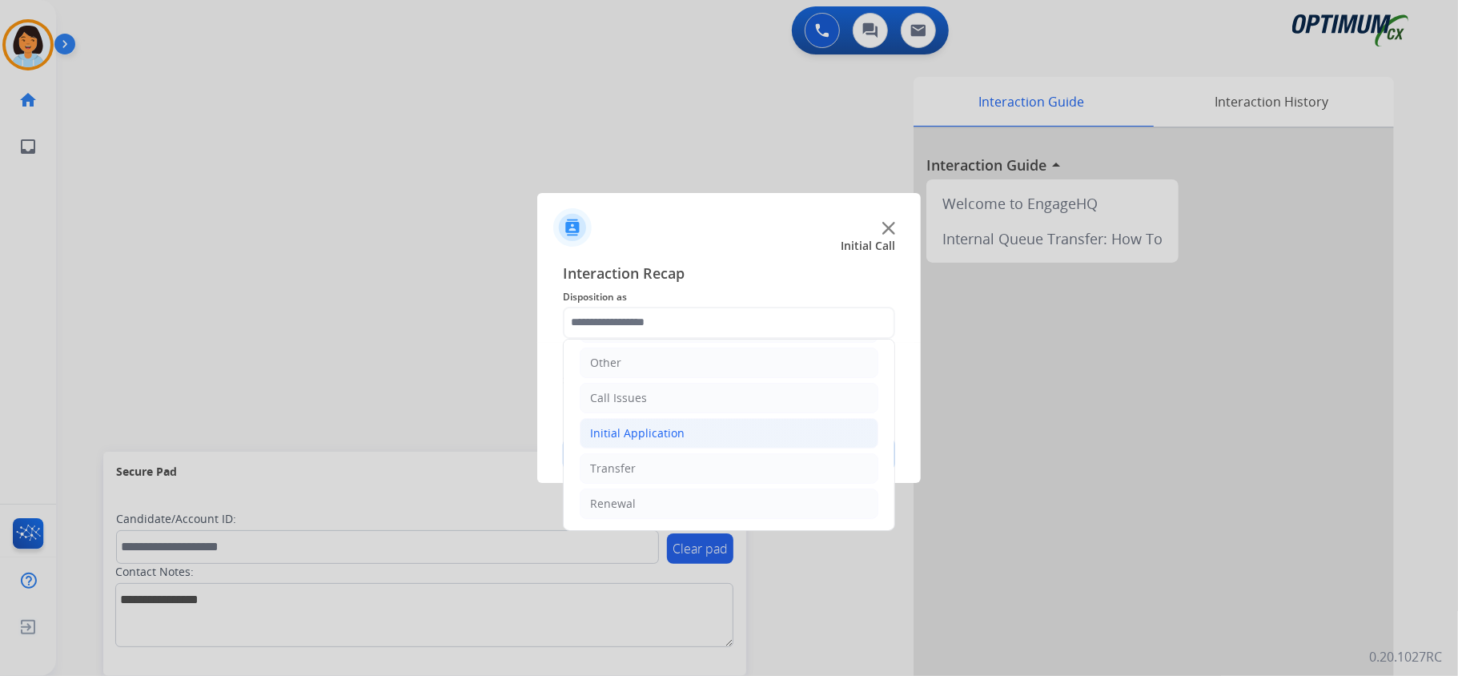
click at [716, 432] on li "Initial Application" at bounding box center [729, 433] width 299 height 30
click at [690, 456] on li "Credential Resend (Initial application)" at bounding box center [745, 464] width 267 height 30
type input "**********"
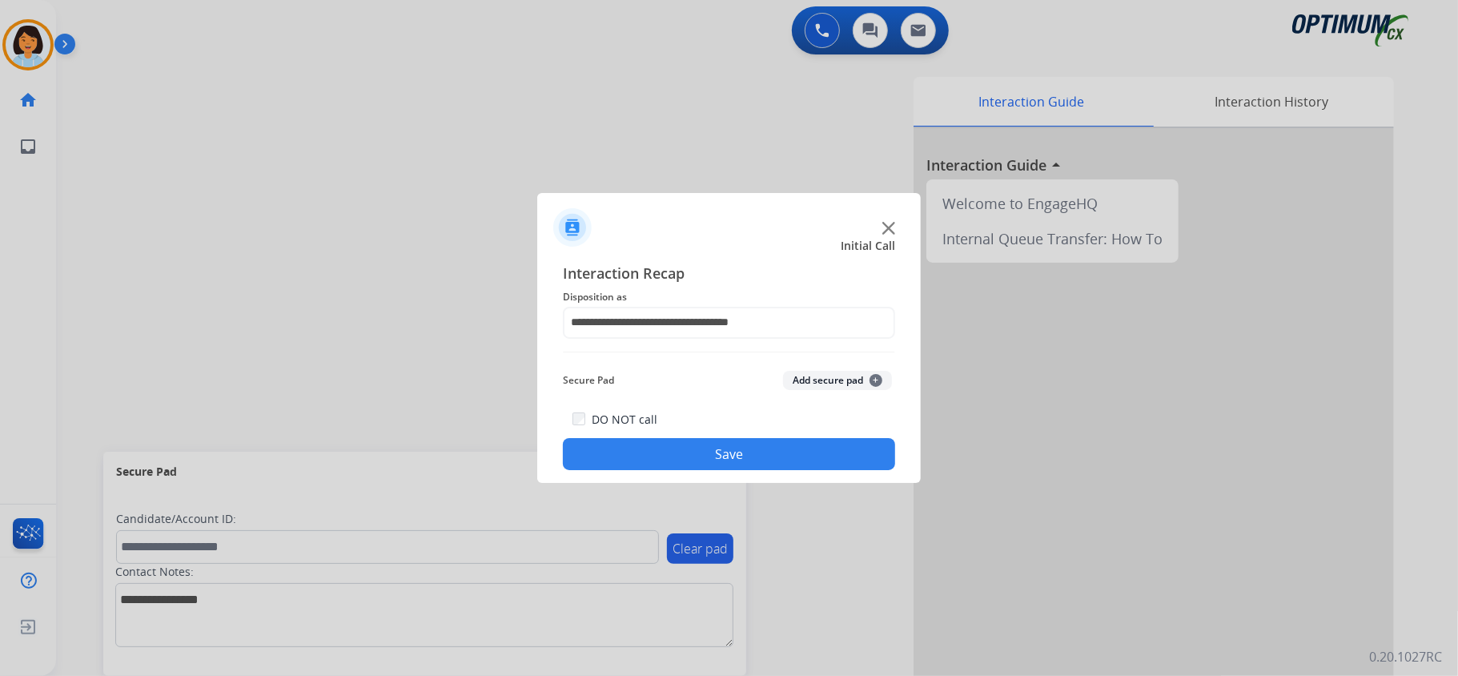
click at [681, 455] on button "Save" at bounding box center [729, 454] width 332 height 32
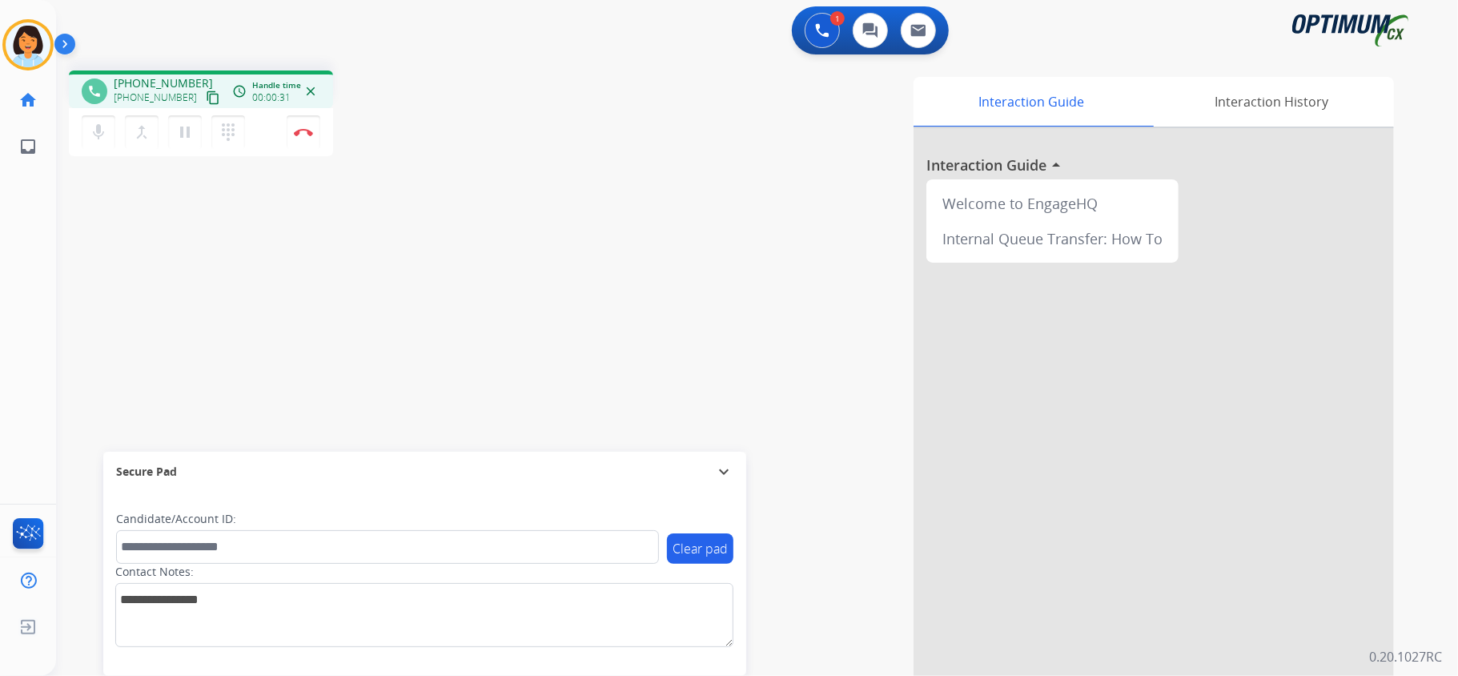
click at [206, 97] on mat-icon "content_copy" at bounding box center [213, 97] width 14 height 14
click at [299, 133] on img at bounding box center [303, 132] width 19 height 8
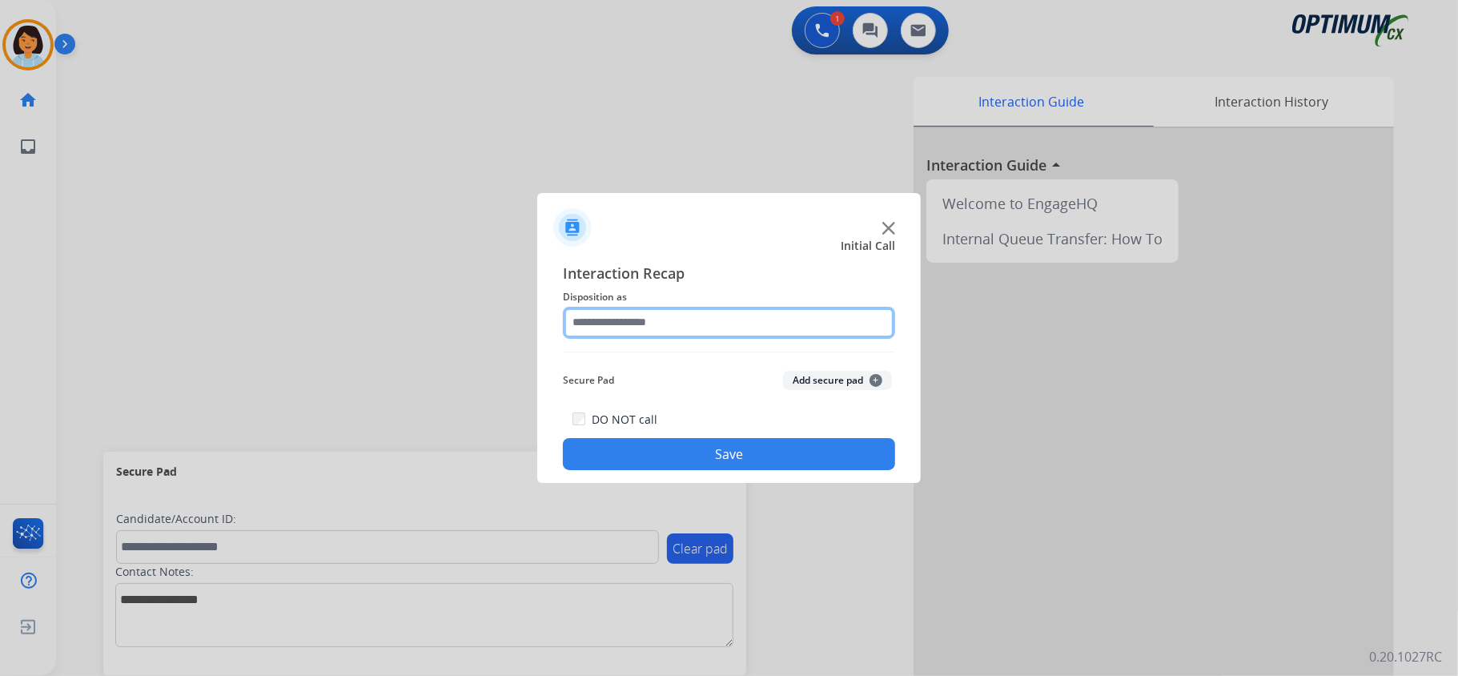
click at [674, 314] on input "text" at bounding box center [729, 323] width 332 height 32
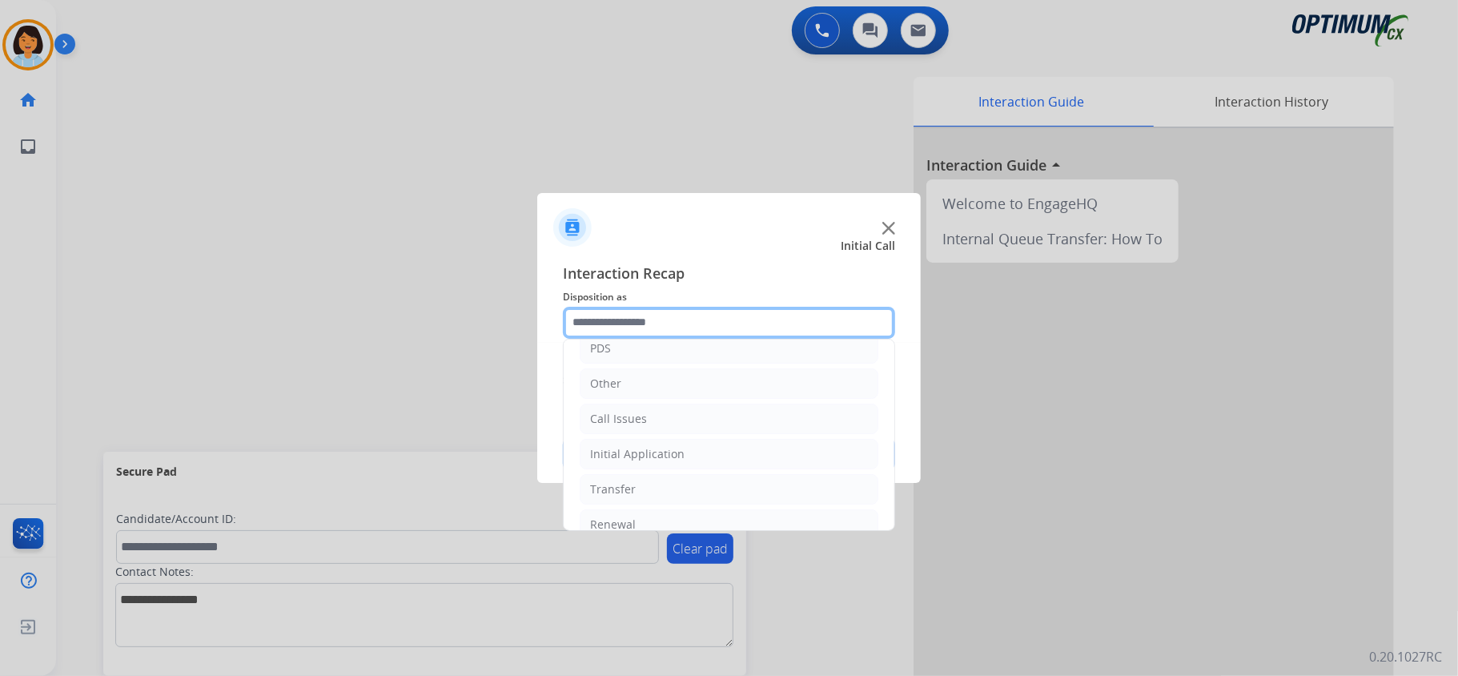
scroll to position [97, 0]
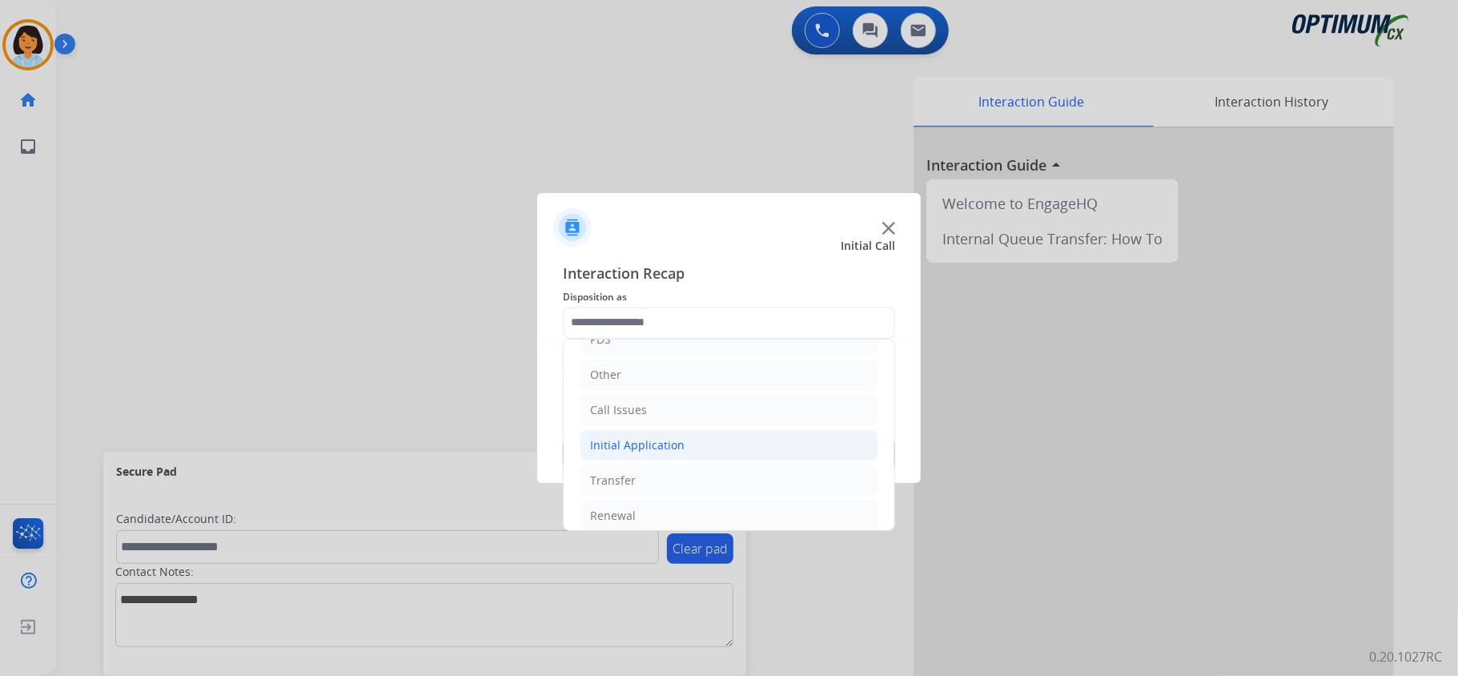
click at [754, 440] on li "Initial Application" at bounding box center [729, 445] width 299 height 30
click at [753, 476] on div "Credential Resend (Initial application)" at bounding box center [723, 480] width 203 height 16
type input "**********"
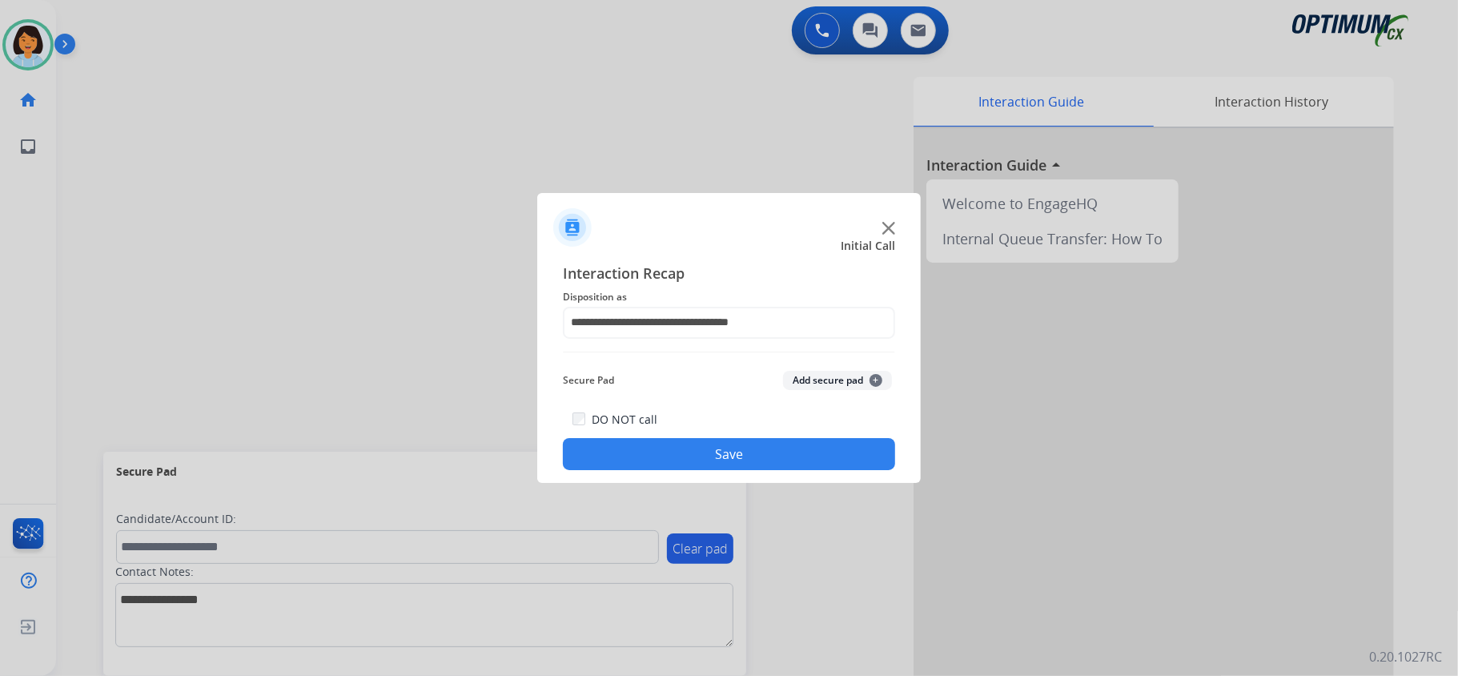
click at [719, 456] on button "Save" at bounding box center [729, 454] width 332 height 32
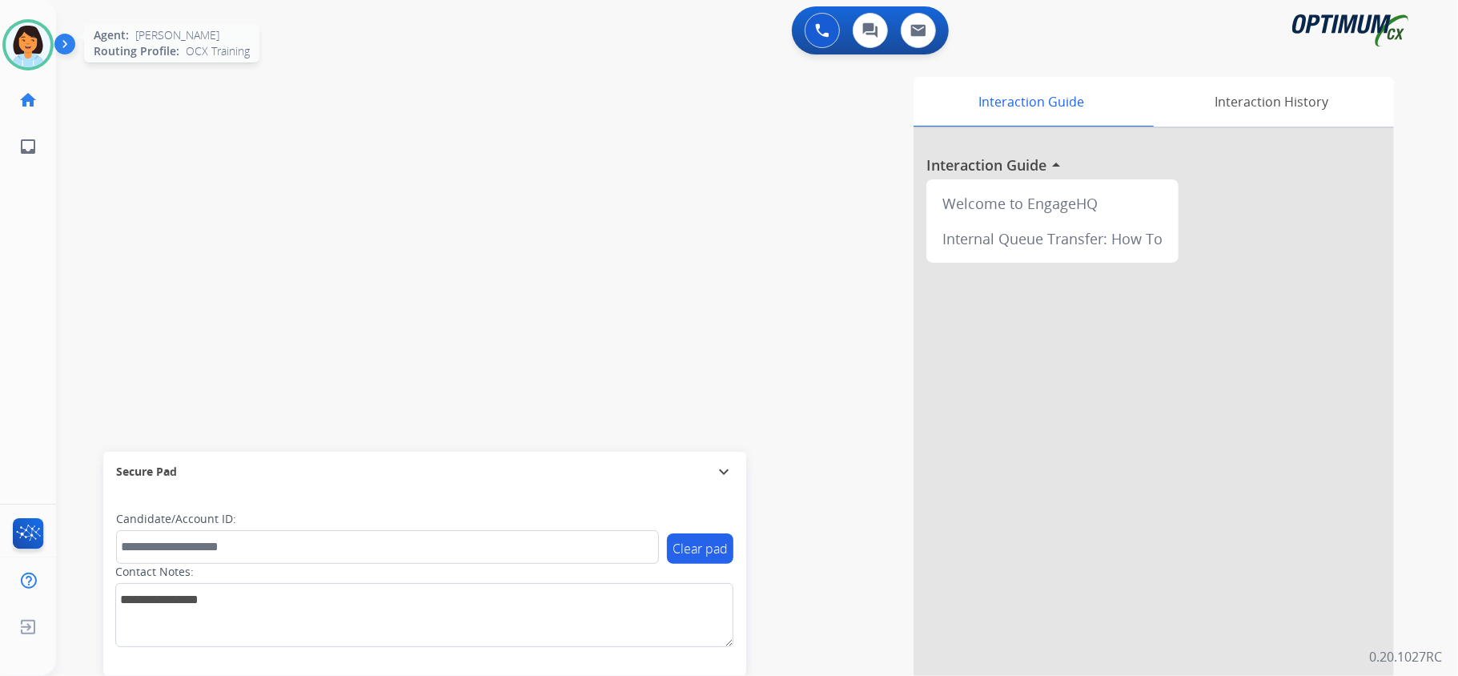
click at [32, 50] on img at bounding box center [28, 44] width 45 height 45
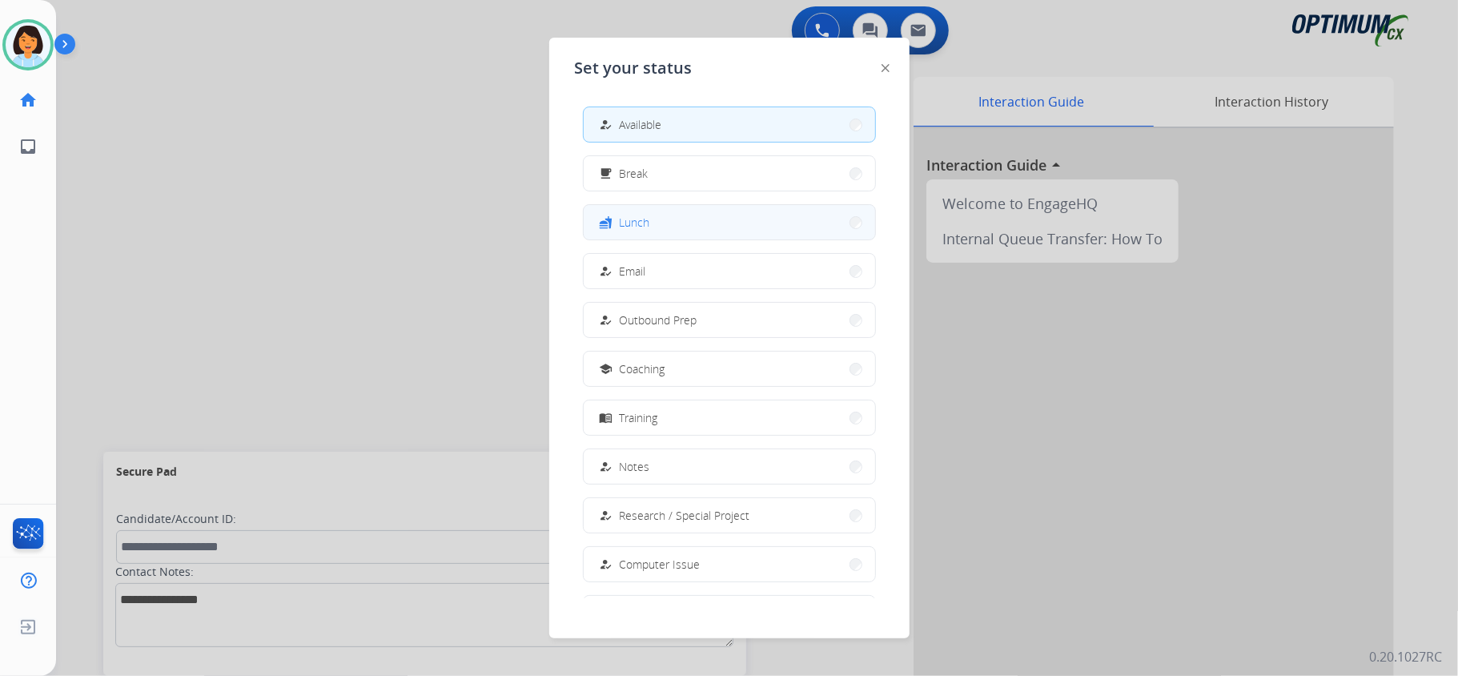
click at [689, 213] on button "fastfood Lunch" at bounding box center [729, 222] width 291 height 34
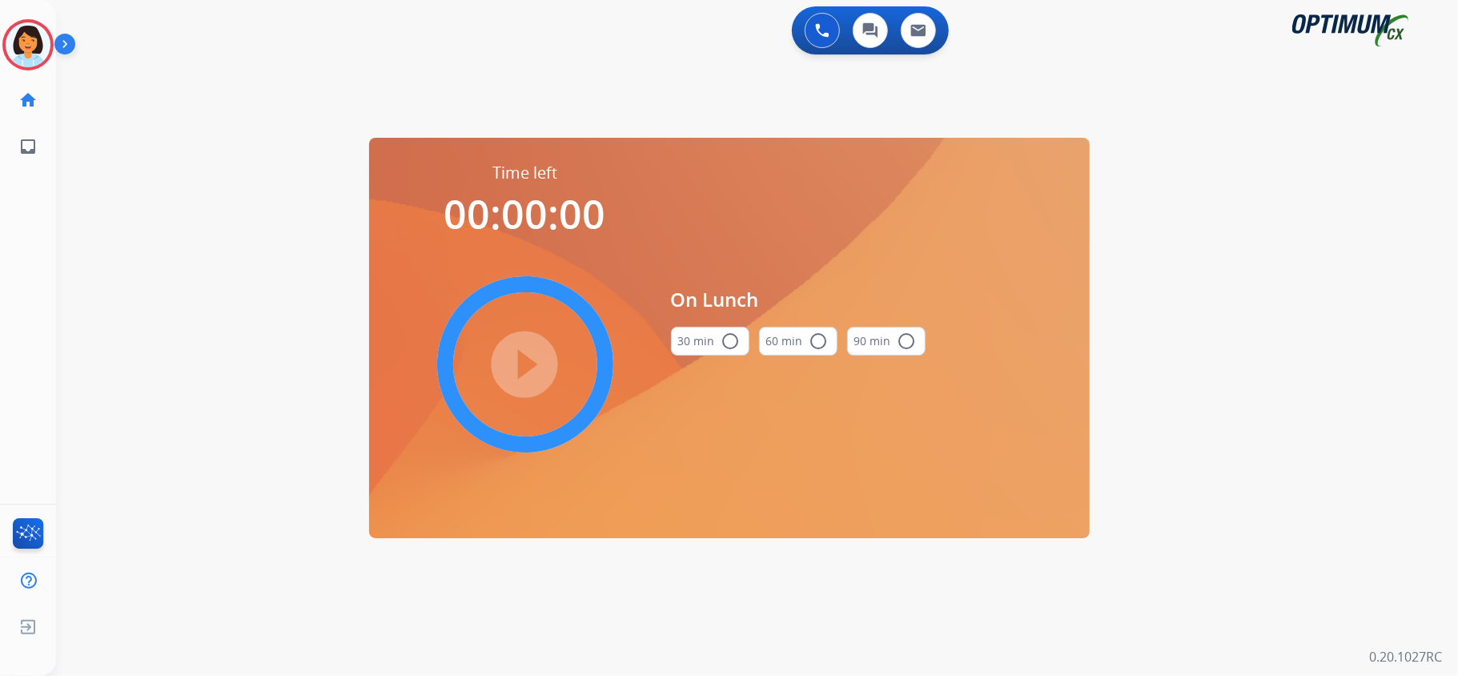
click at [703, 337] on button "30 min radio_button_unchecked" at bounding box center [710, 341] width 78 height 29
click at [520, 363] on mat-icon "play_circle_filled" at bounding box center [525, 364] width 19 height 19
